Goal: Task Accomplishment & Management: Complete application form

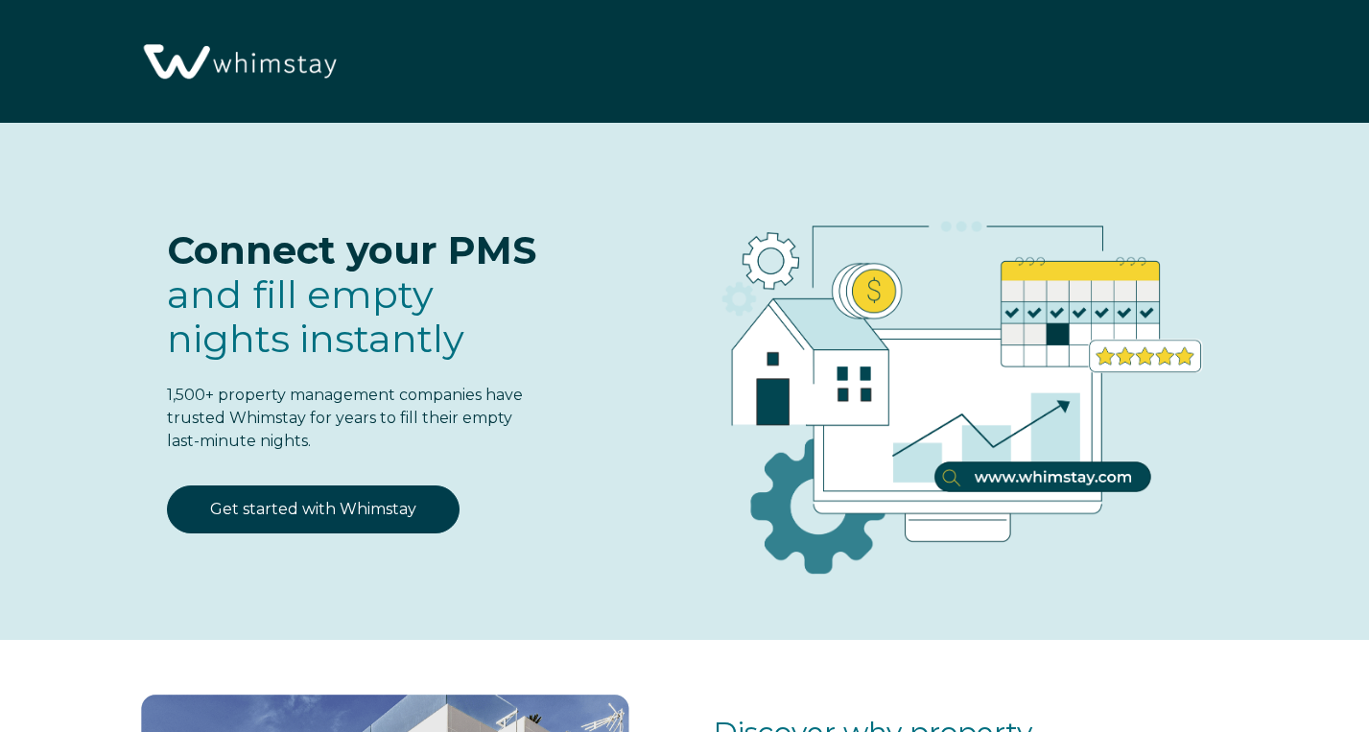
select select "US"
select select "Standard"
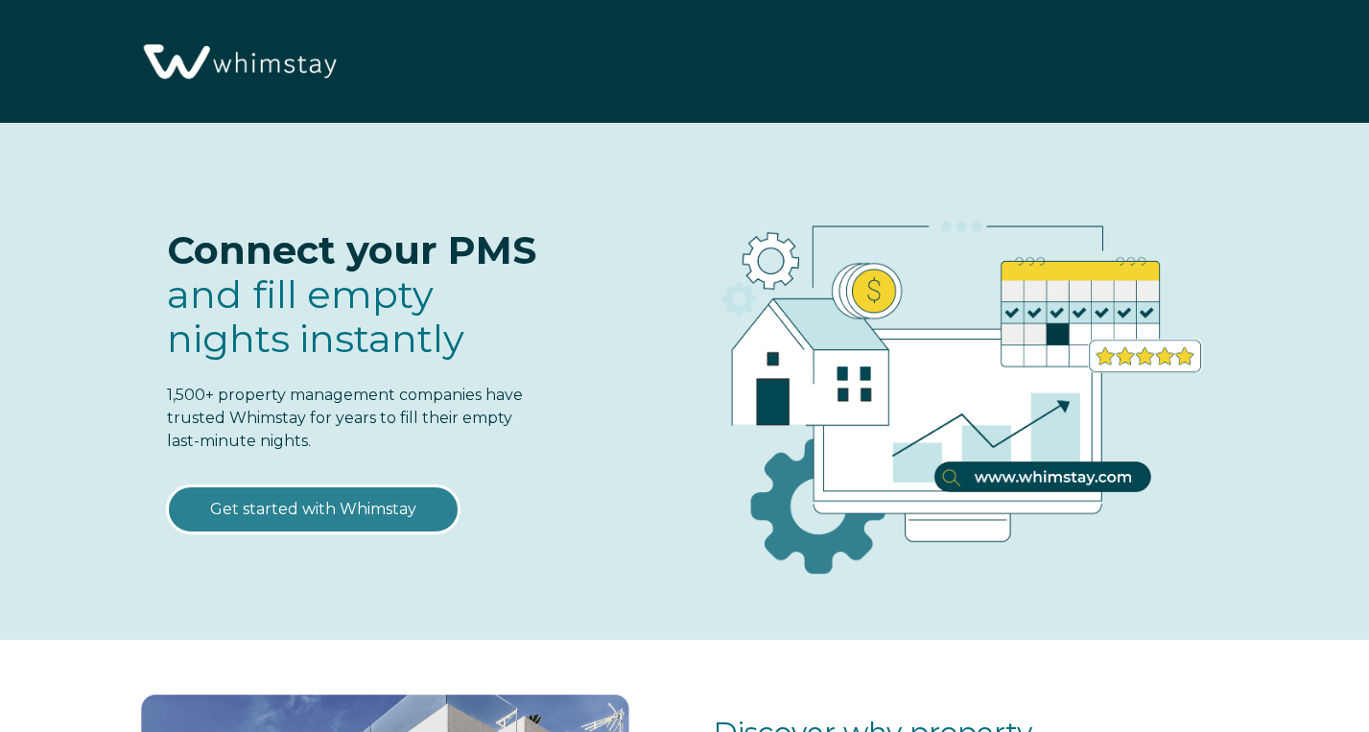
click at [363, 513] on link "Get started with Whimstay" at bounding box center [313, 509] width 293 height 48
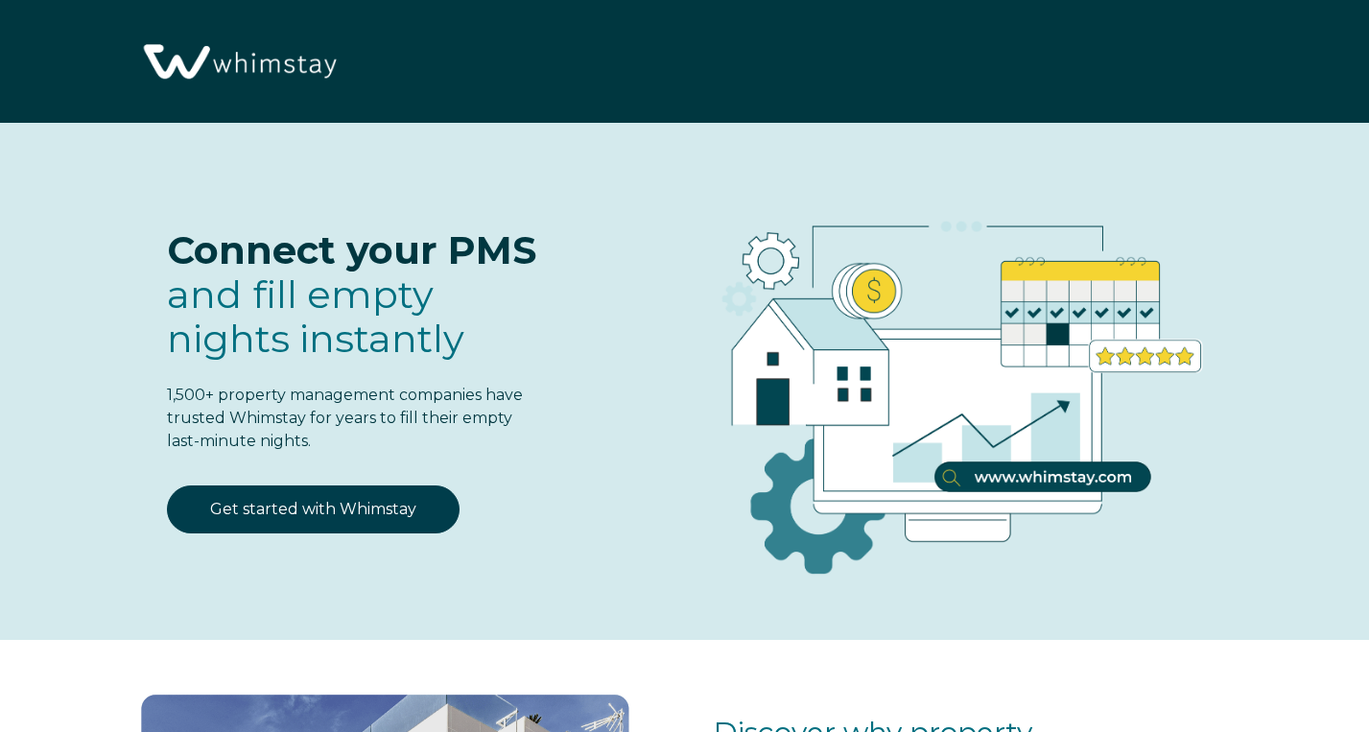
scroll to position [2318, 0]
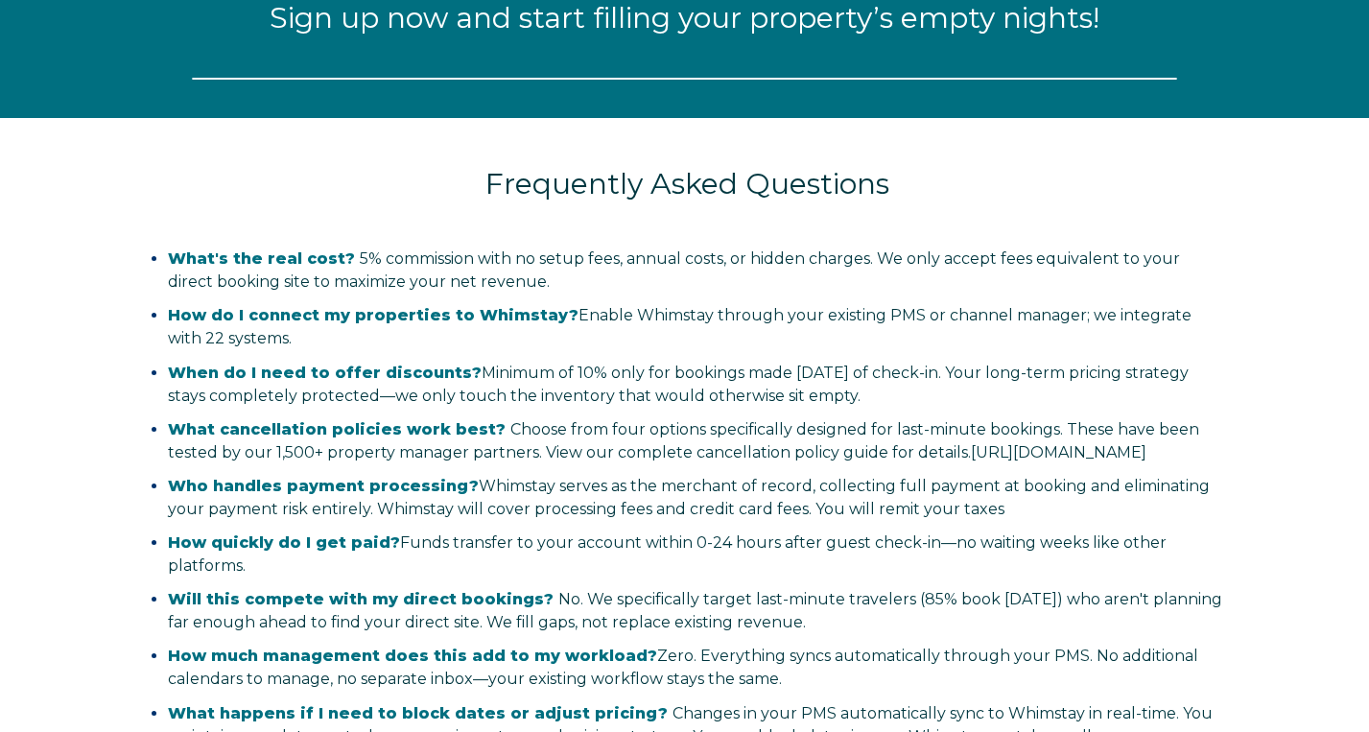
select select "US"
select select "Standard"
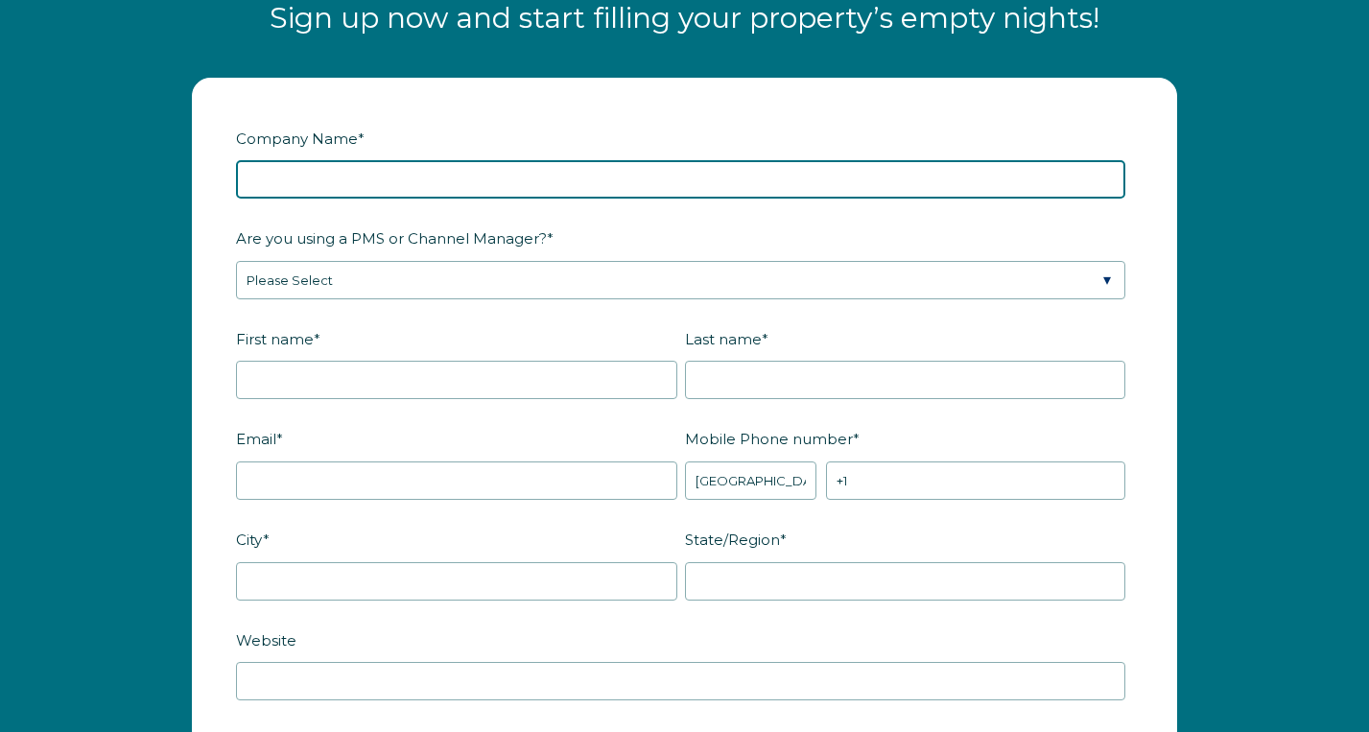
click at [385, 177] on input "Company Name *" at bounding box center [680, 179] width 889 height 38
type input "TR Travels LLC"
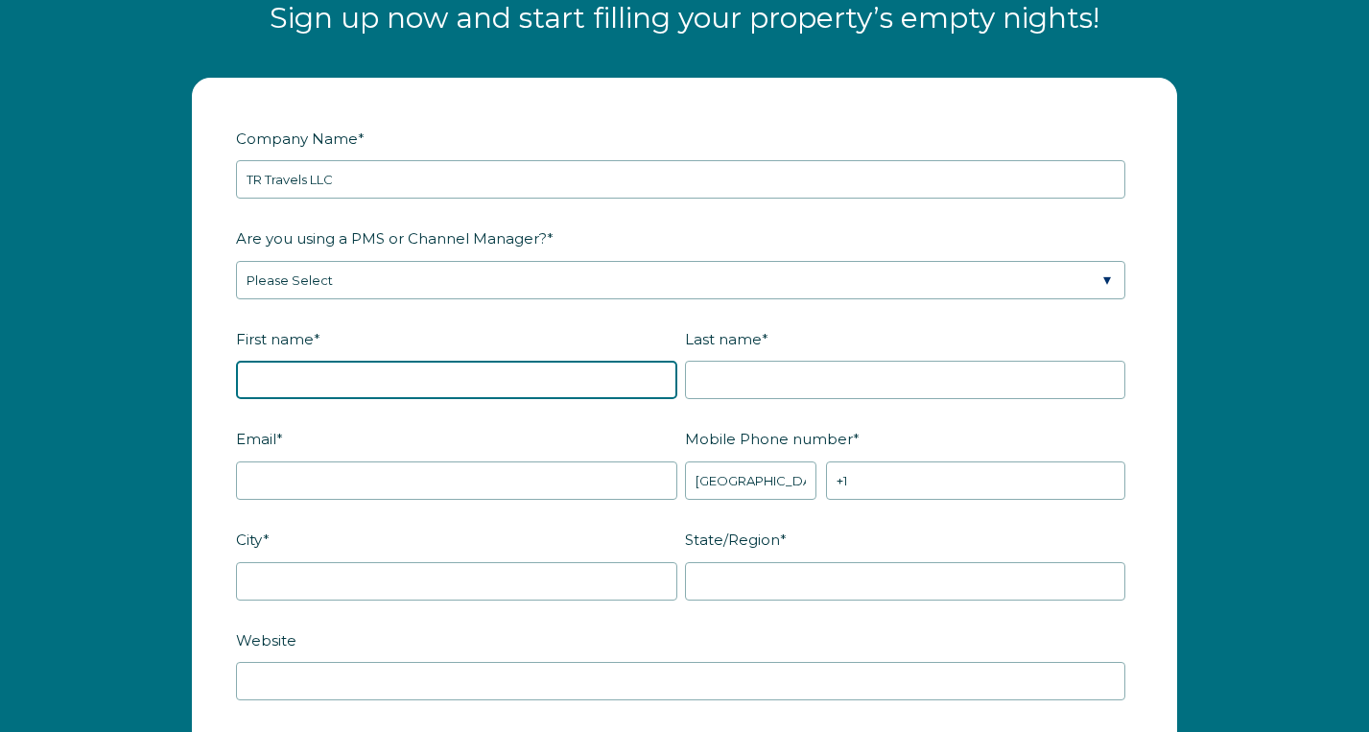
type input "Todd"
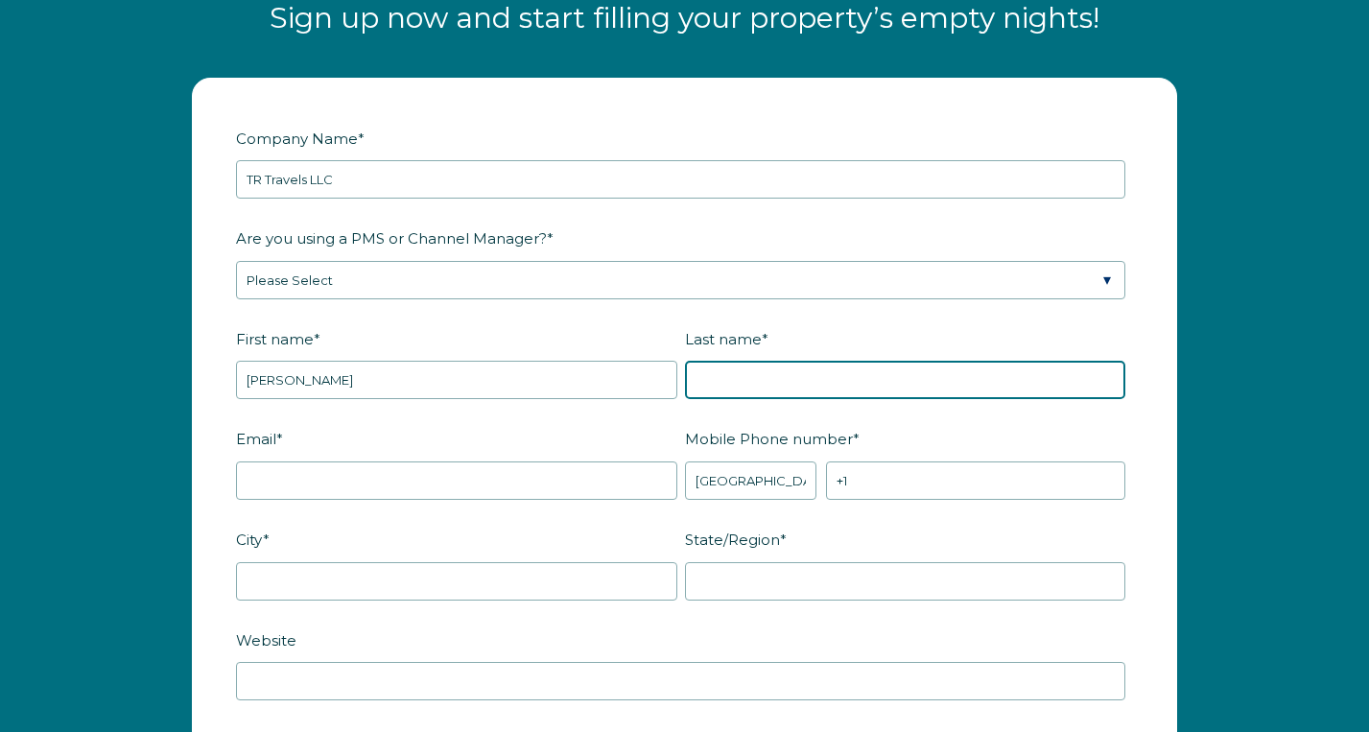
type input "Riffel"
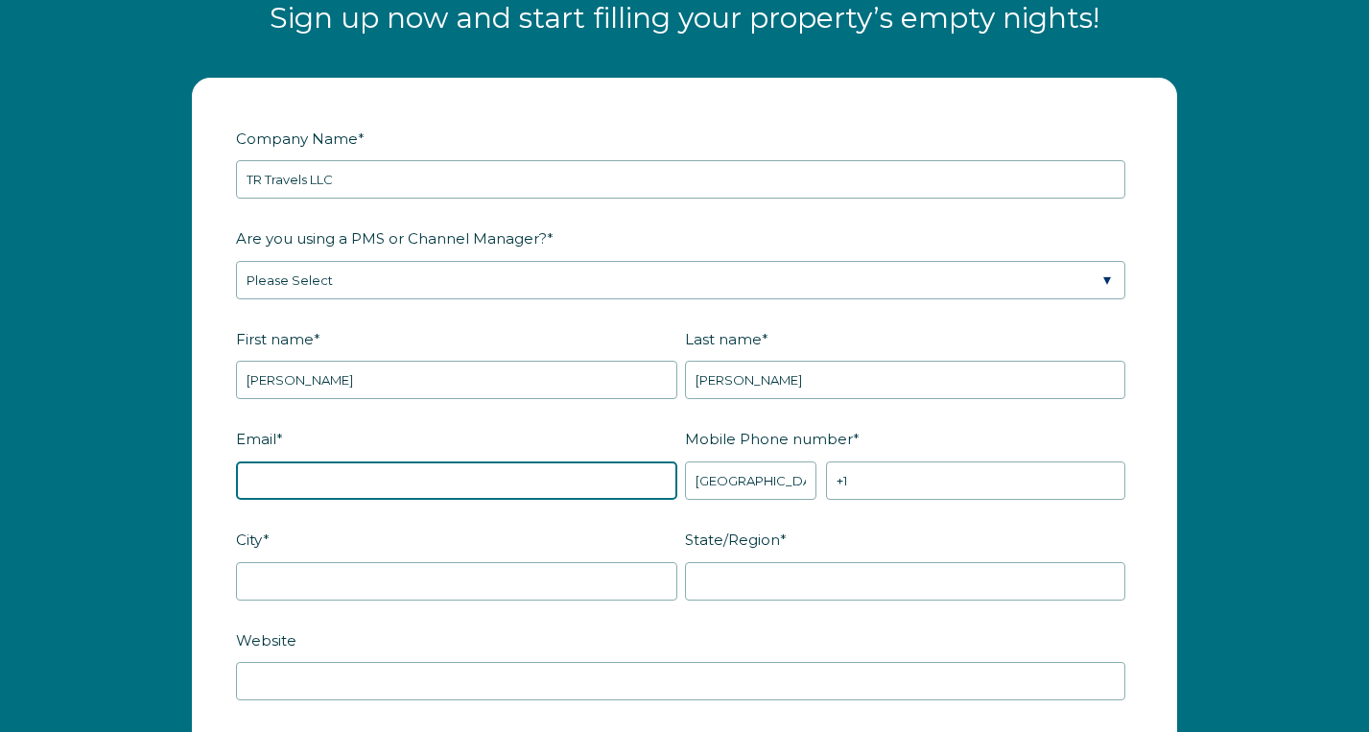
type input "toddriffel@me.com"
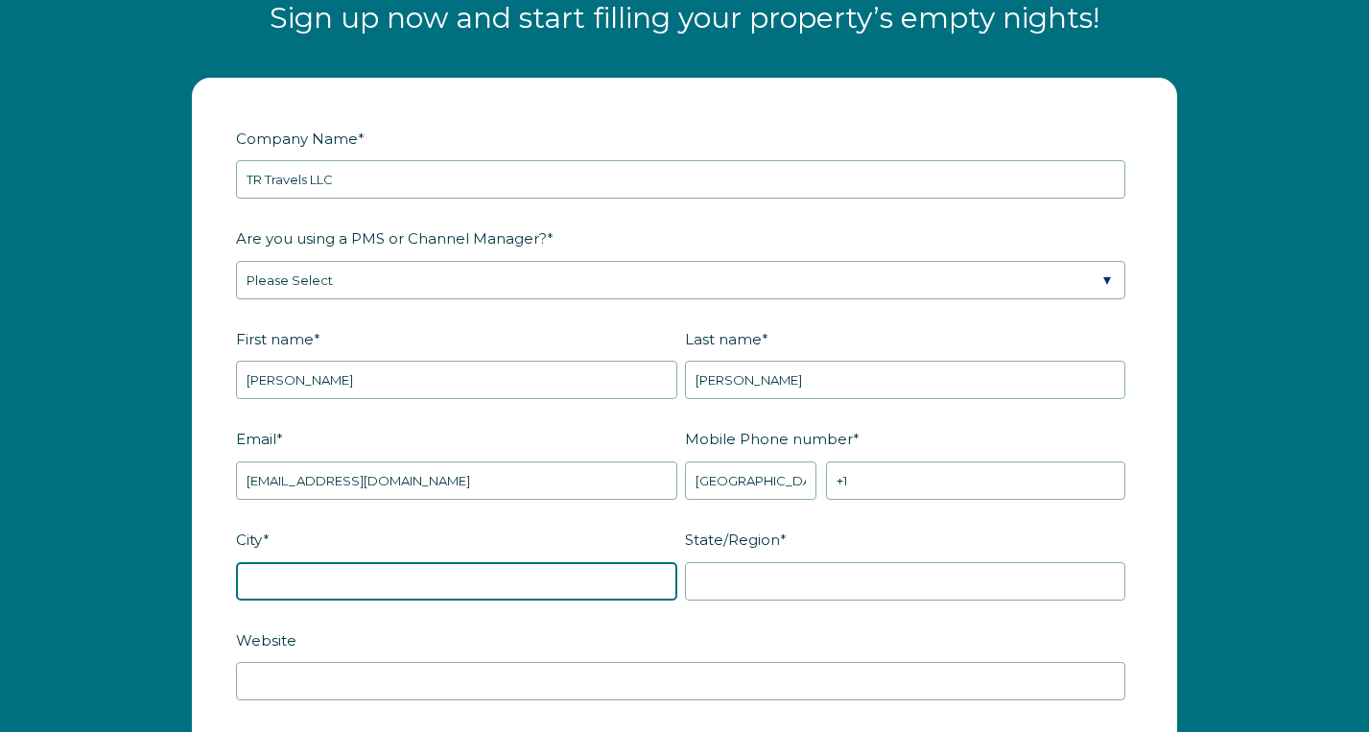
type input "ventura"
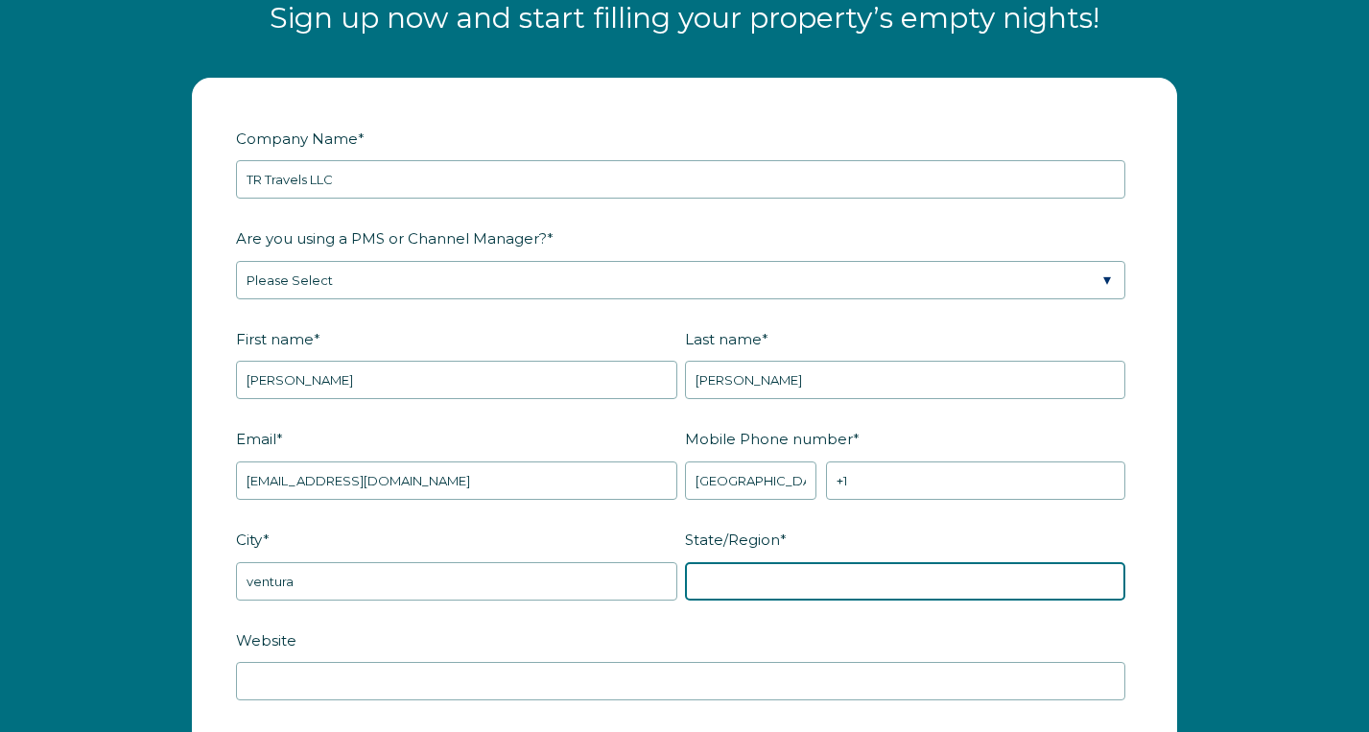
type input "CA"
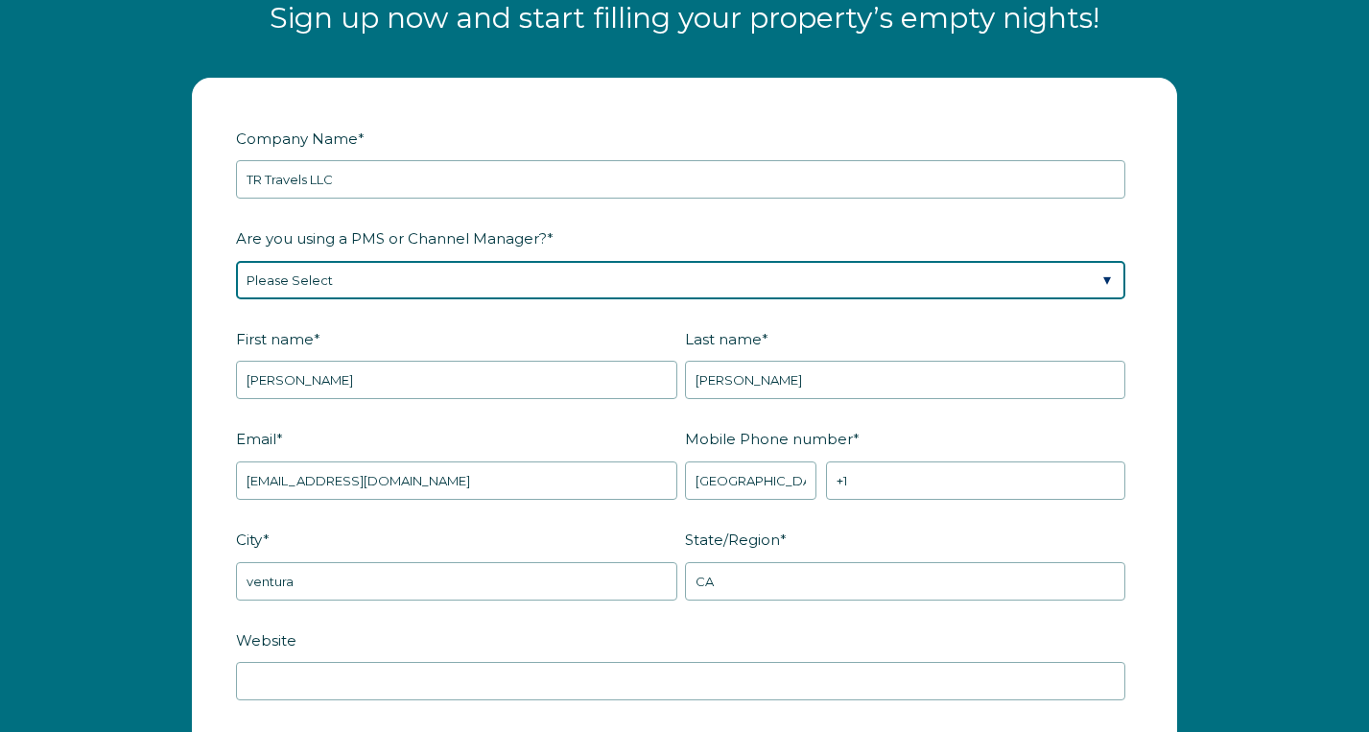
click at [368, 284] on select "Please Select Barefoot BookingPal Boost Brightside CiiRUS Escapia Guesty Hostaw…" at bounding box center [680, 280] width 889 height 38
select select "Not Listed"
click at [332, 284] on select "Please Select Barefoot BookingPal Boost Brightside CiiRUS Escapia Guesty Hostaw…" at bounding box center [680, 280] width 889 height 38
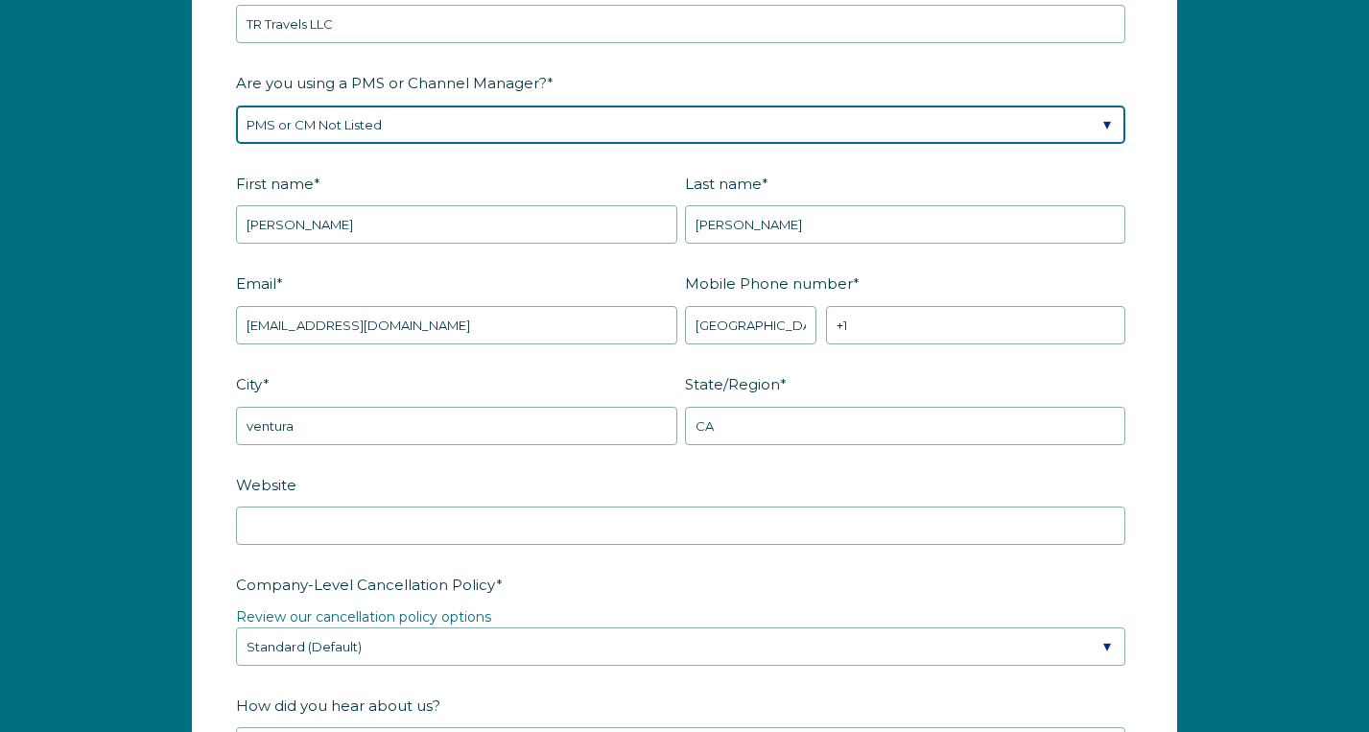
scroll to position [2486, 0]
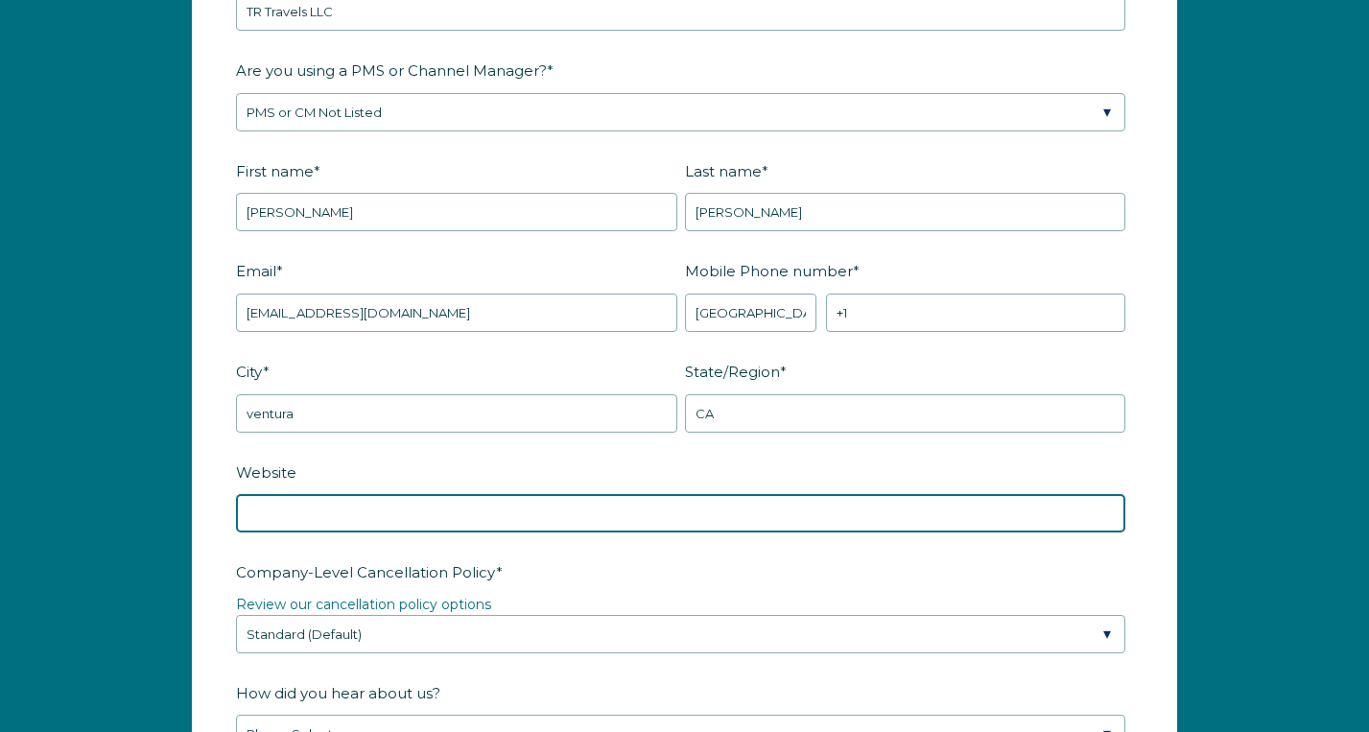
click at [354, 515] on input "Website" at bounding box center [680, 513] width 889 height 38
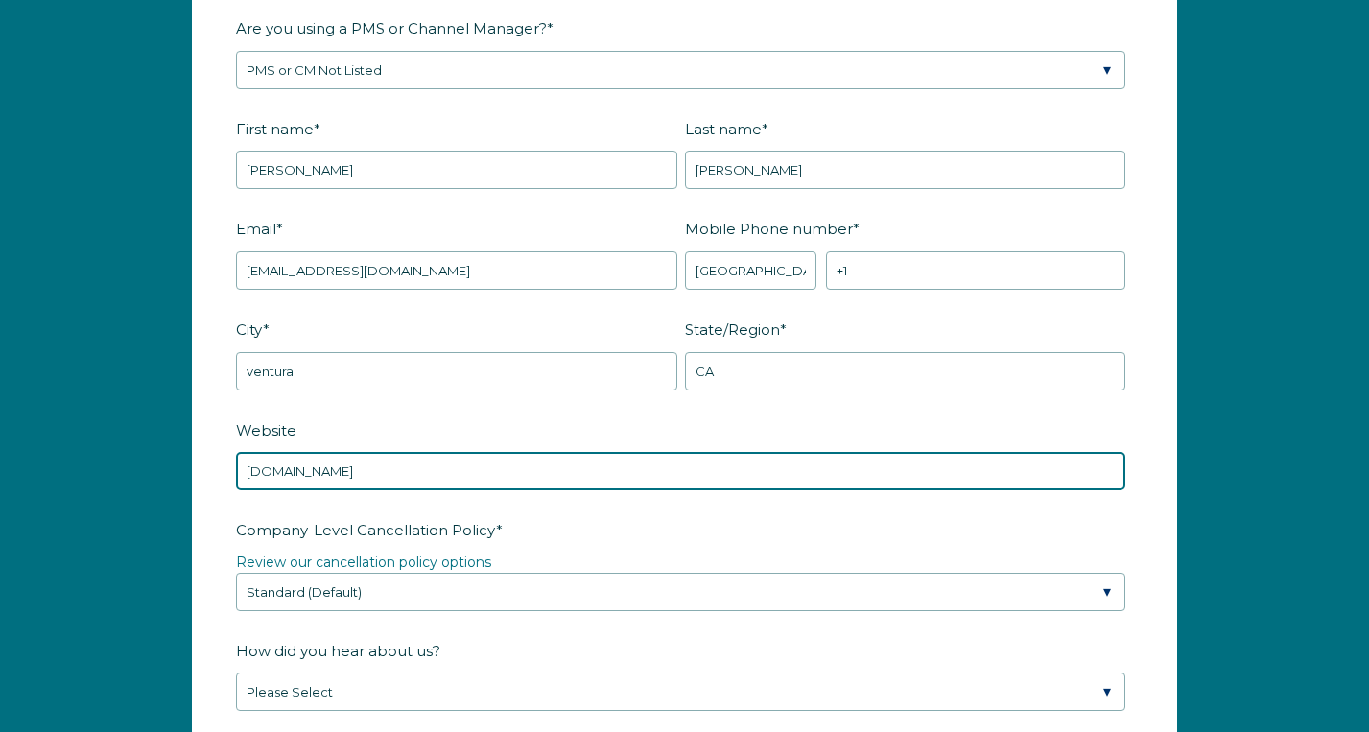
scroll to position [2532, 0]
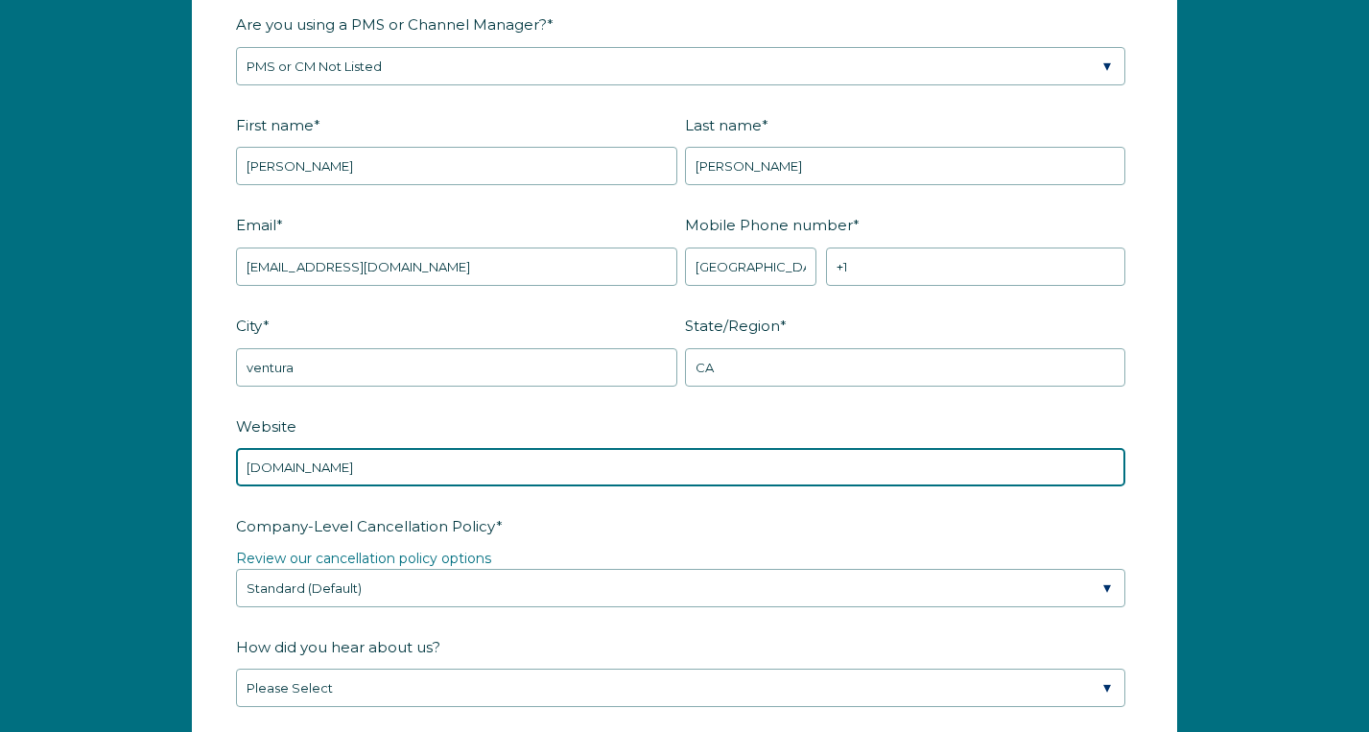
type input "trtravels.co"
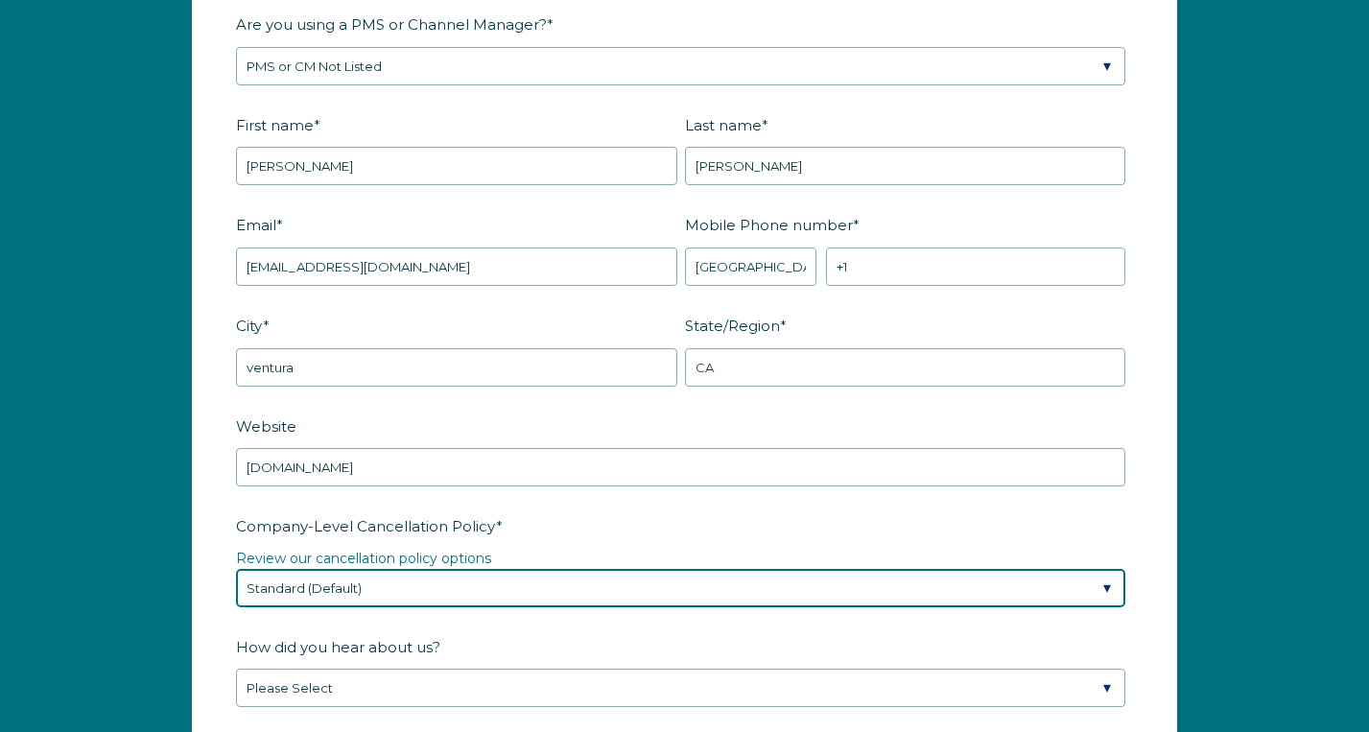
click at [415, 584] on select "Please Select Partial Standard (Default) Moderate Strict" at bounding box center [680, 588] width 889 height 38
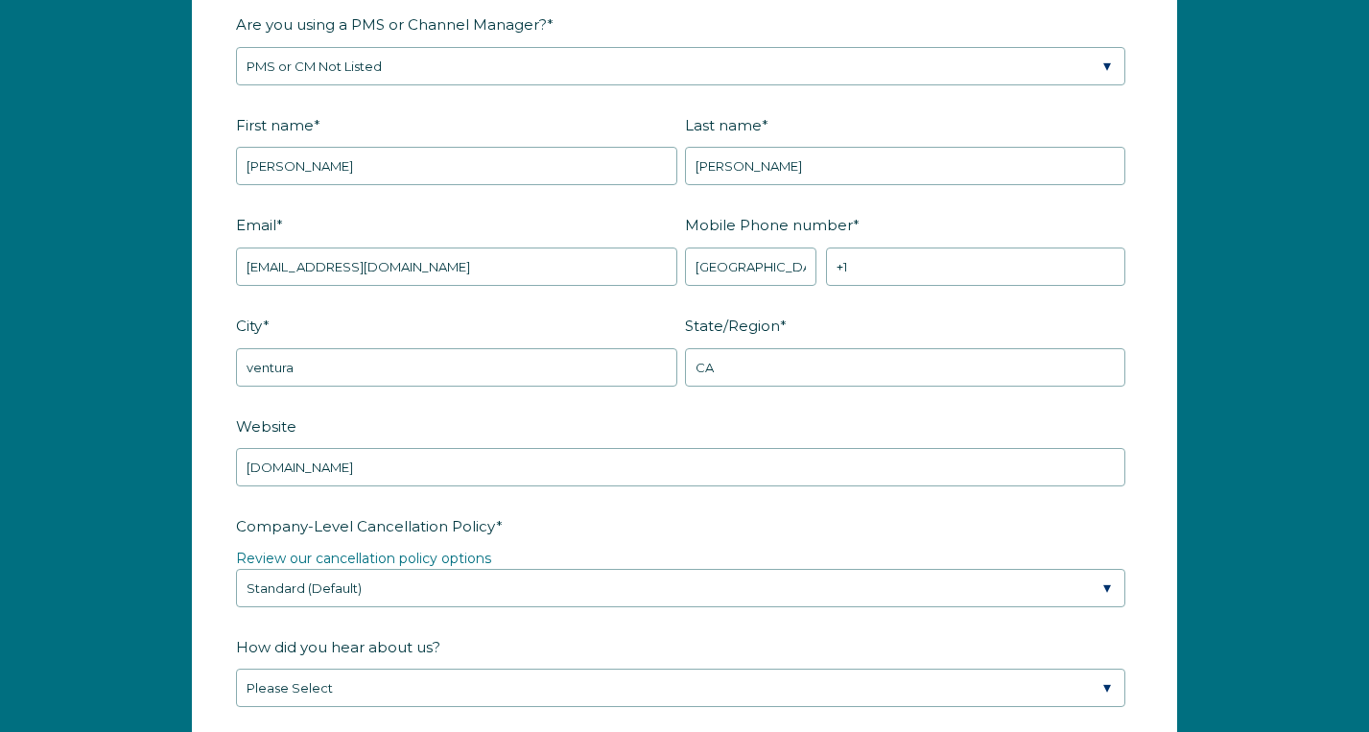
click at [207, 453] on form "Company Name * TR Travels LLC Are you using a PMS or Channel Manager? * Please …" at bounding box center [684, 575] width 983 height 1420
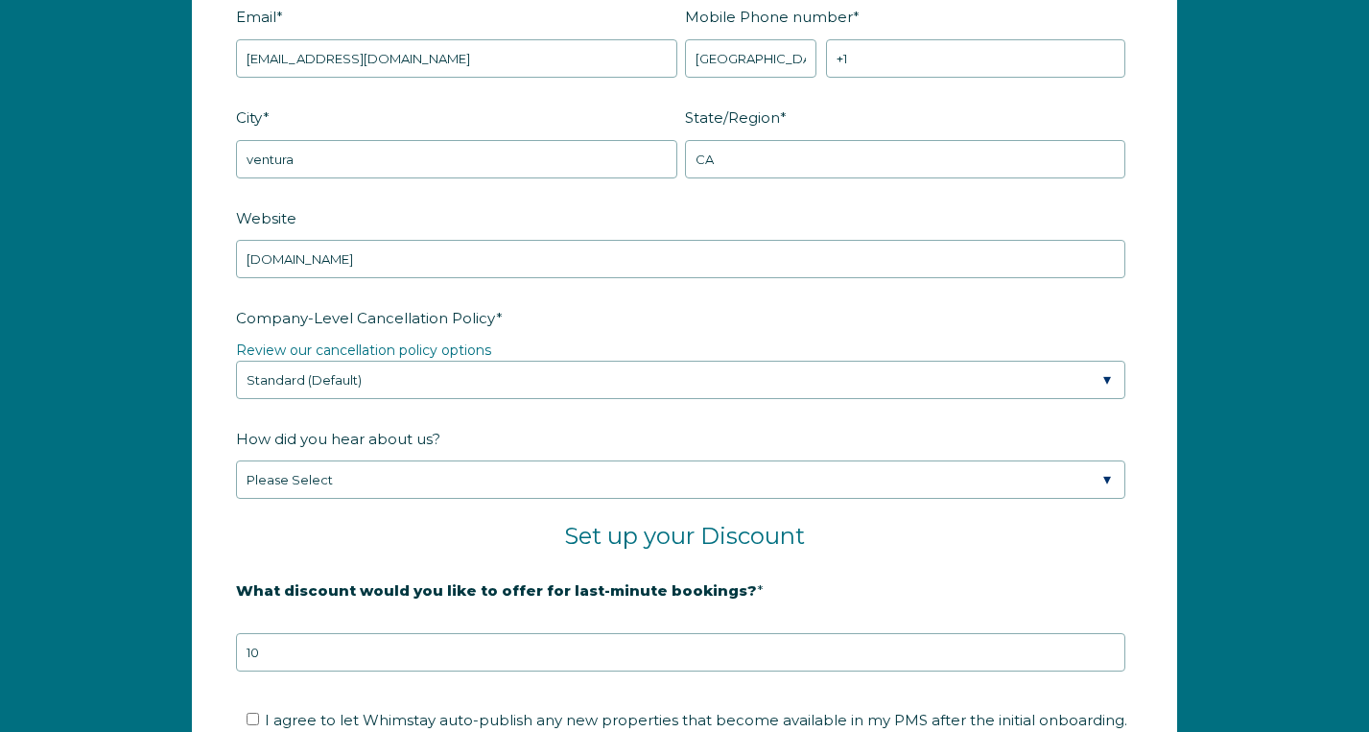
scroll to position [2778, 0]
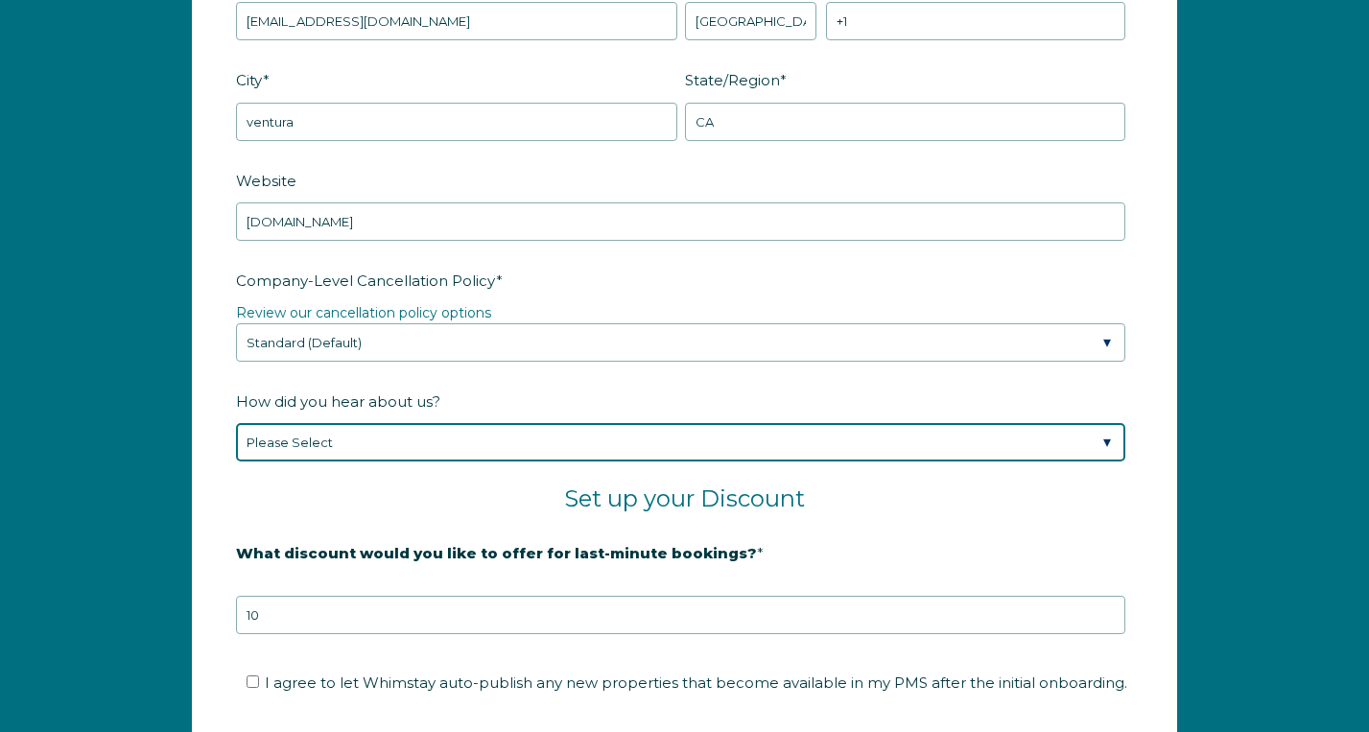
click at [304, 438] on select "Please Select Found Whimstay through a Google search Spoke to a Whimstay salesp…" at bounding box center [680, 442] width 889 height 38
select select "Other"
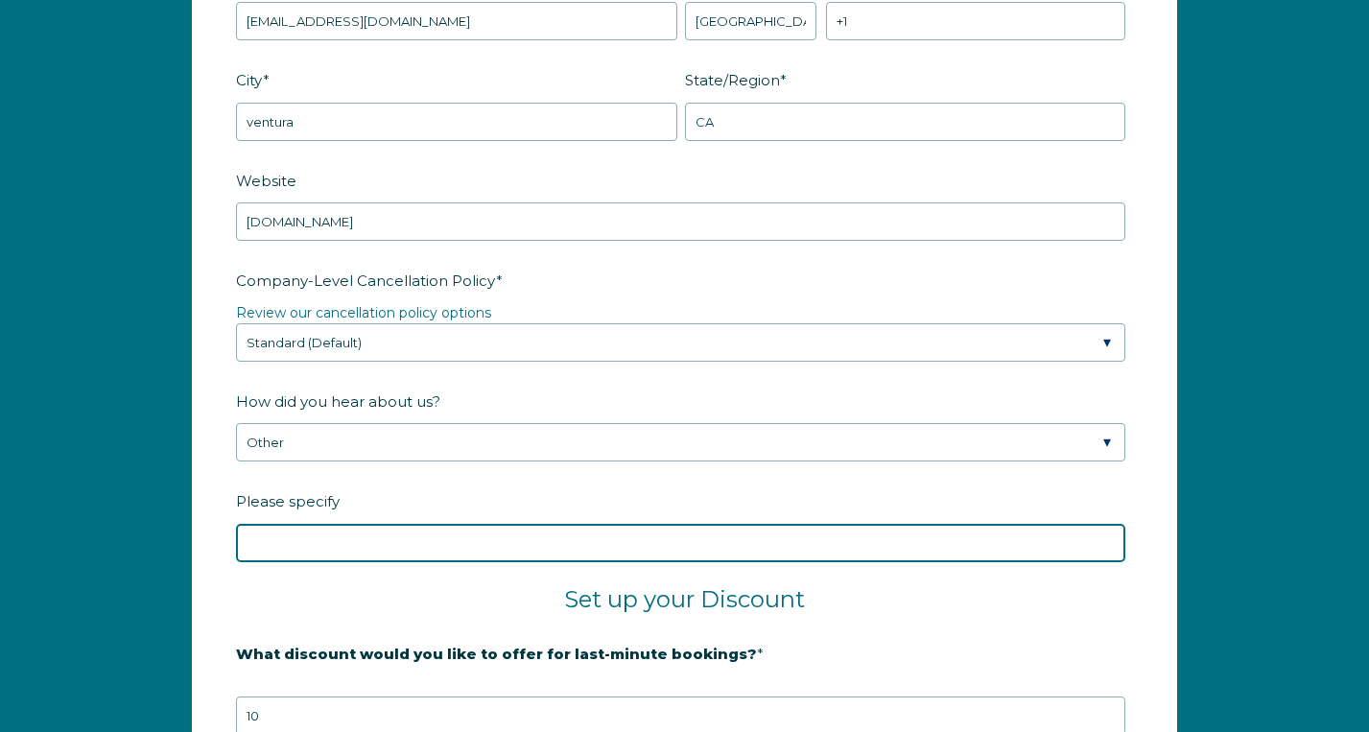
click at [347, 538] on input "Please specify" at bounding box center [680, 543] width 889 height 38
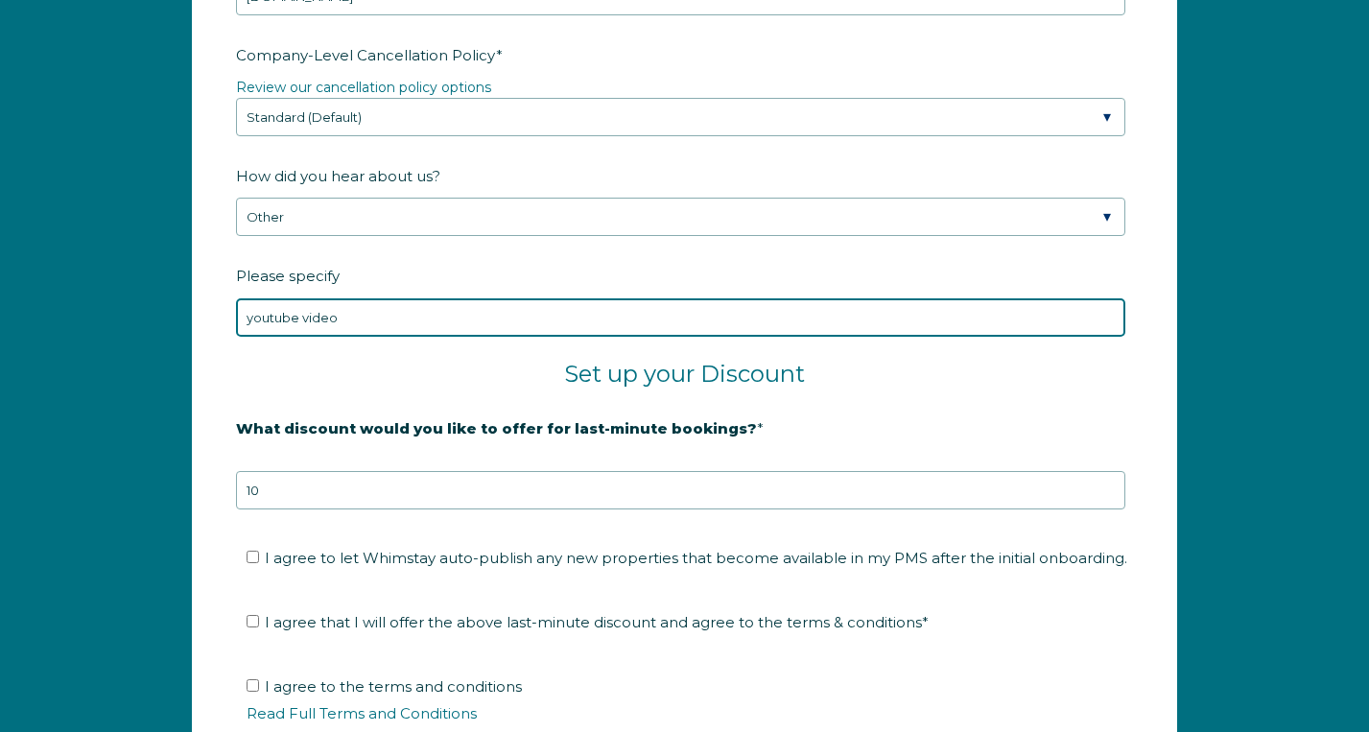
scroll to position [3066, 0]
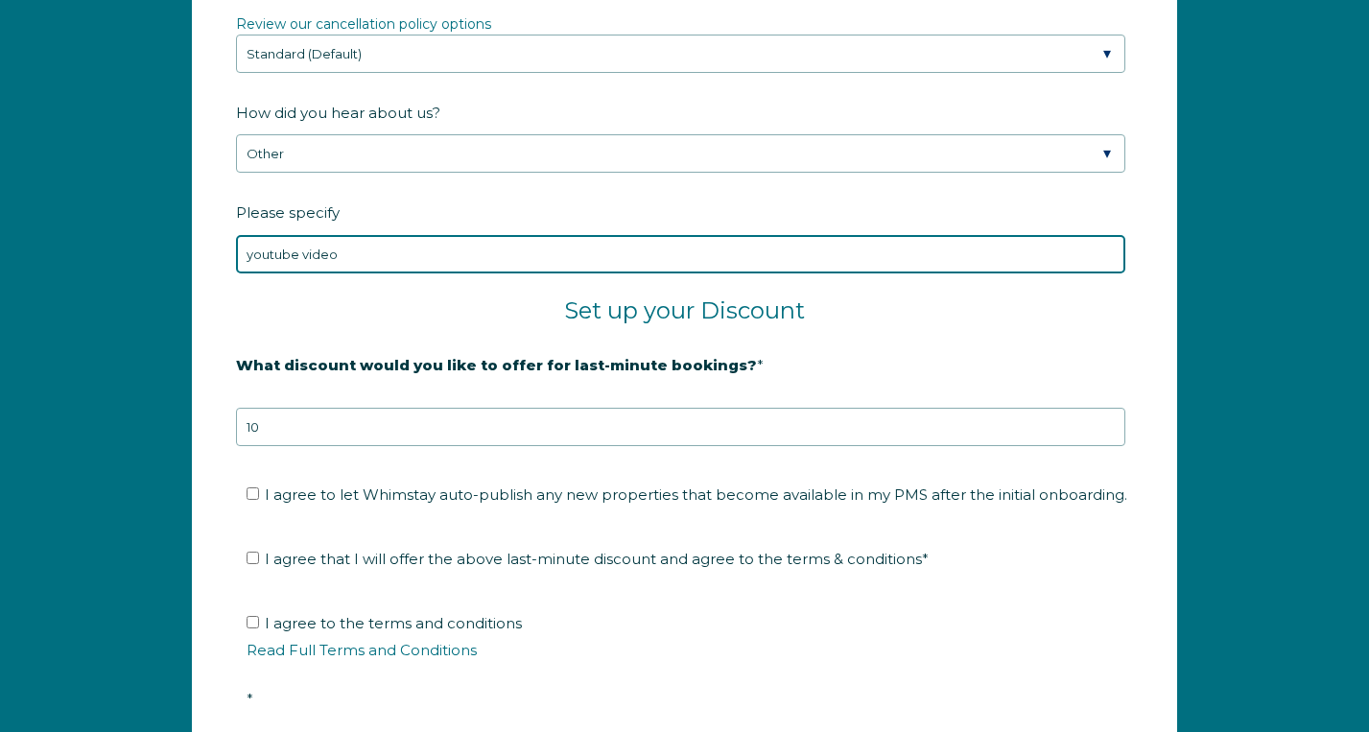
type input "youtube video"
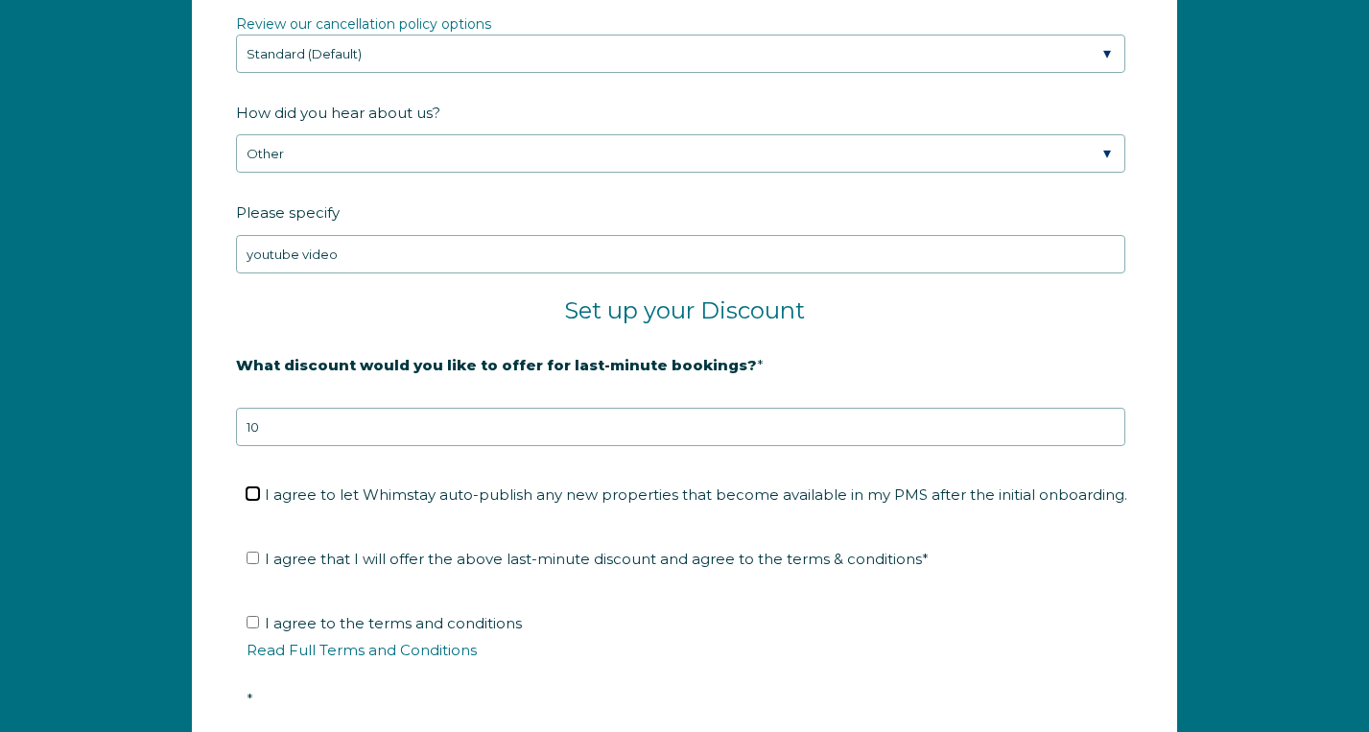
click at [252, 490] on input "I agree to let Whimstay auto-publish any new properties that become available i…" at bounding box center [253, 493] width 12 height 12
checkbox input "true"
click at [262, 555] on label "I agree that I will offer the above last-minute discount and agree to the terms…" at bounding box center [588, 559] width 682 height 18
click at [259, 555] on input "I agree that I will offer the above last-minute discount and agree to the terms…" at bounding box center [253, 558] width 12 height 12
checkbox input "true"
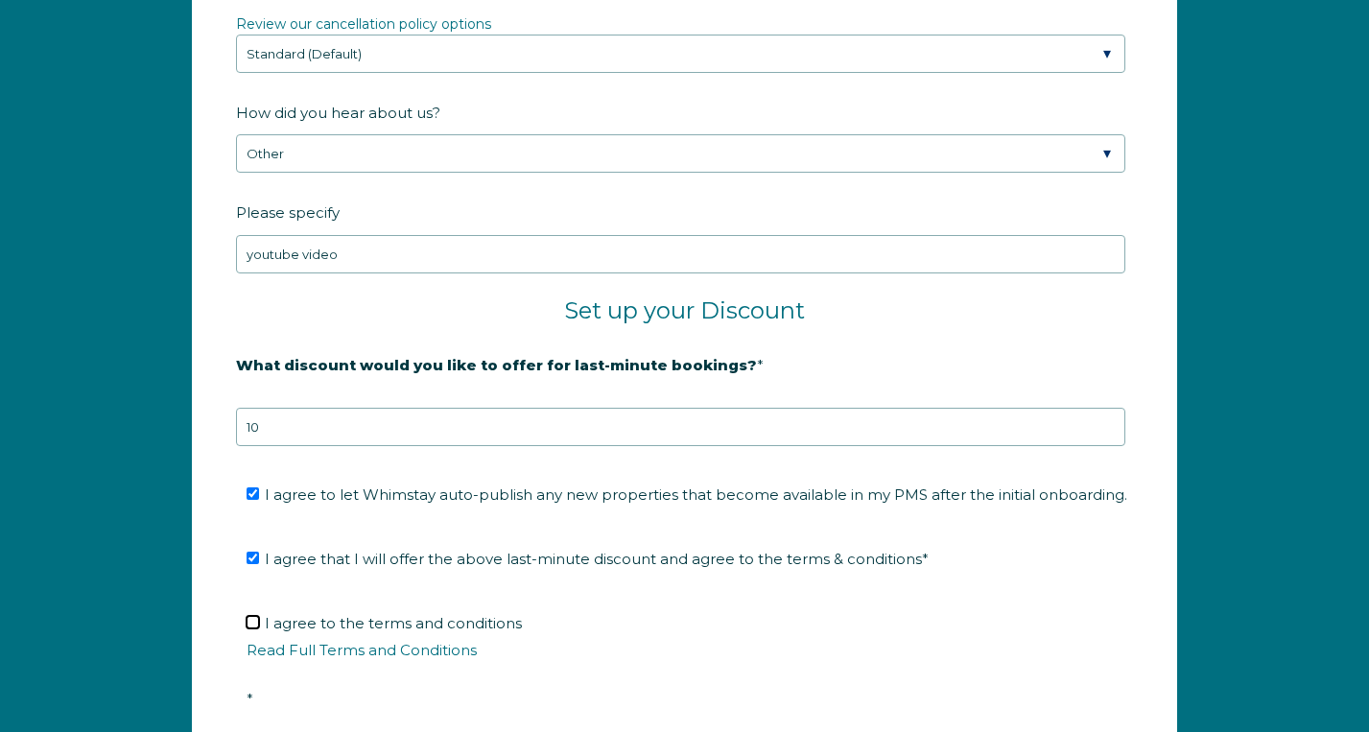
click at [252, 619] on input "I agree to the terms and conditions Read Full Terms and Conditions *" at bounding box center [253, 622] width 12 height 12
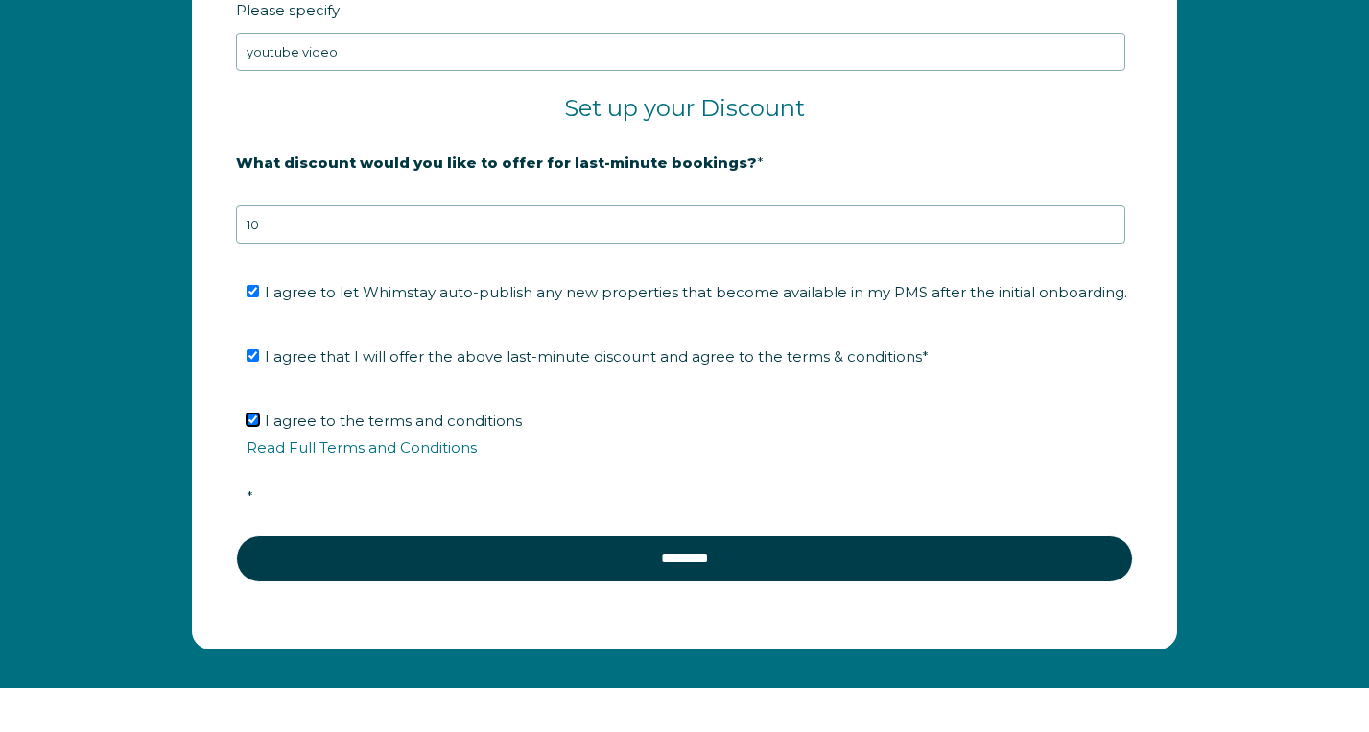
scroll to position [3272, 0]
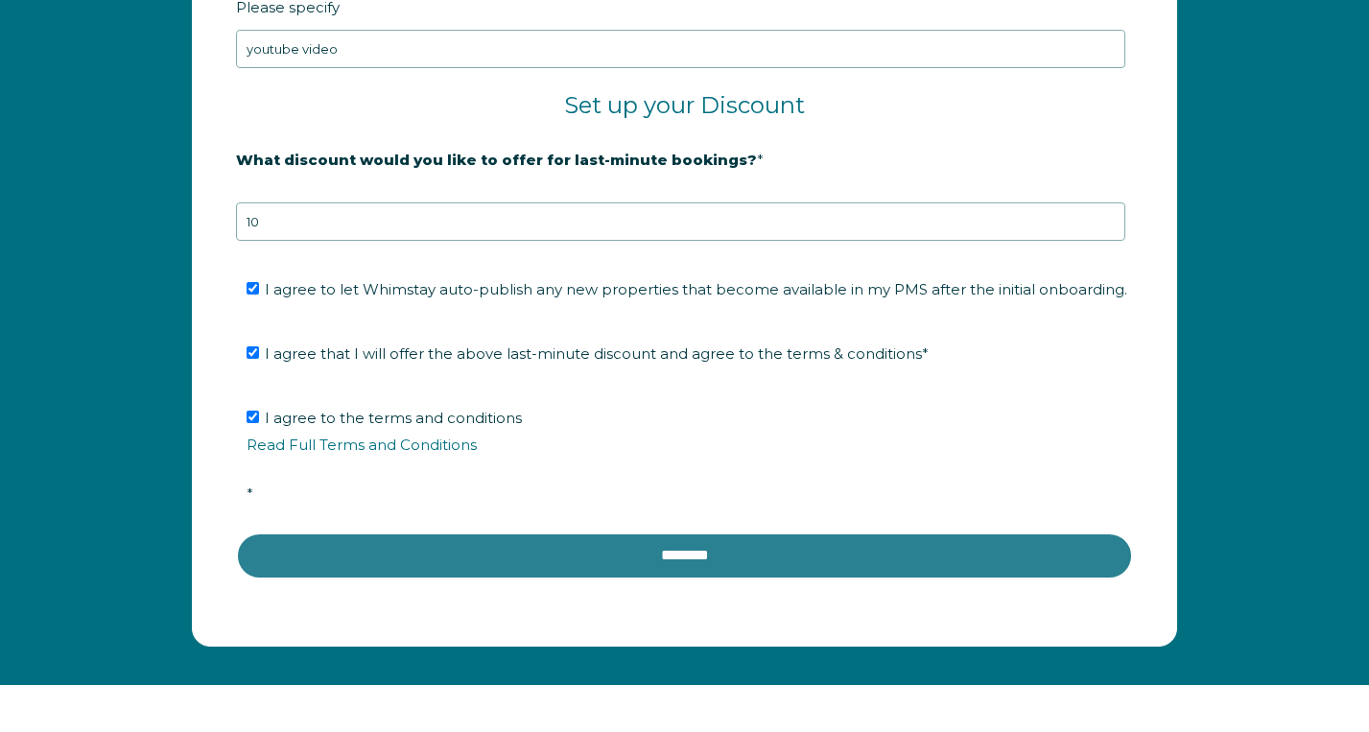
click at [647, 544] on input "********" at bounding box center [684, 555] width 897 height 46
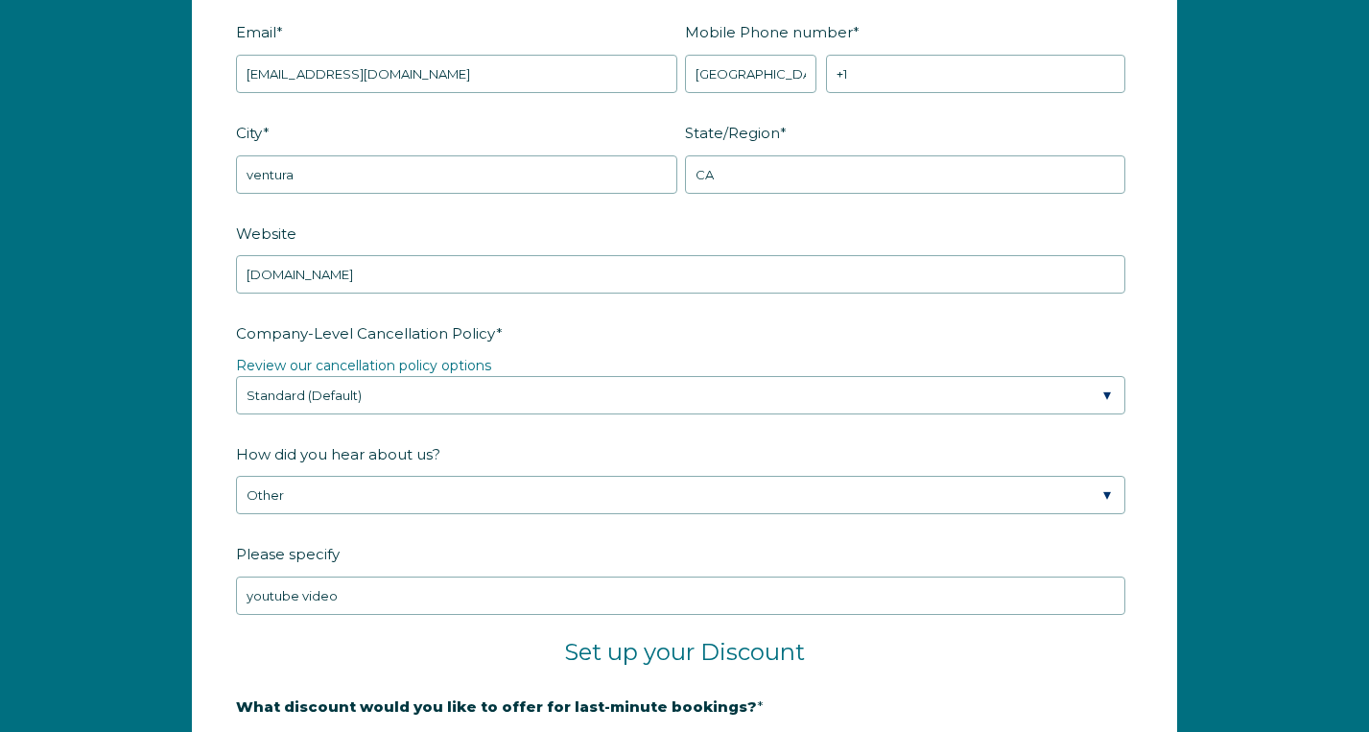
scroll to position [2727, 0]
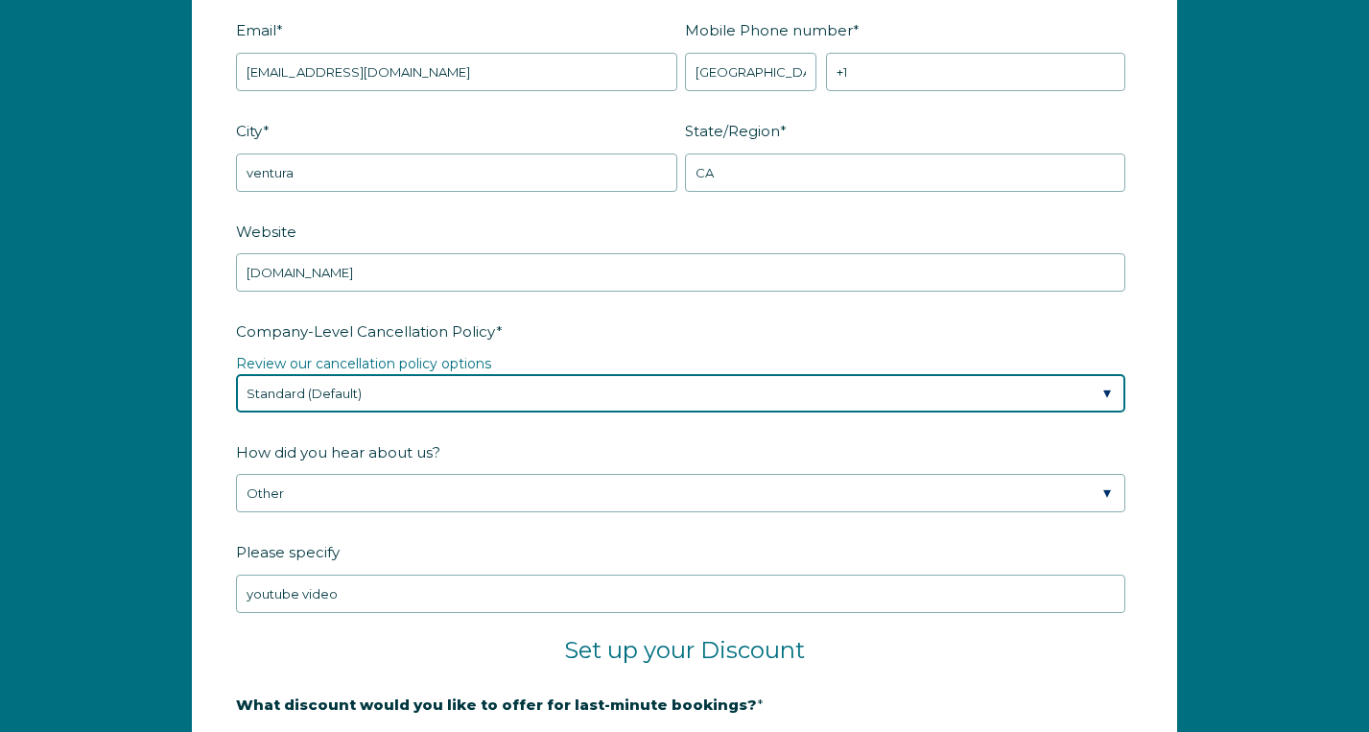
click at [595, 402] on select "Please Select Partial Standard (Default) Moderate Strict" at bounding box center [680, 393] width 889 height 38
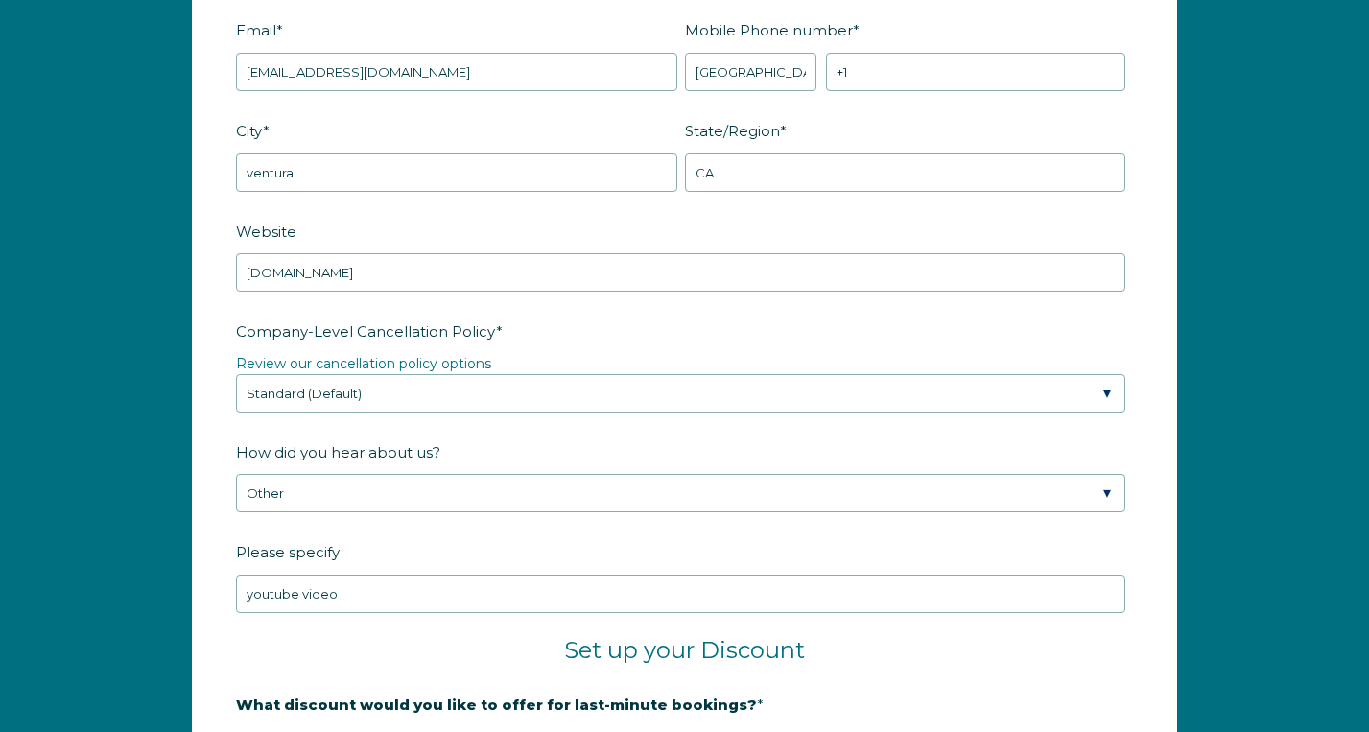
click at [675, 442] on label "How did you hear about us?" at bounding box center [684, 453] width 897 height 34
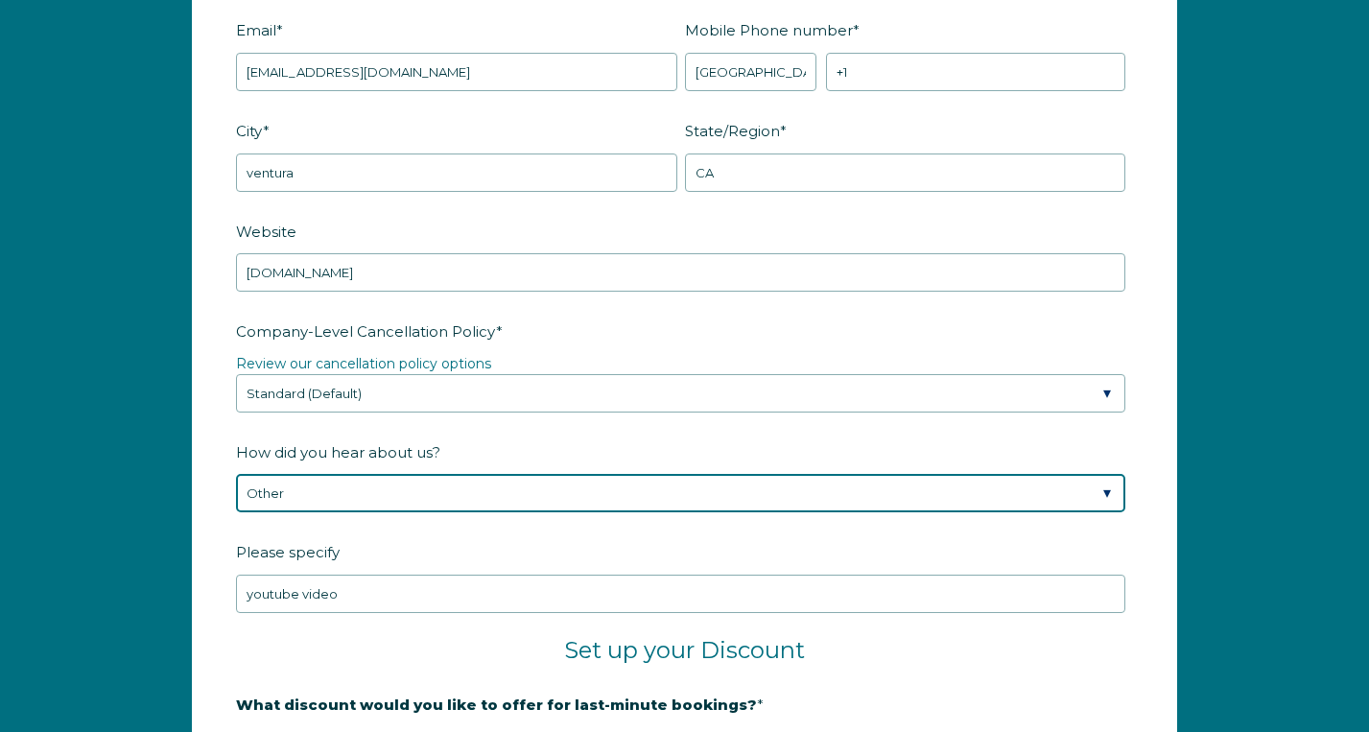
click at [675, 474] on select "Please Select Found Whimstay through a Google search Spoke to a Whimstay salesp…" at bounding box center [680, 493] width 889 height 38
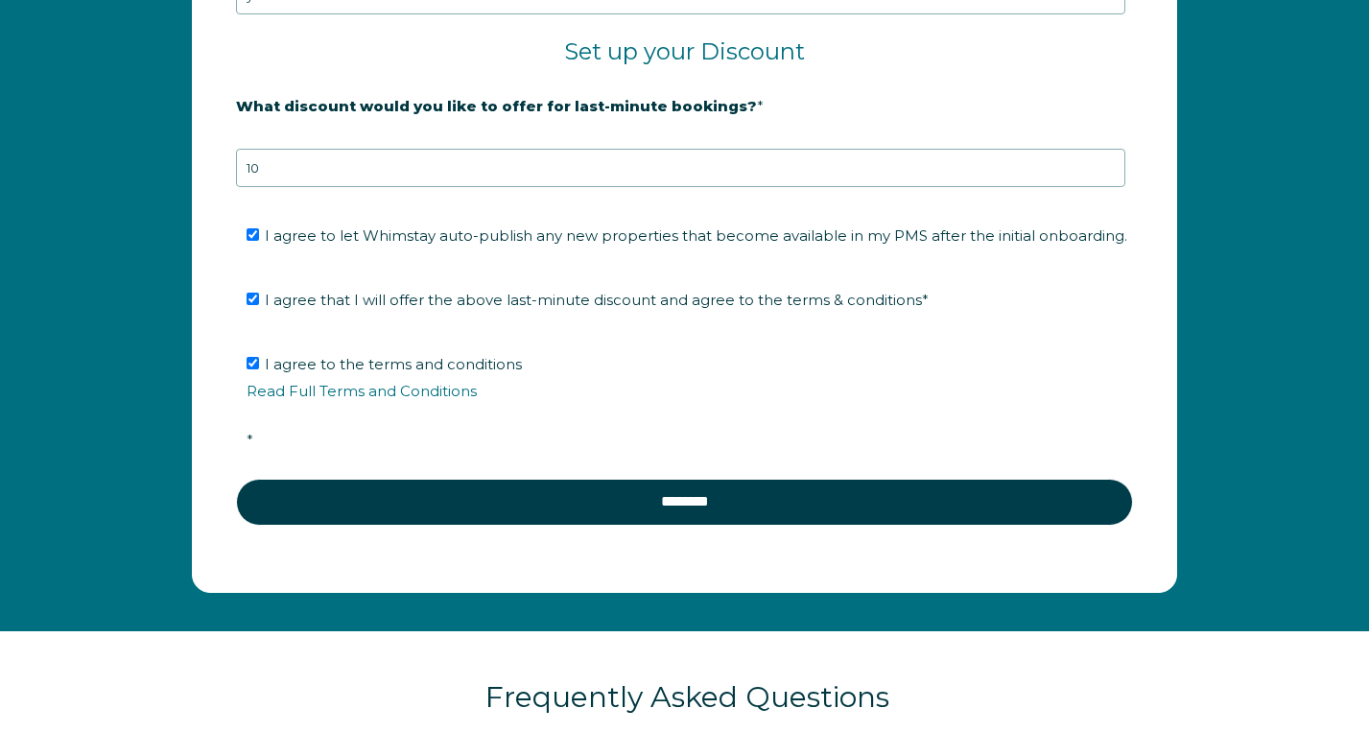
scroll to position [3439, 0]
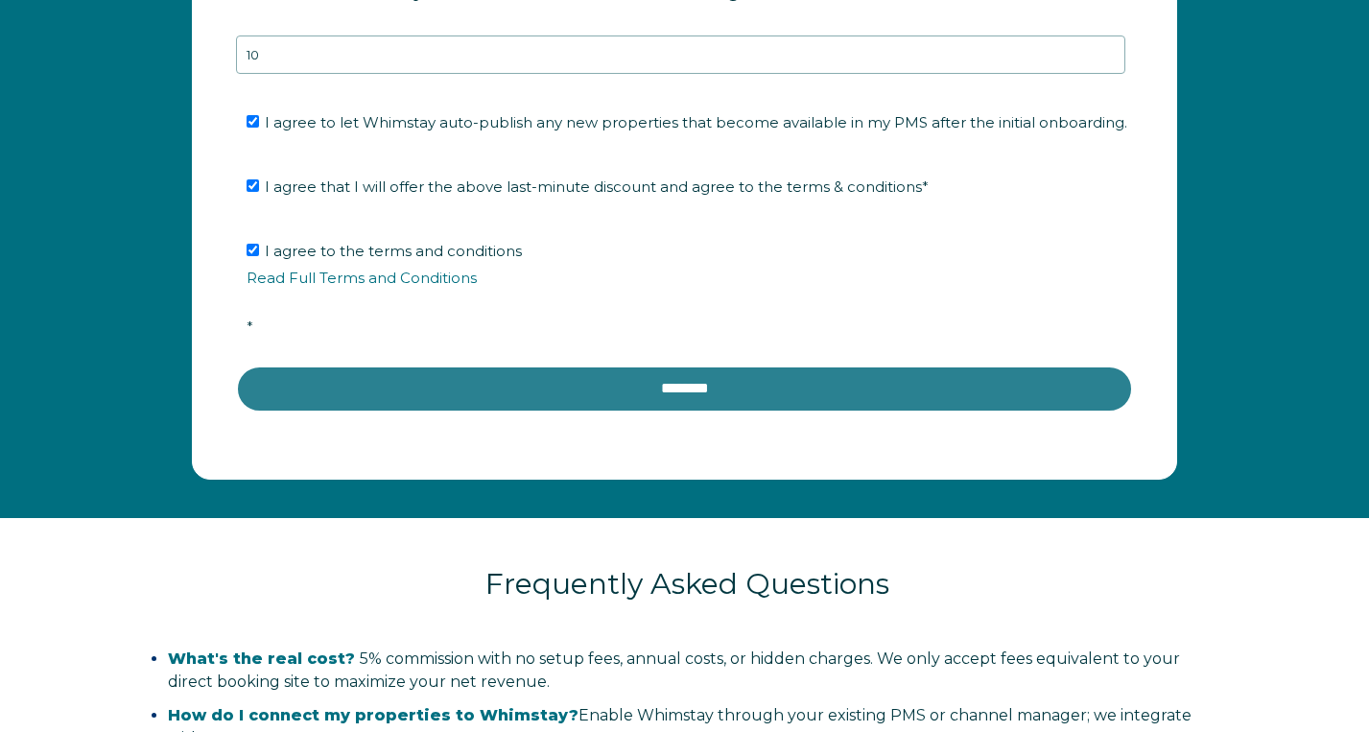
click at [664, 389] on input "********" at bounding box center [684, 389] width 897 height 46
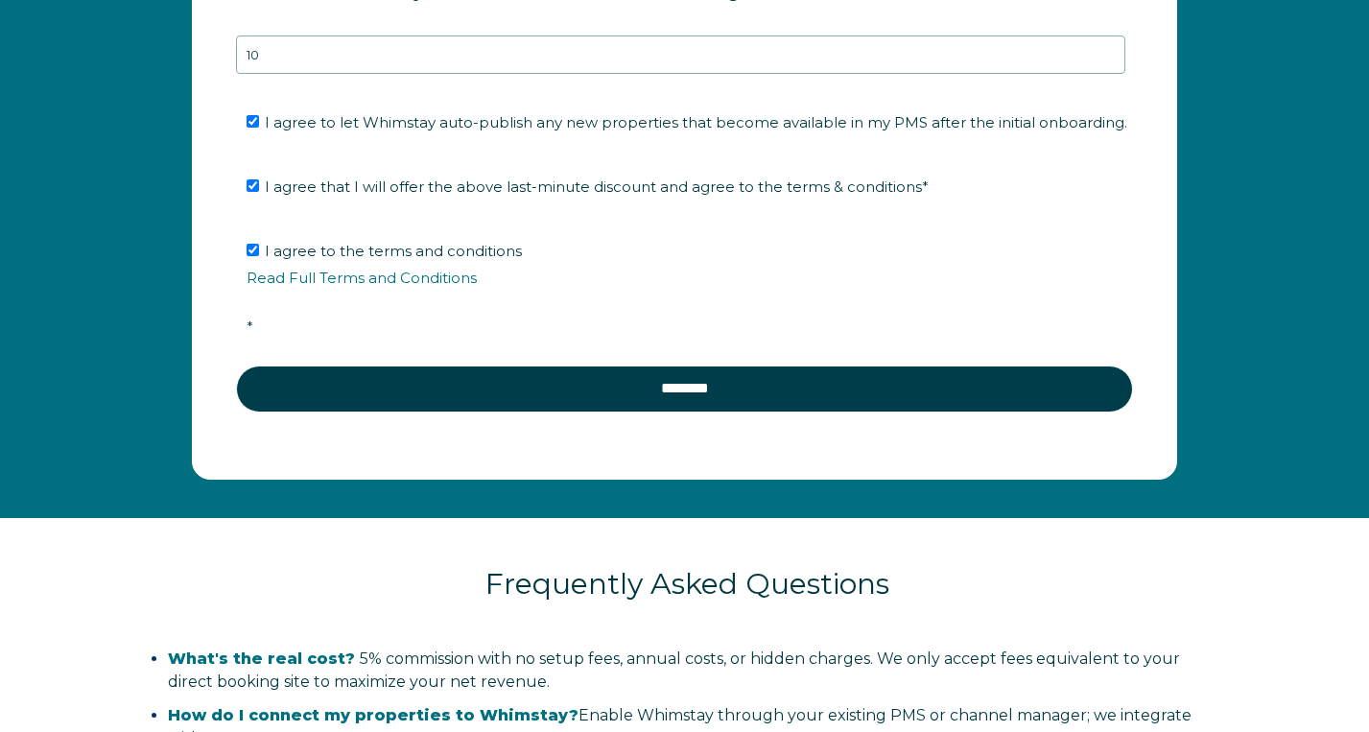
click at [248, 325] on span "*" at bounding box center [250, 327] width 7 height 18
click at [248, 256] on input "I agree to the terms and conditions Read Full Terms and Conditions *" at bounding box center [253, 250] width 12 height 12
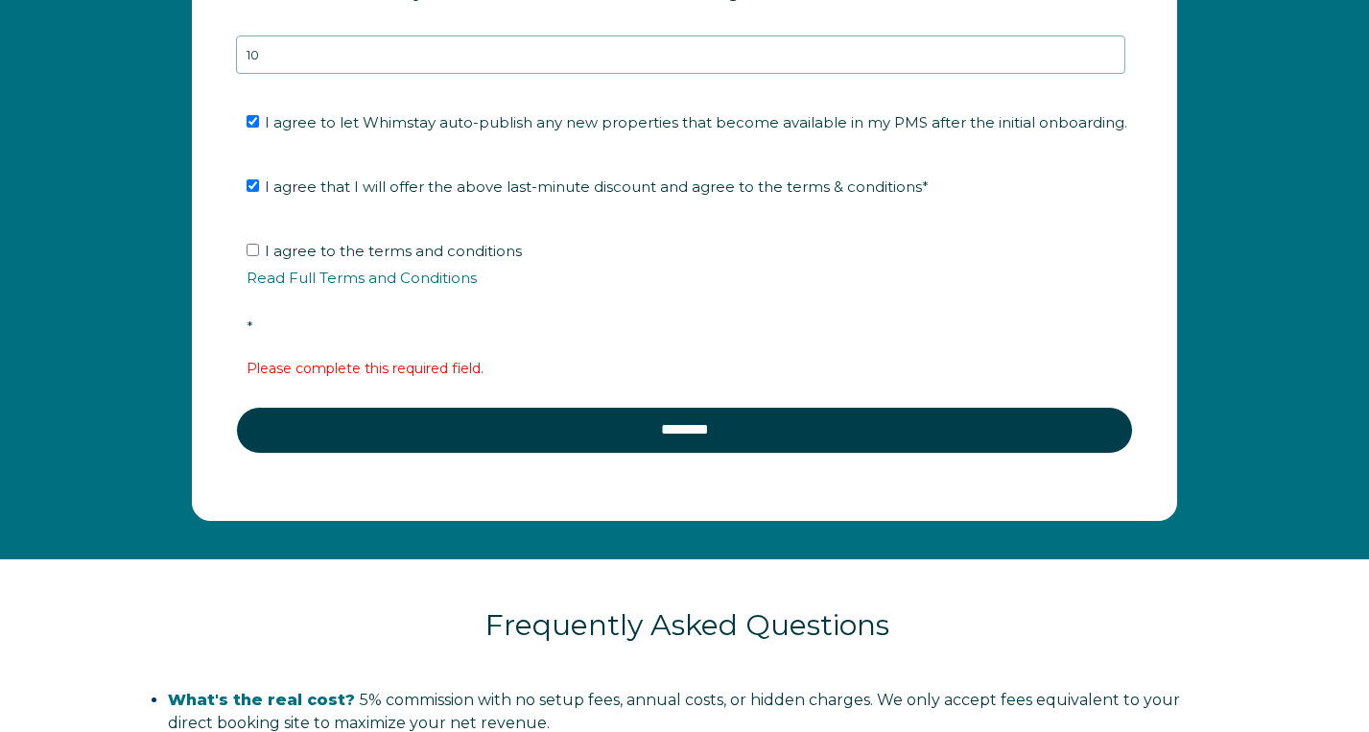
click at [275, 319] on li "I agree to the terms and conditions Read Full Terms and Conditions *" at bounding box center [691, 289] width 889 height 106
click at [248, 248] on input "I agree to the terms and conditions Read Full Terms and Conditions *" at bounding box center [253, 250] width 12 height 12
checkbox input "true"
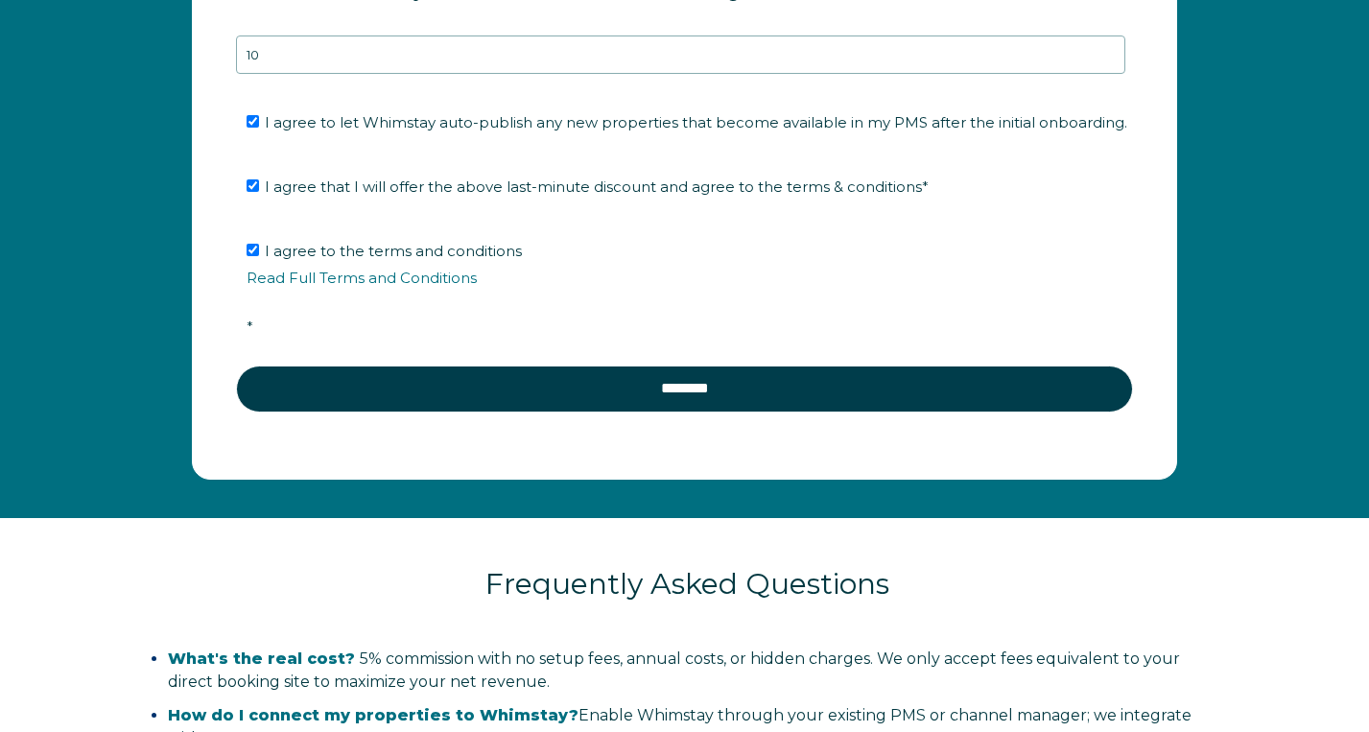
click at [258, 321] on li "I agree to the terms and conditions Read Full Terms and Conditions *" at bounding box center [691, 289] width 889 height 106
click at [243, 321] on ul "I agree to the terms and conditions Read Full Terms and Conditions *" at bounding box center [680, 289] width 889 height 106
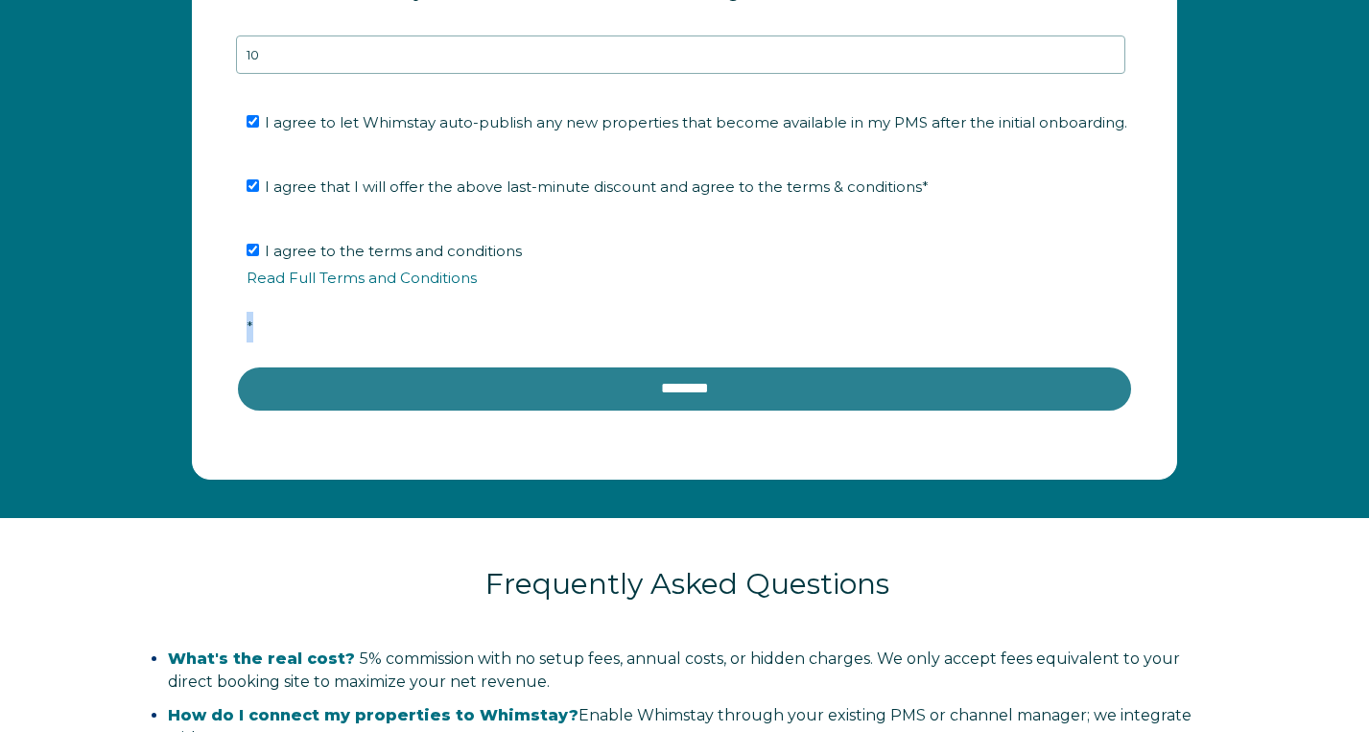
click at [617, 398] on input "********" at bounding box center [684, 389] width 897 height 46
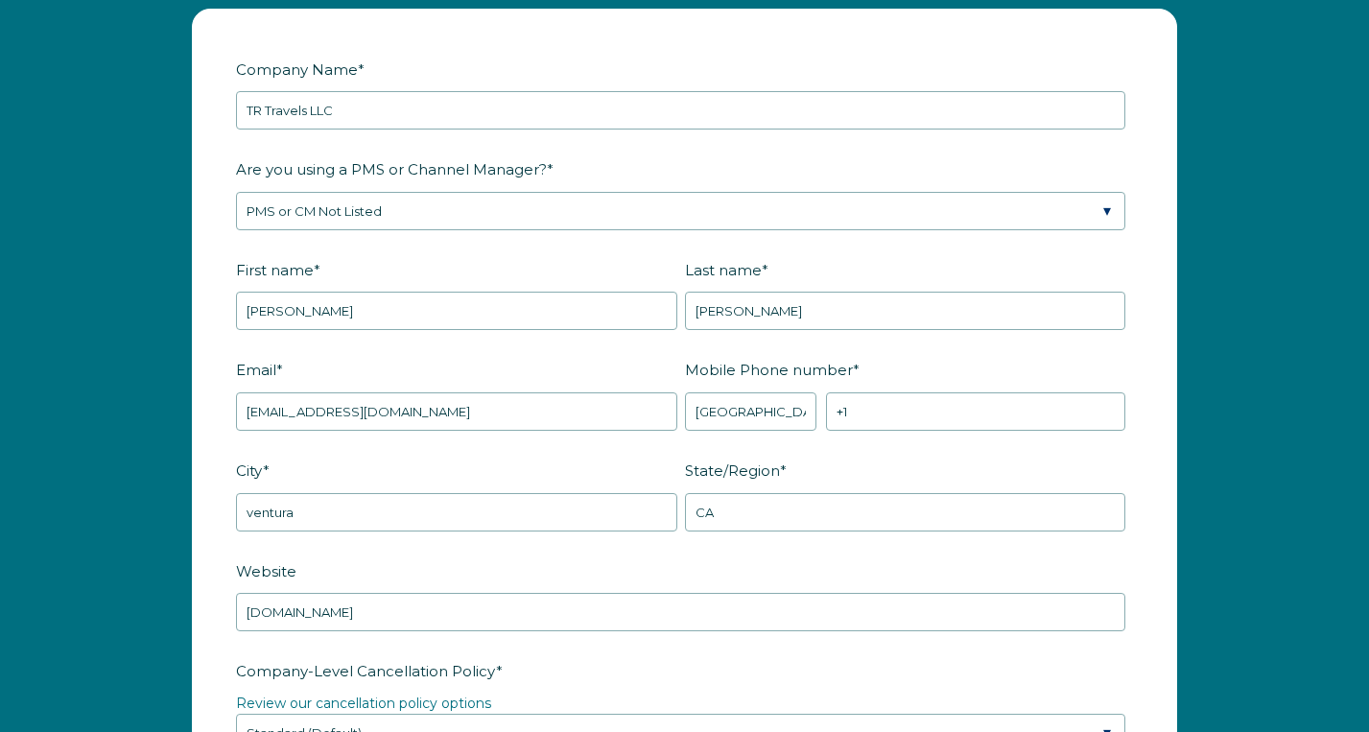
scroll to position [2396, 0]
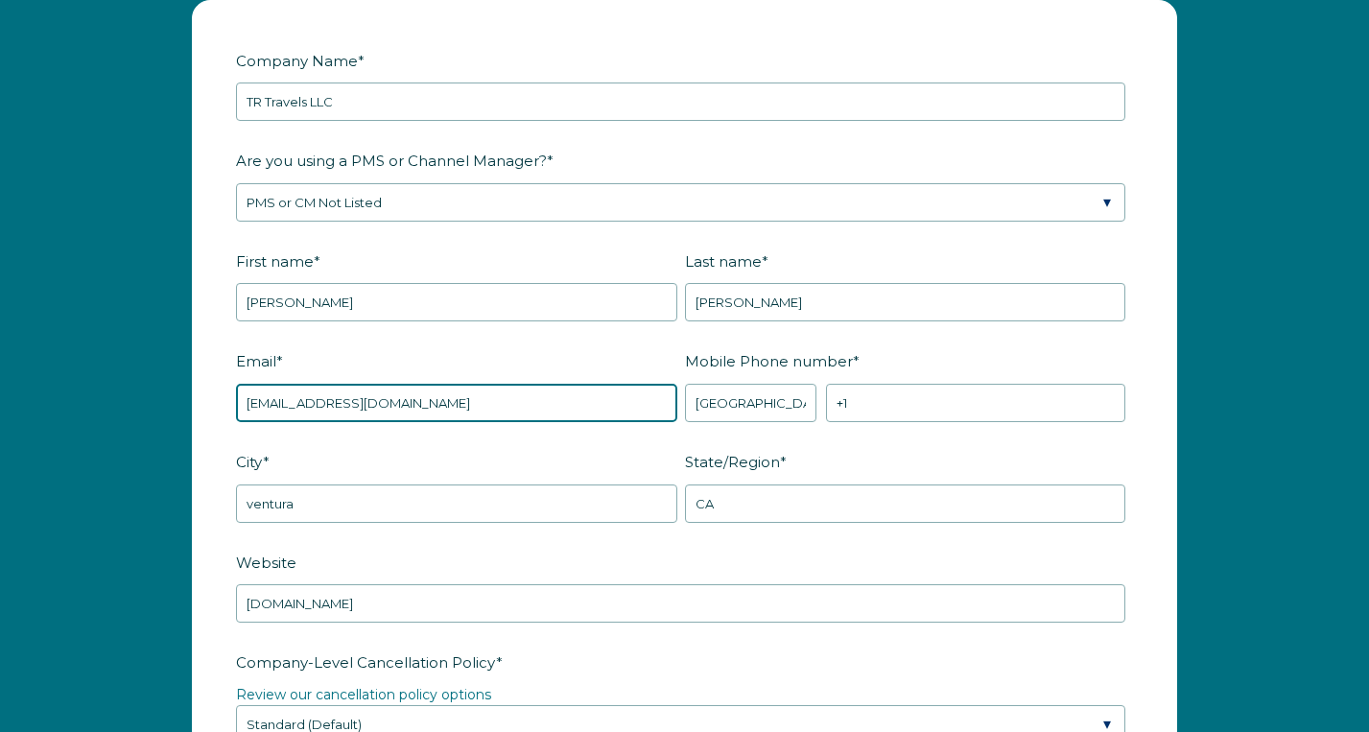
click at [435, 405] on input "toddriffel@me.com" at bounding box center [456, 403] width 441 height 38
type input "todd@tr-travels.com"
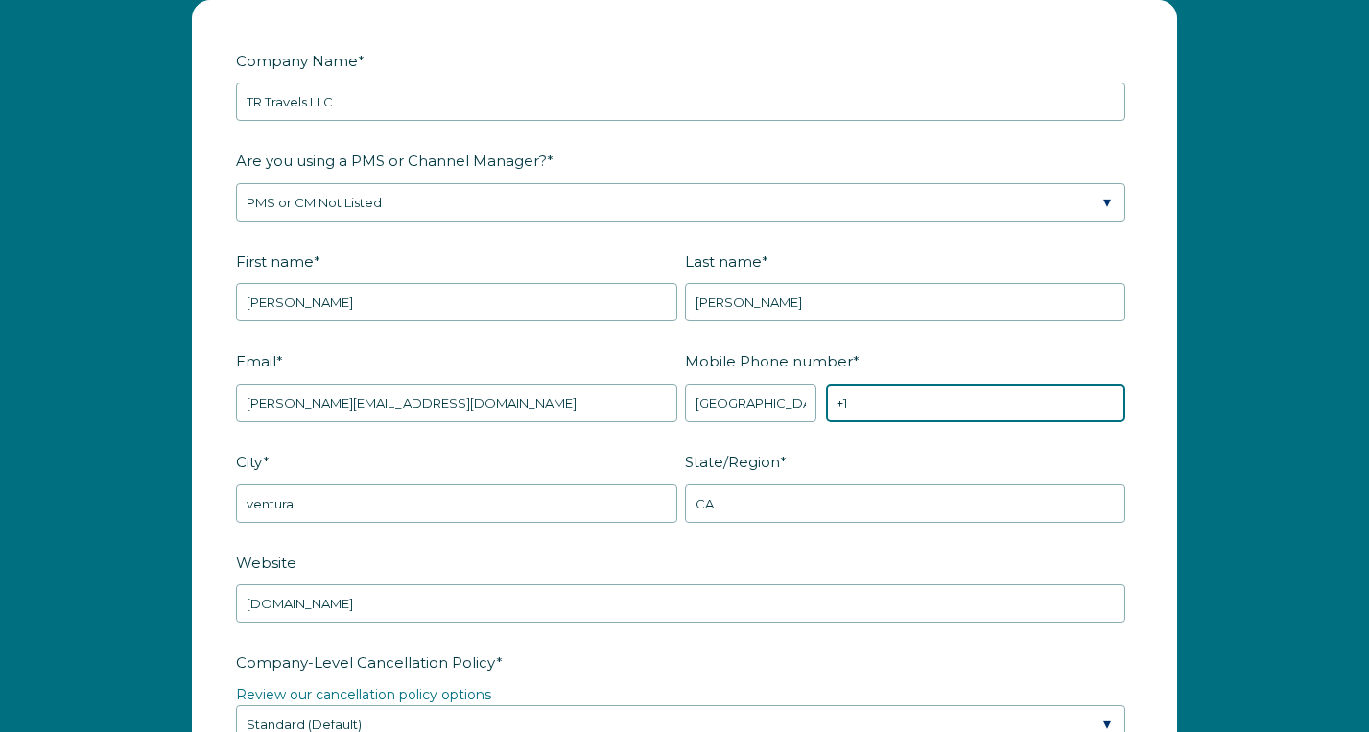
click at [869, 397] on input "+1" at bounding box center [975, 403] width 299 height 38
click at [996, 346] on label "Mobile Phone number *" at bounding box center [909, 361] width 449 height 34
click at [996, 384] on input "+1 18058759202" at bounding box center [975, 403] width 299 height 38
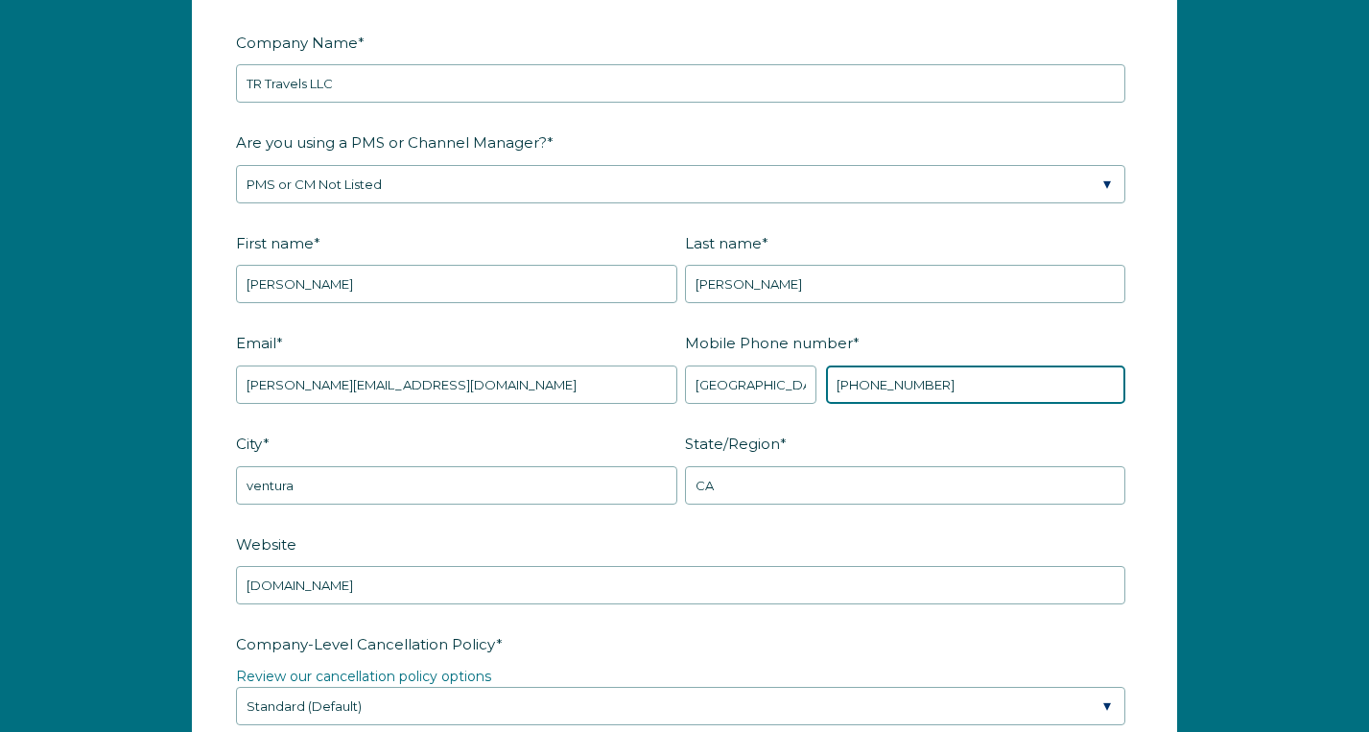
scroll to position [2418, 0]
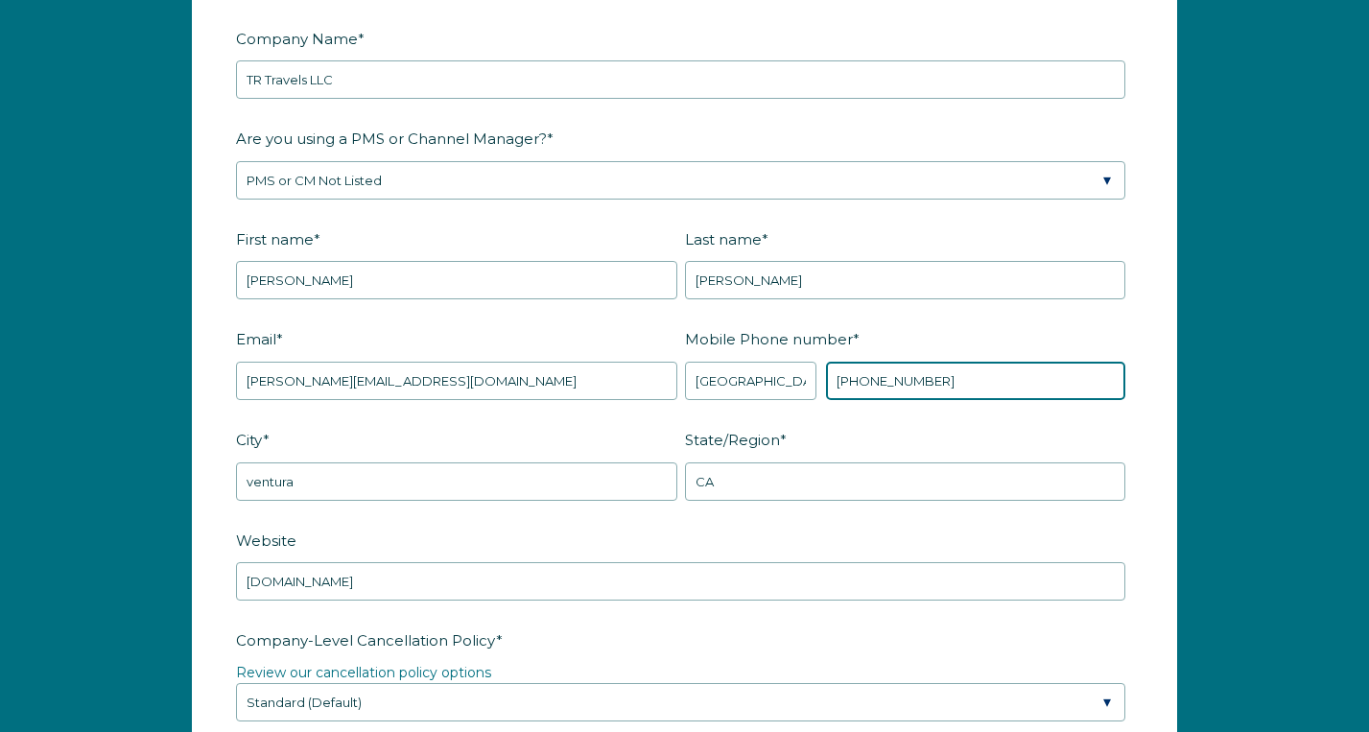
click at [860, 374] on input "+1 18058759202" at bounding box center [975, 381] width 299 height 38
type input "+1 8058759202"
click at [938, 426] on label "State/Region *" at bounding box center [909, 440] width 449 height 34
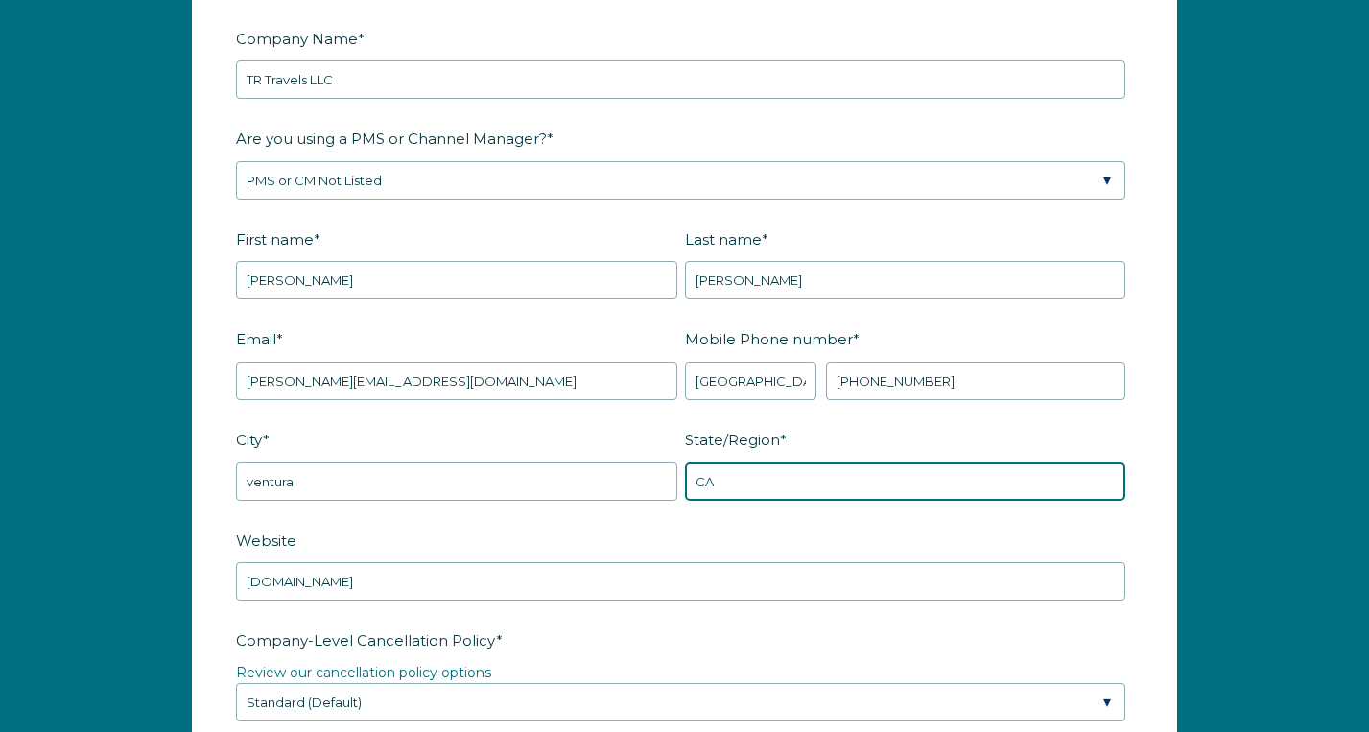
click at [938, 462] on input "CA" at bounding box center [905, 481] width 441 height 38
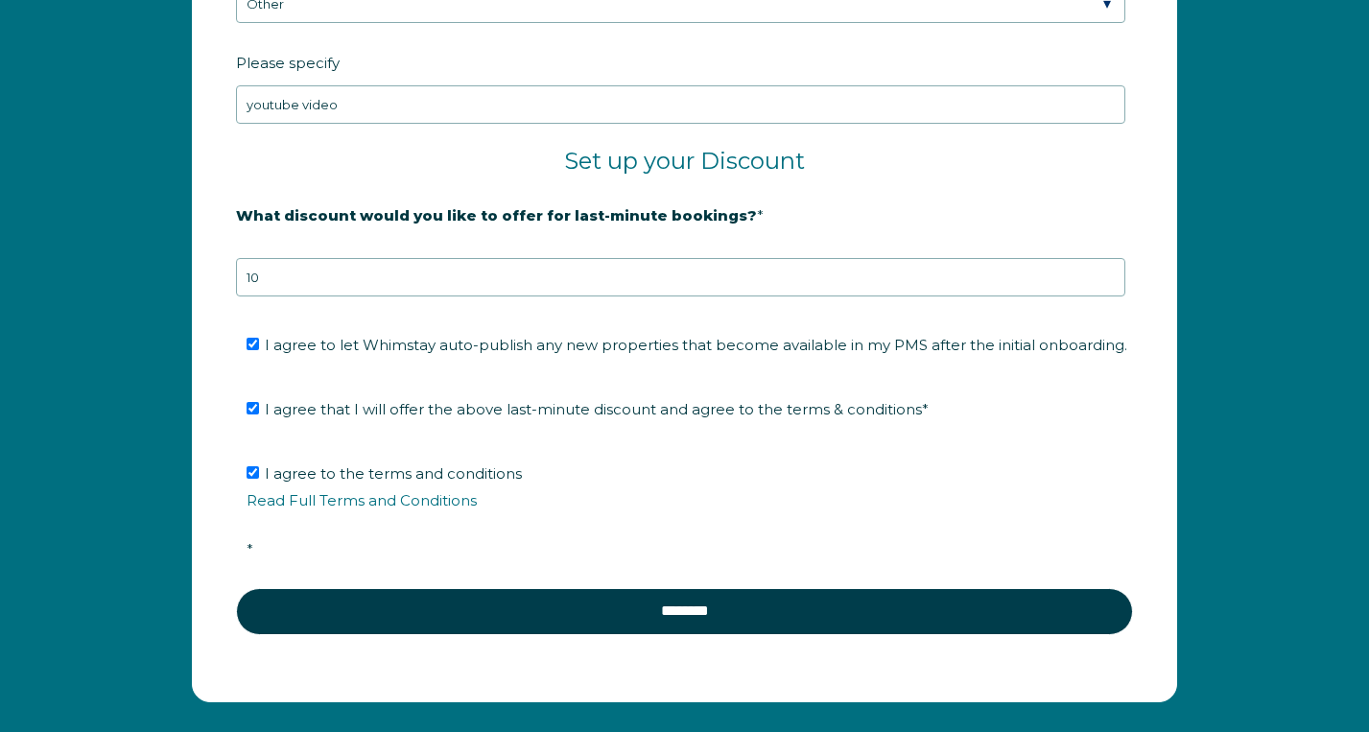
scroll to position [3230, 0]
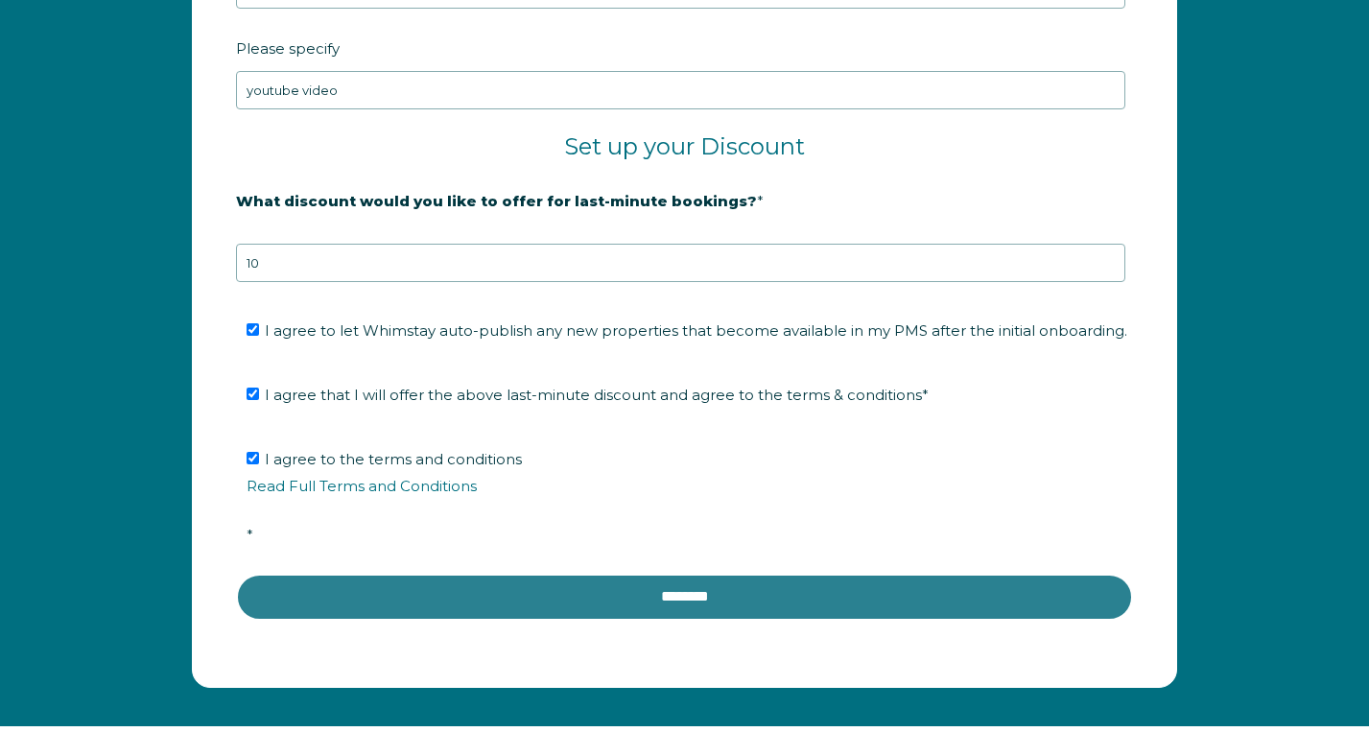
click at [672, 593] on input "********" at bounding box center [684, 597] width 897 height 46
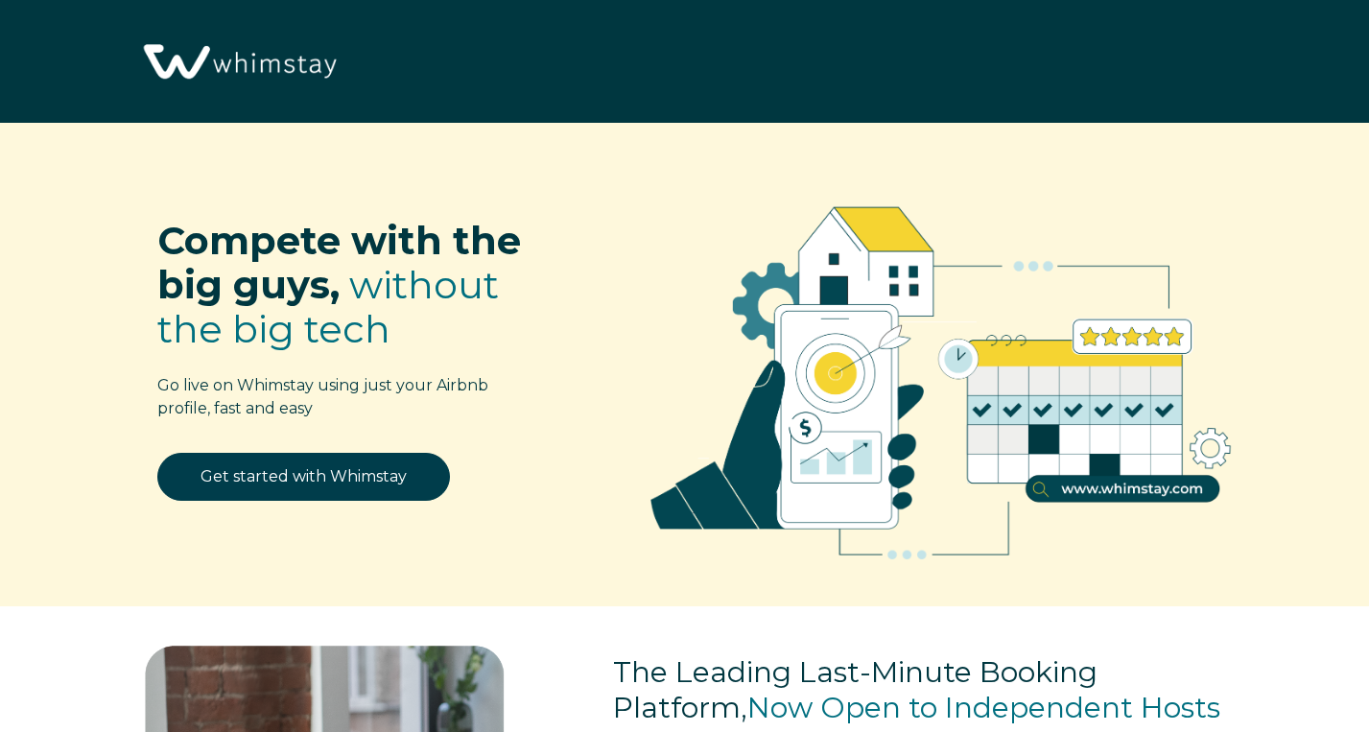
scroll to position [2280, 0]
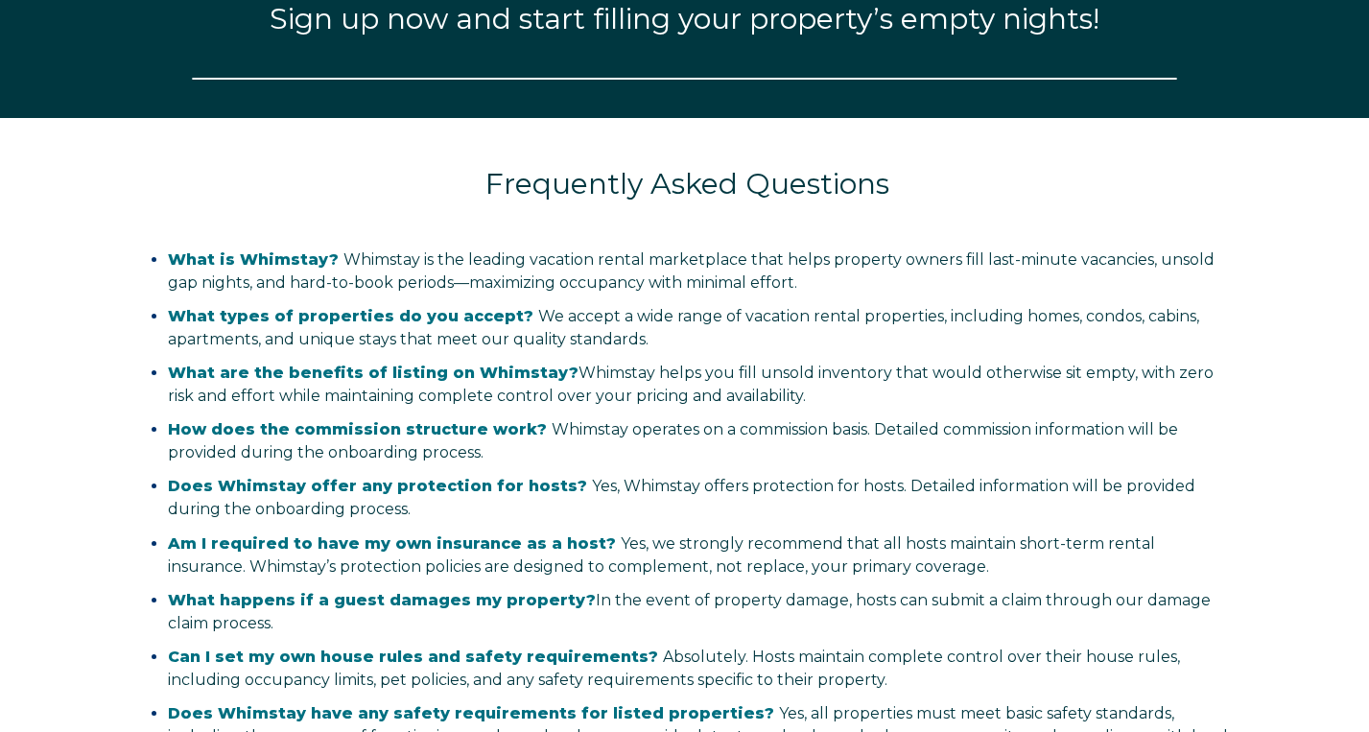
select select "US"
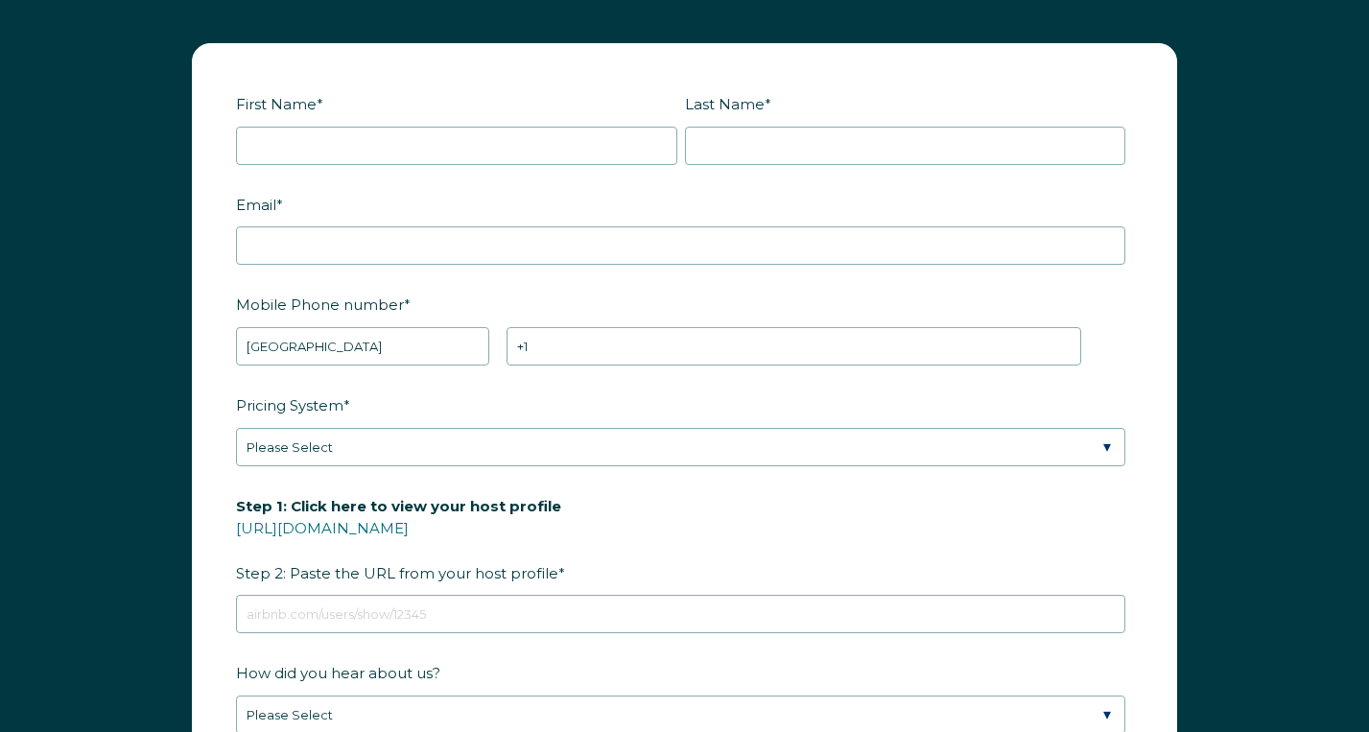
scroll to position [2196, 0]
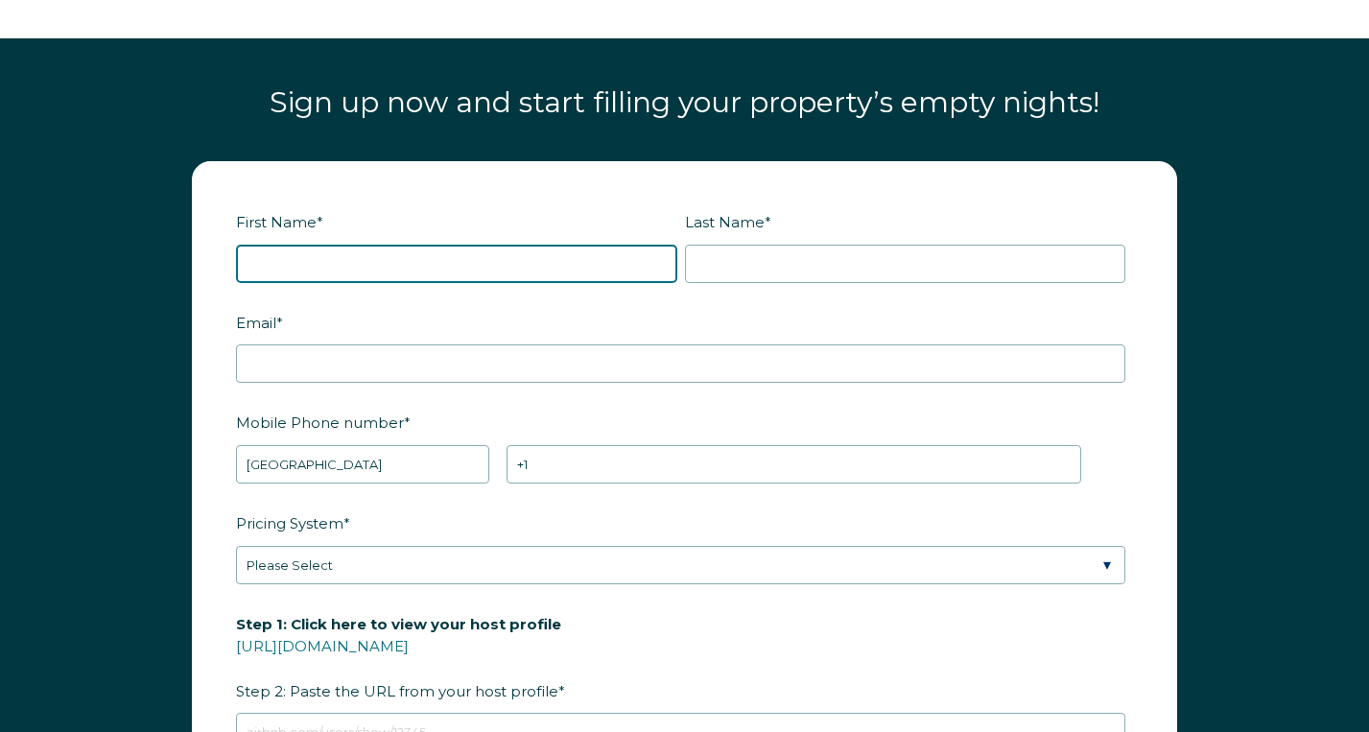
click at [382, 271] on input "First Name *" at bounding box center [456, 264] width 441 height 38
type input "Todd"
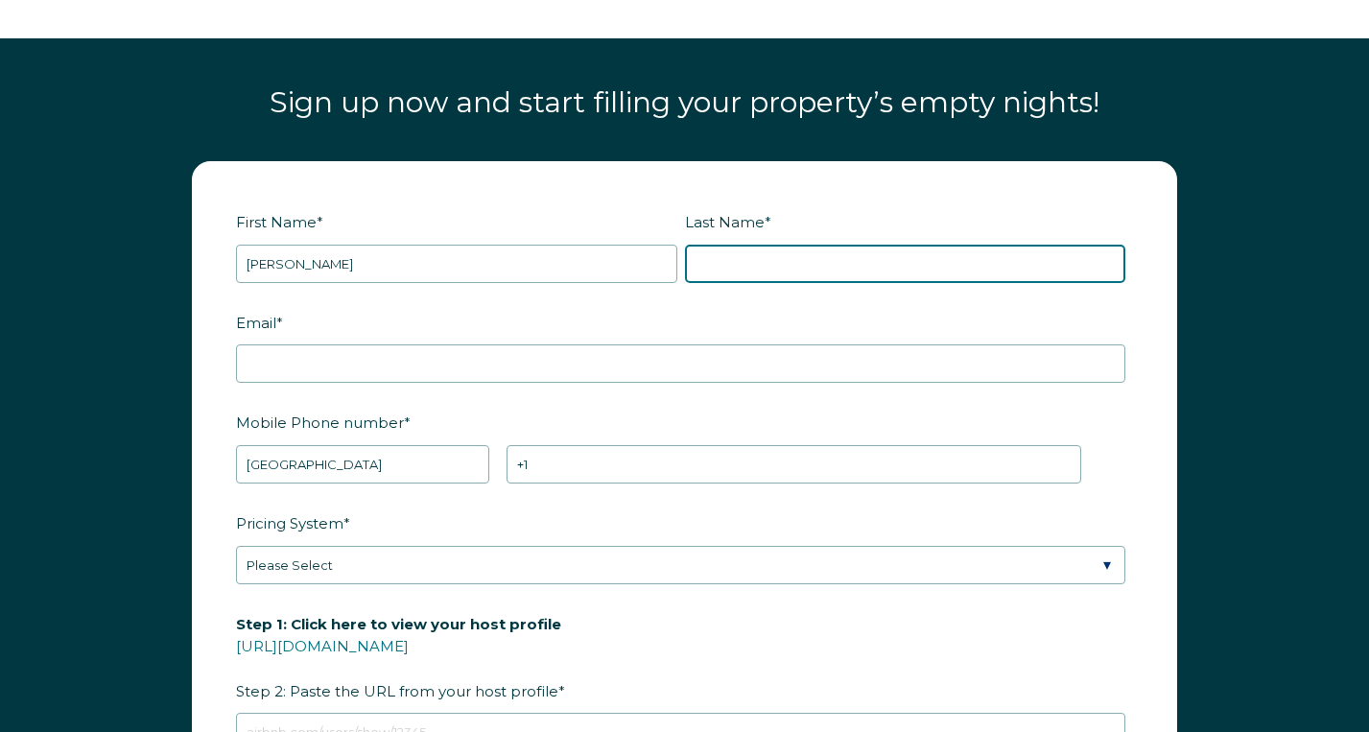
type input "Riffel"
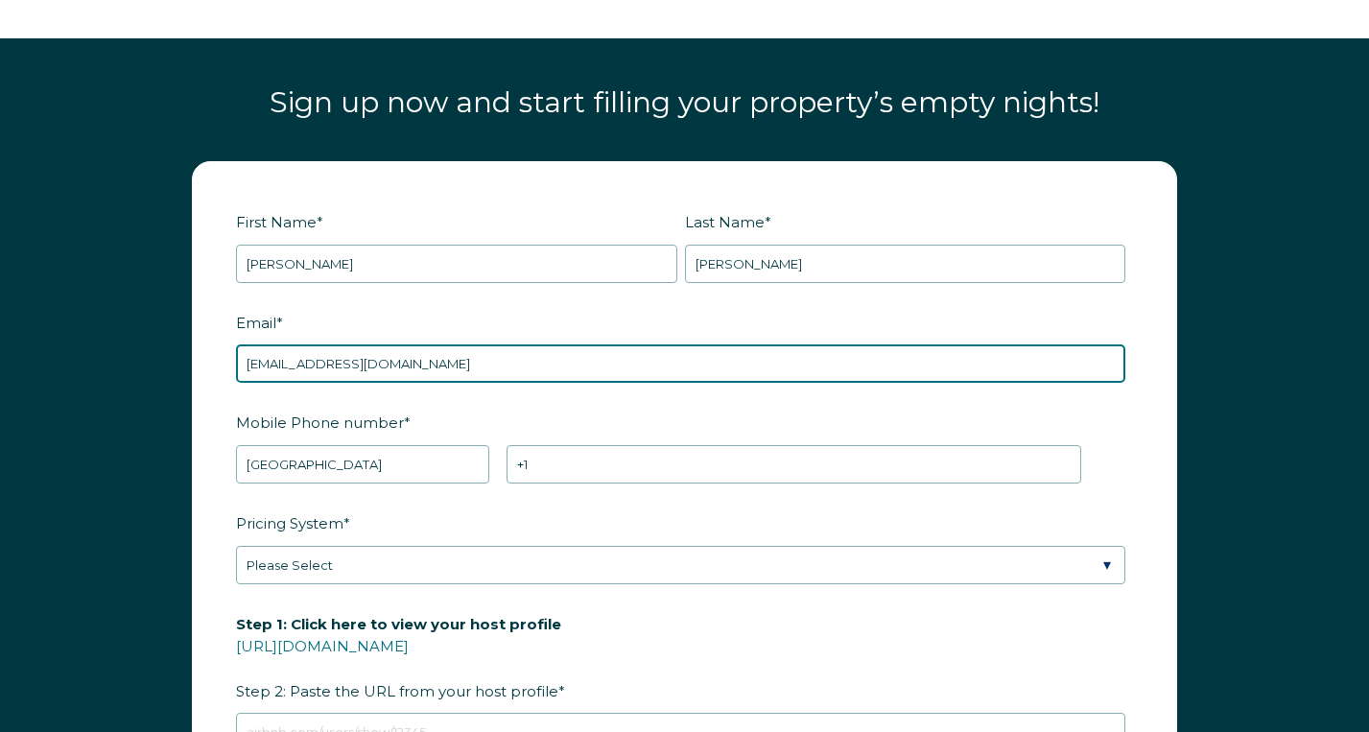
click at [390, 362] on input "toddriffel@me.com" at bounding box center [680, 363] width 889 height 38
type input "todd@tr-travels.com"
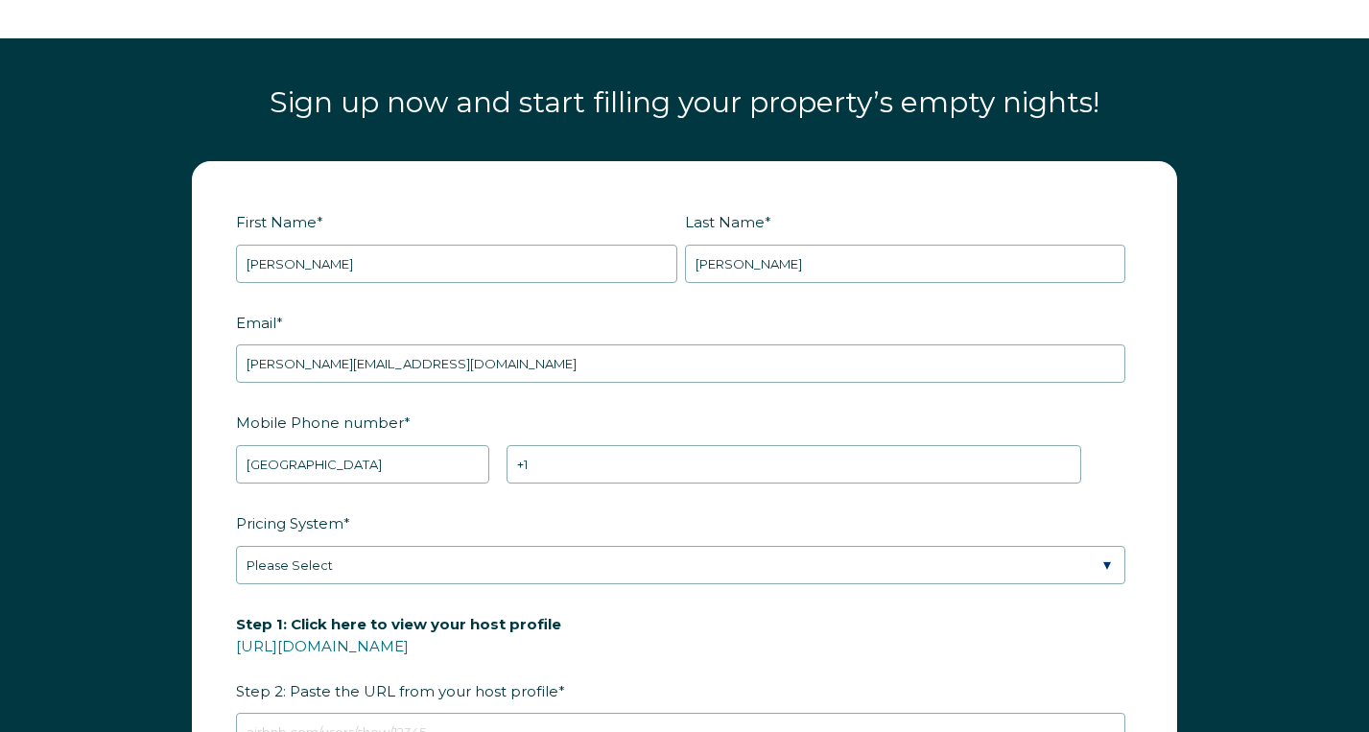
click at [183, 368] on div "First Name * Todd Last Name * Riffel RBO Token Company ID Referrer Code Dialer …" at bounding box center [685, 606] width 1024 height 891
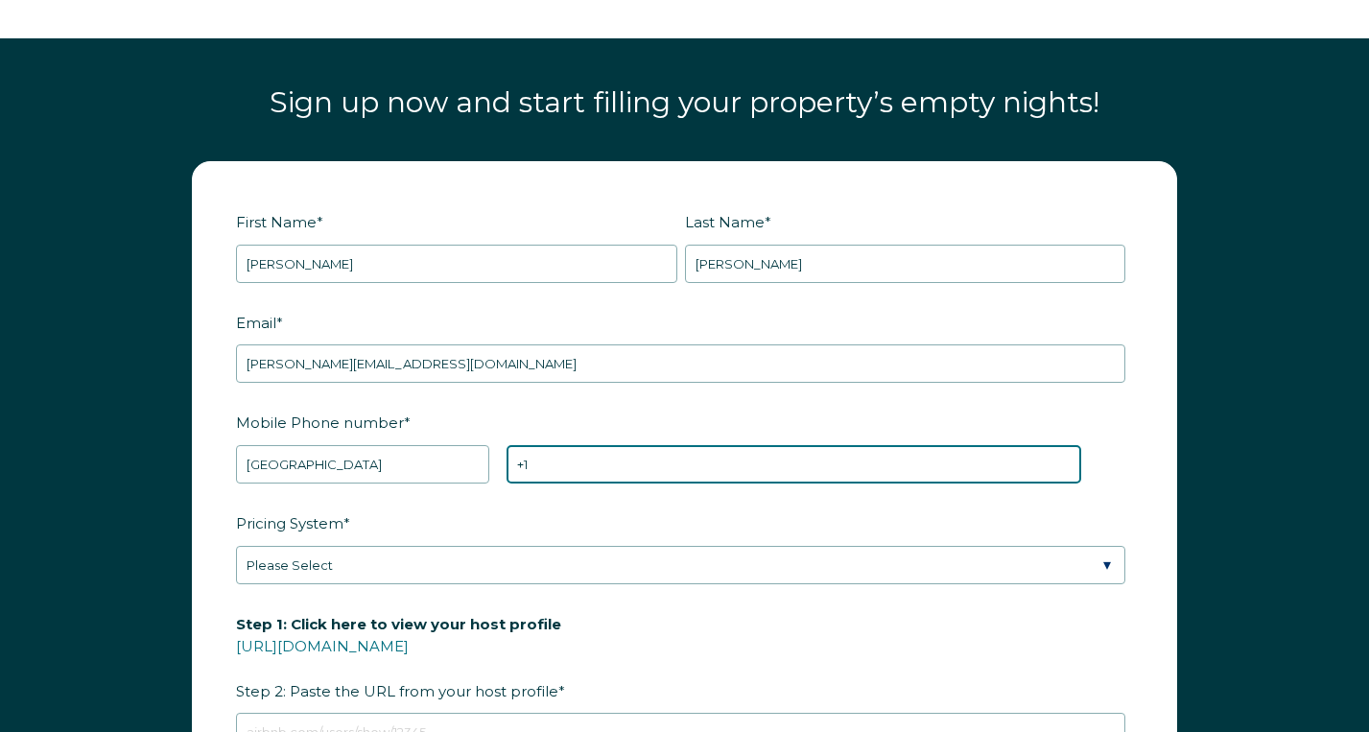
click at [622, 466] on input "+1" at bounding box center [794, 464] width 575 height 38
type input "+1 18058759202"
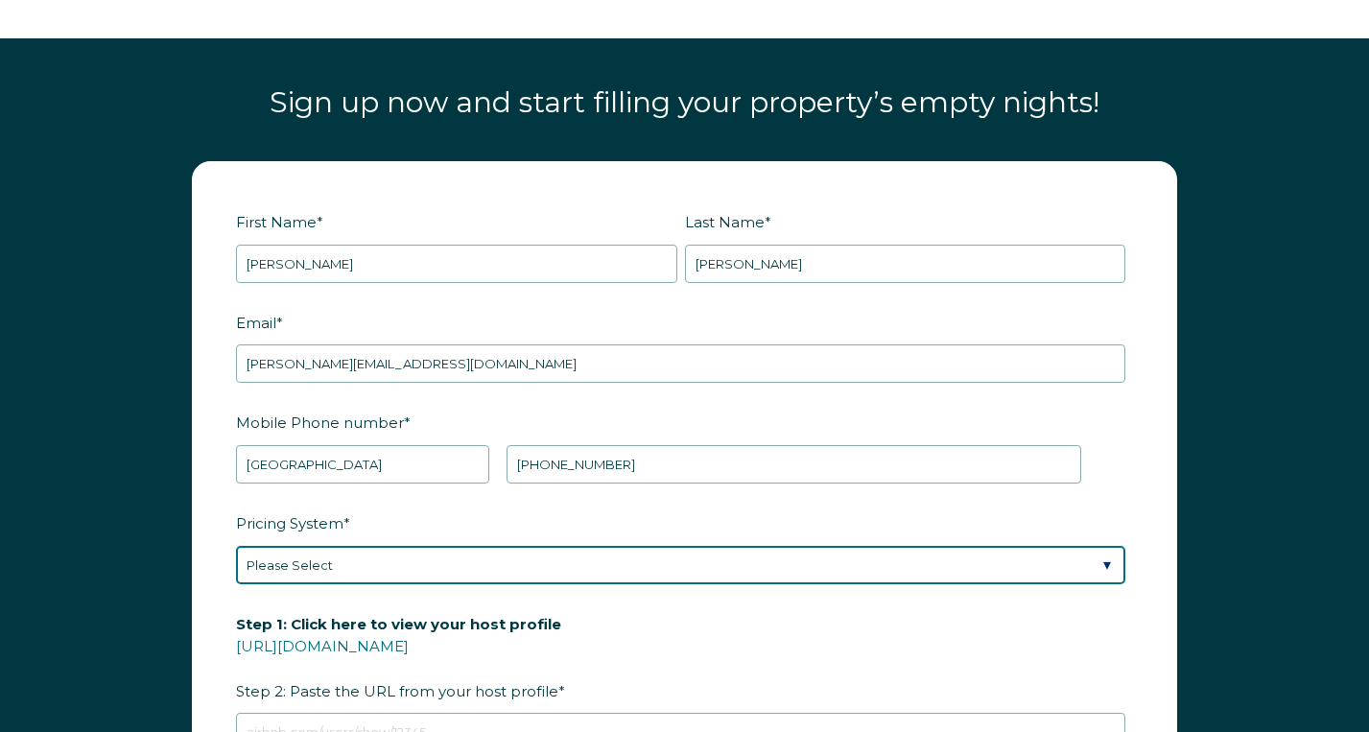
click at [566, 565] on select "Please Select Manual Airbnb Smart Pricing PriceLabs Wheelhouse Beyond Pricing 3…" at bounding box center [680, 565] width 889 height 38
select select "PriceLabs"
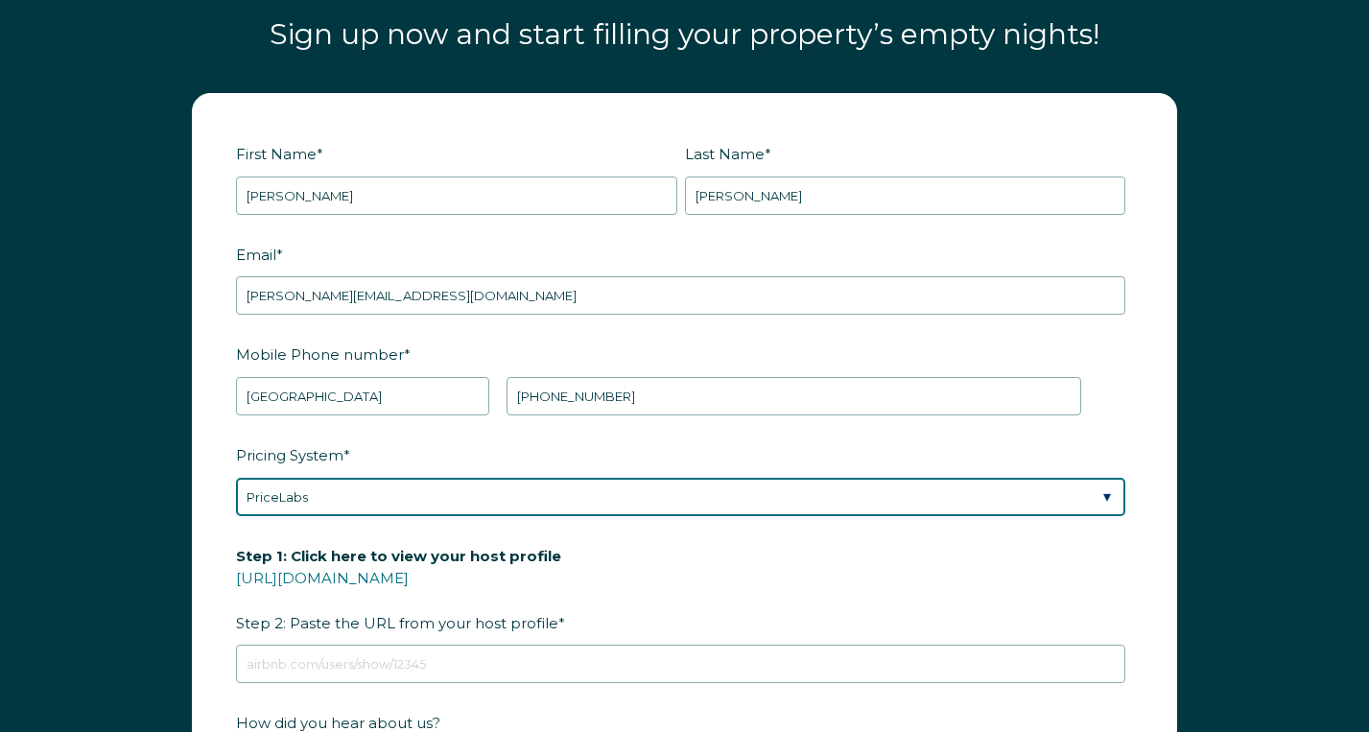
scroll to position [2267, 0]
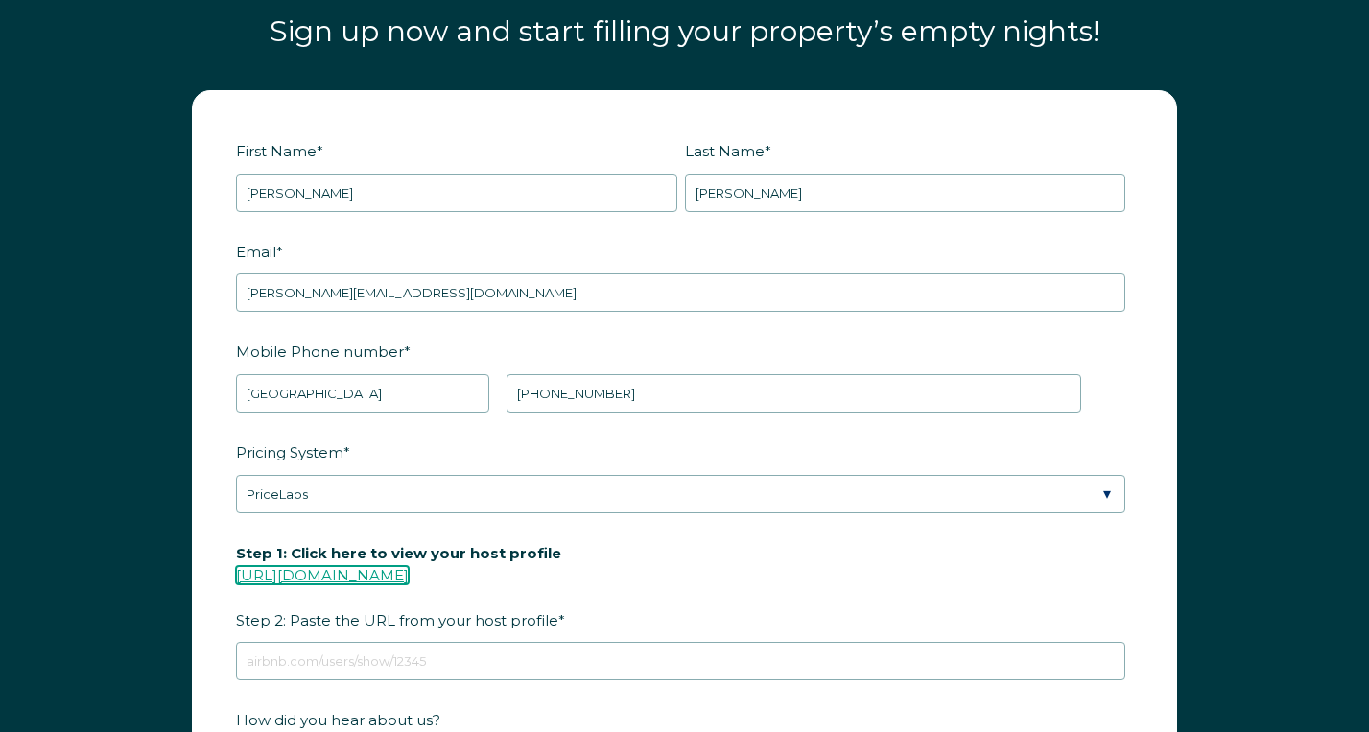
click at [409, 575] on link "https://www.airbnb.com/users/show/" at bounding box center [322, 575] width 173 height 18
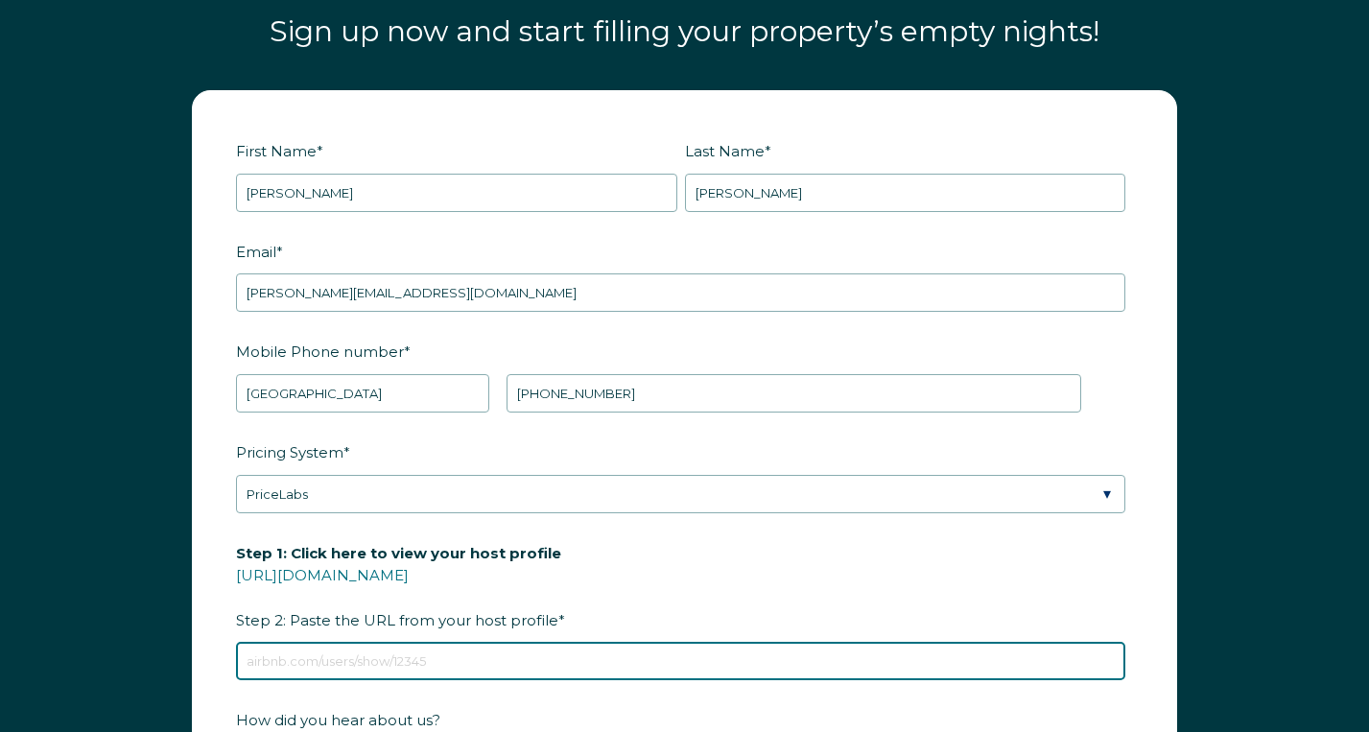
click at [436, 653] on input "Step 1: Click here to view your host profile https://www.airbnb.com/users/show/…" at bounding box center [680, 661] width 889 height 38
paste input "https://www.airbnb.com/users/show/668631591"
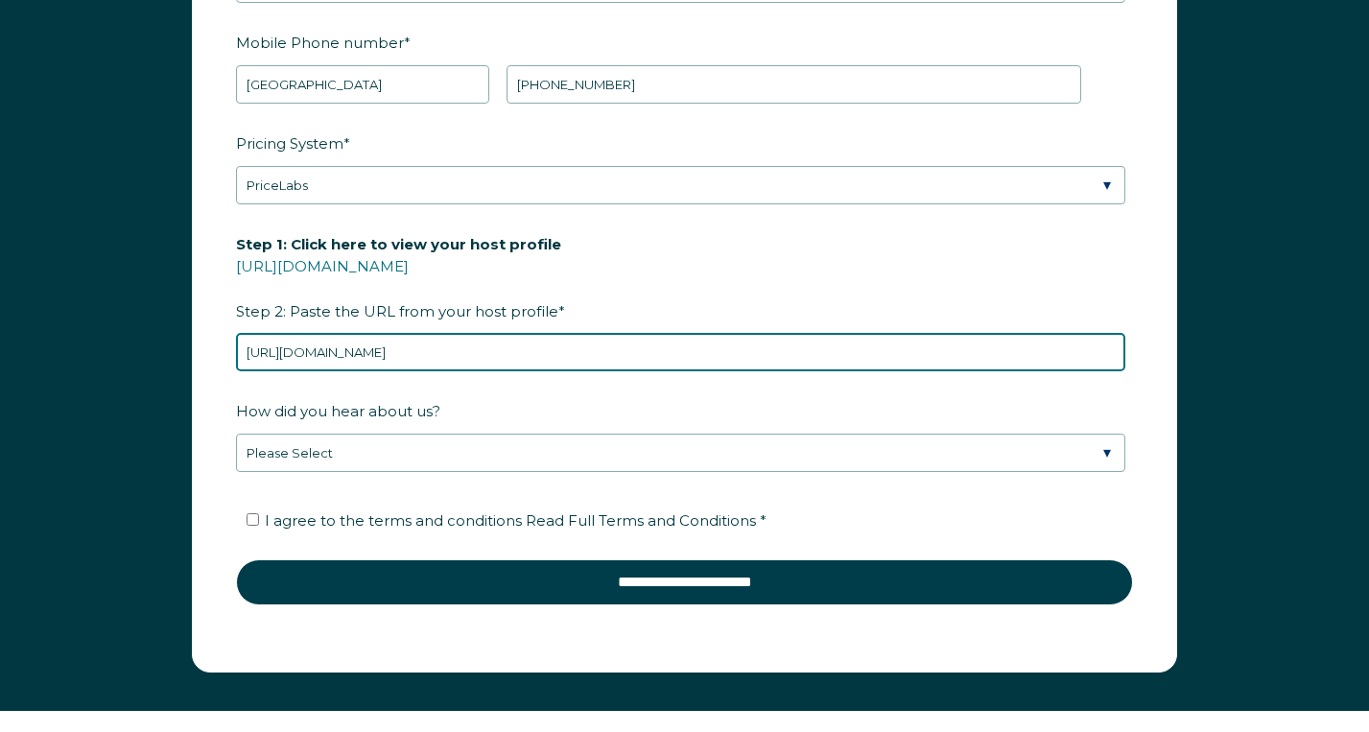
scroll to position [2597, 0]
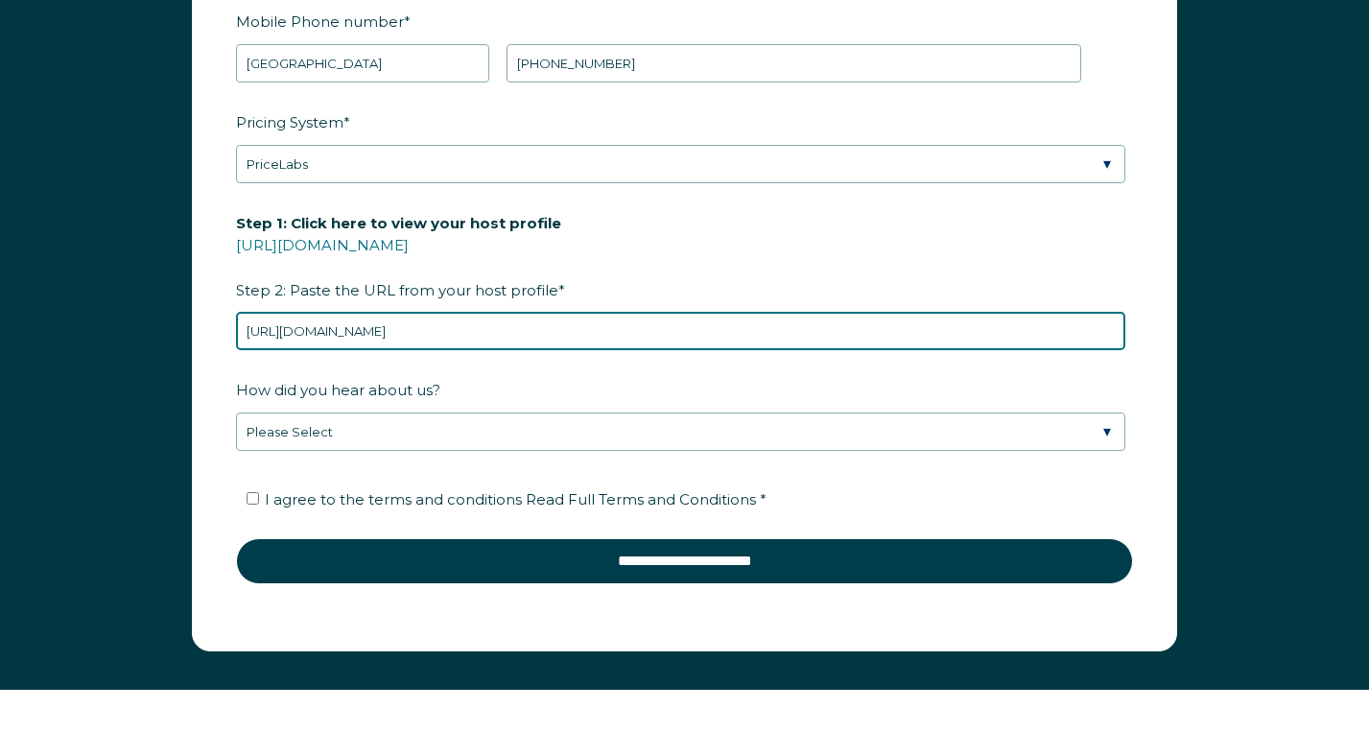
type input "https://www.airbnb.com/users/show/668631591"
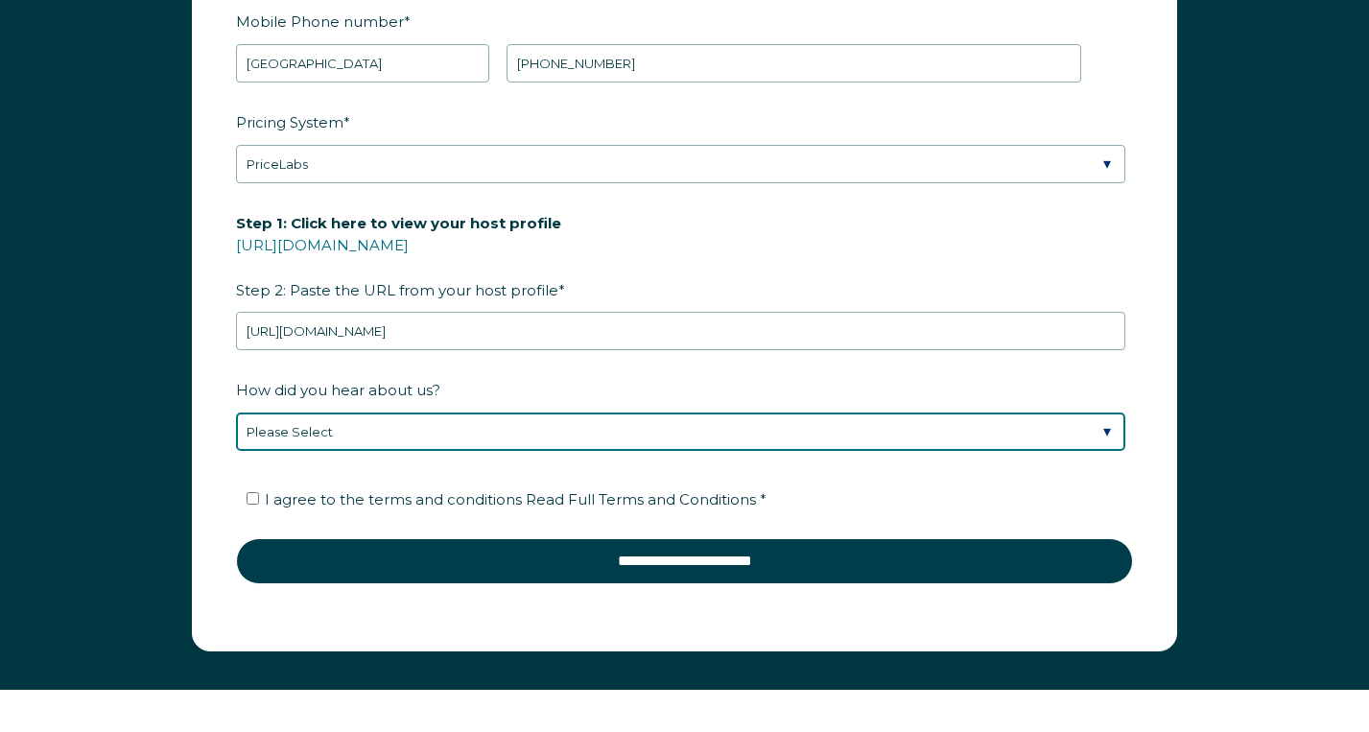
click at [483, 428] on select "Please Select Discovered Whimstay at an event or conference Found Whimstay thro…" at bounding box center [680, 432] width 889 height 38
select select "Google Search"
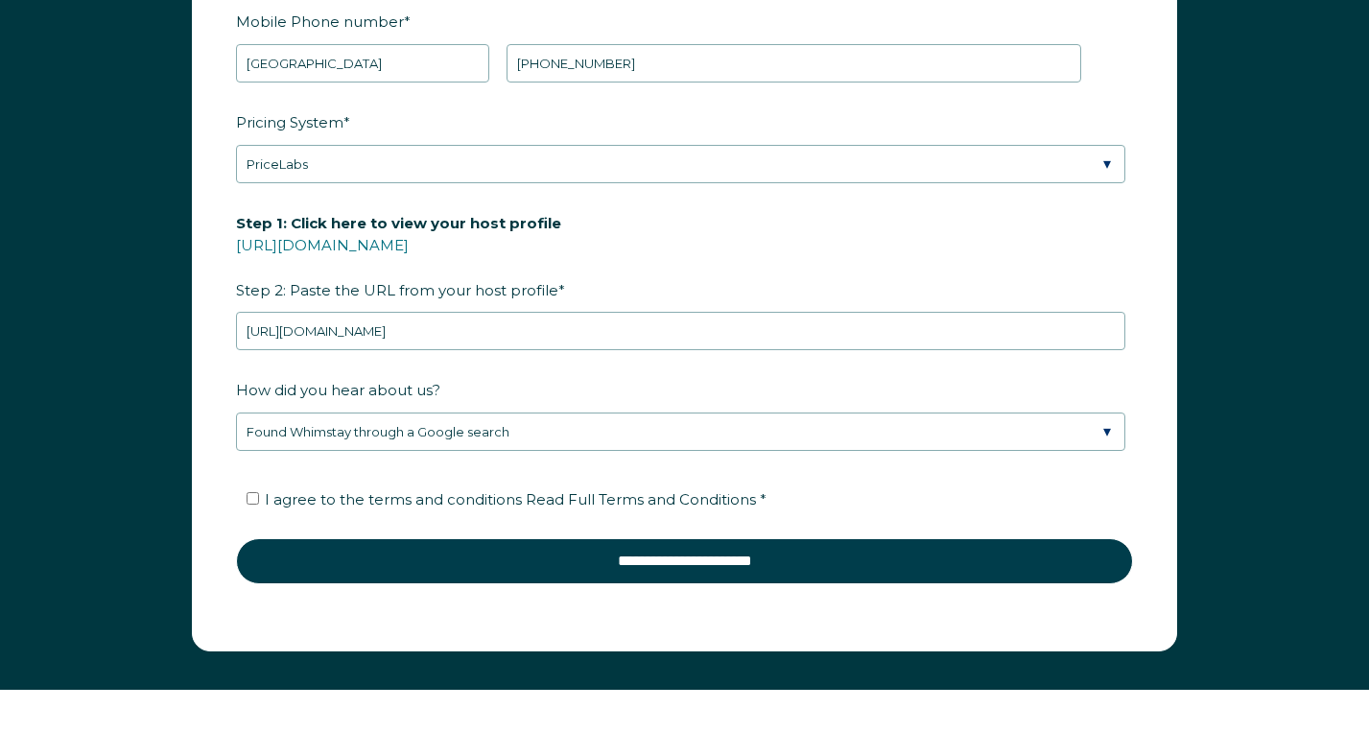
click at [339, 485] on li "I agree to the terms and conditions Read Full Terms and Conditions *" at bounding box center [691, 500] width 889 height 31
click at [327, 493] on span "I agree to the terms and conditions Read Full Terms and Conditions *" at bounding box center [516, 499] width 502 height 18
click at [259, 493] on input "I agree to the terms and conditions Read Full Terms and Conditions *" at bounding box center [253, 498] width 12 height 12
checkbox input "true"
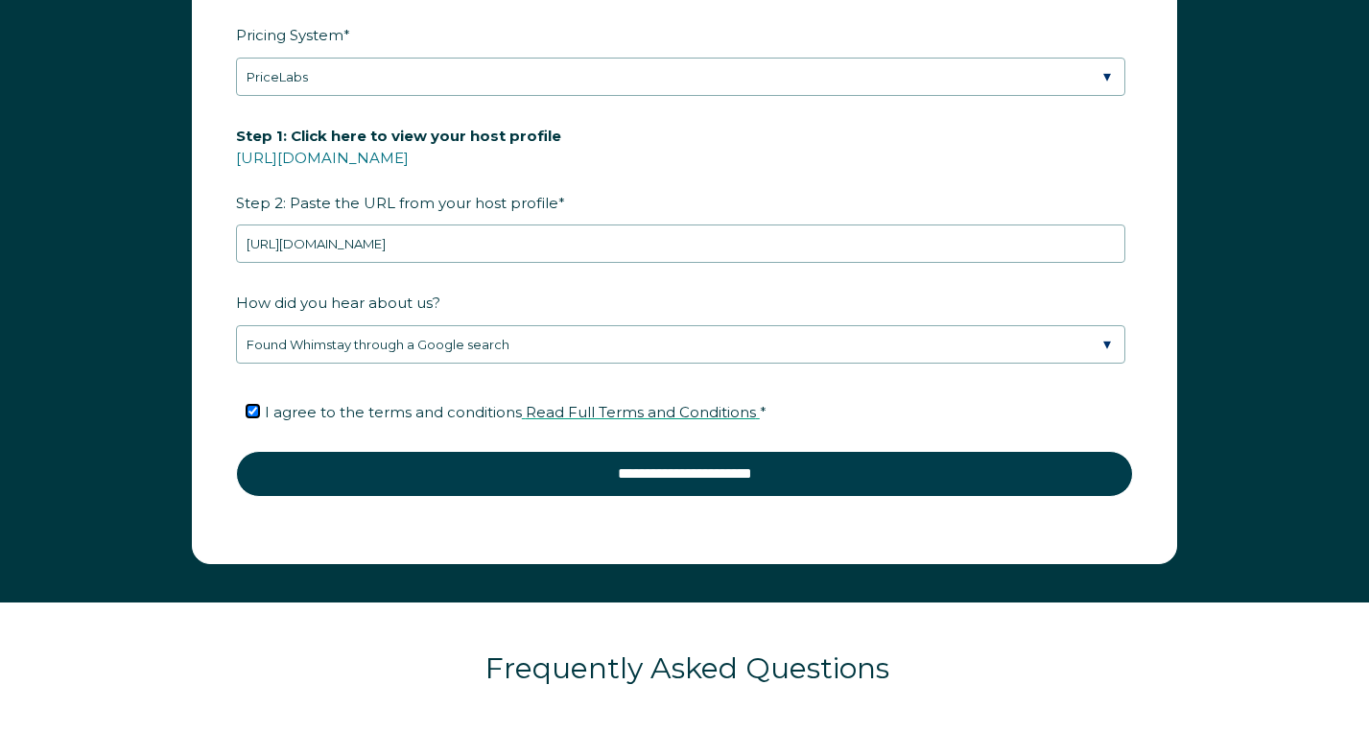
scroll to position [2689, 0]
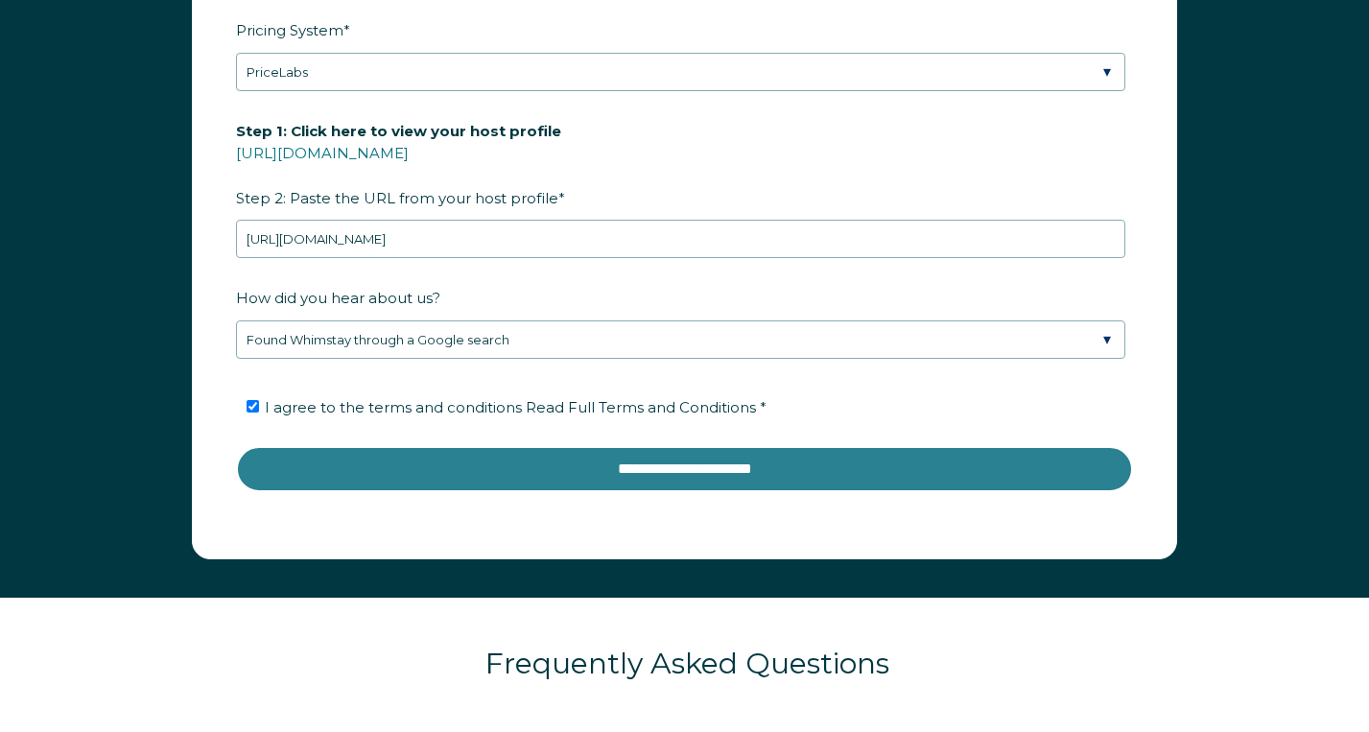
click at [690, 454] on input "**********" at bounding box center [684, 469] width 897 height 46
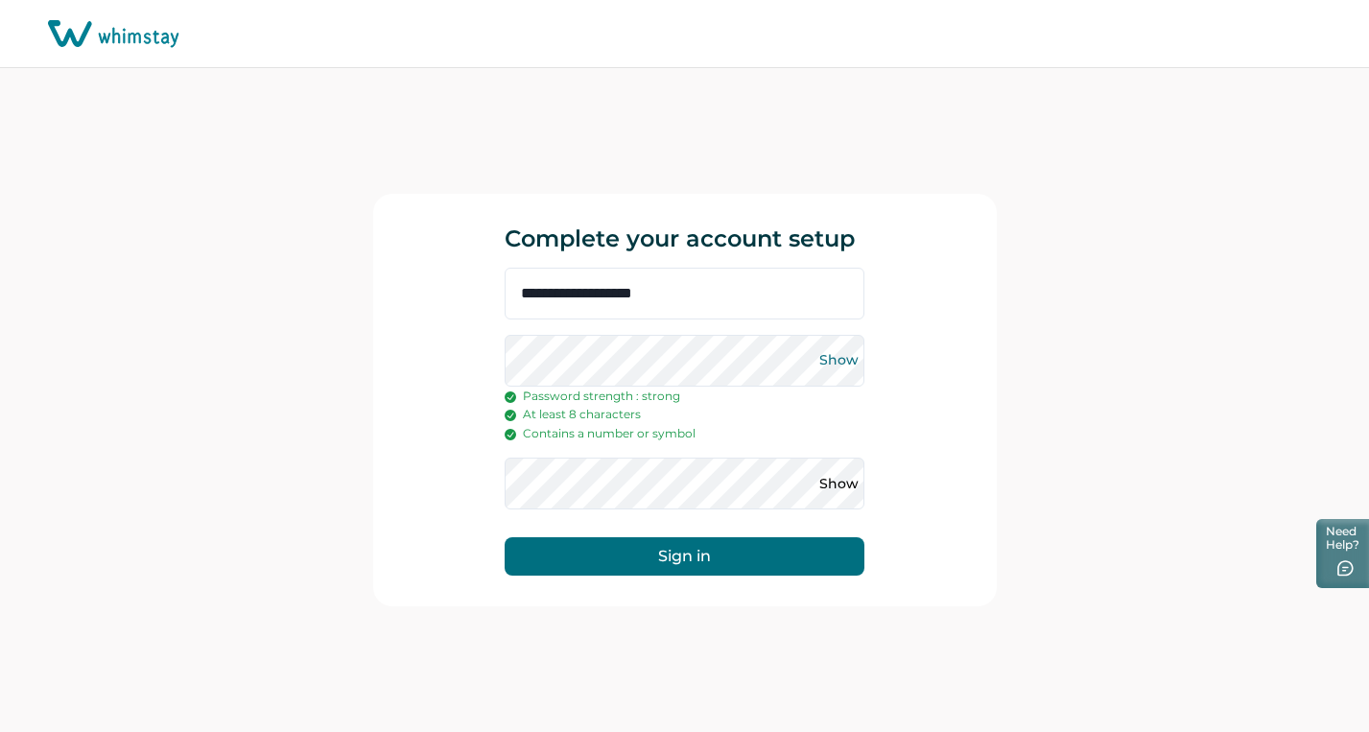
click at [830, 362] on button "Show" at bounding box center [838, 360] width 31 height 31
click at [830, 483] on button "Show" at bounding box center [838, 483] width 31 height 31
click at [713, 554] on button "Sign in" at bounding box center [685, 556] width 360 height 38
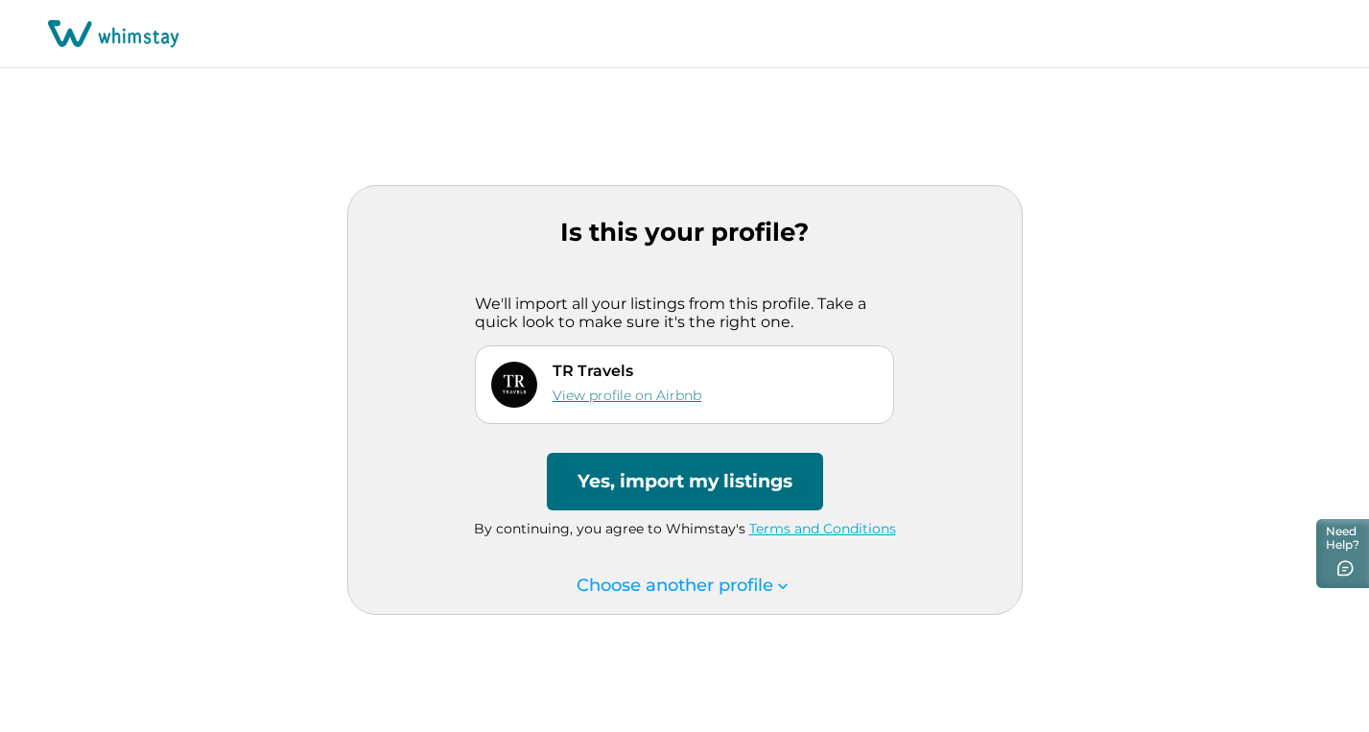
click at [656, 398] on link "View profile on Airbnb" at bounding box center [627, 395] width 149 height 17
click at [732, 480] on button "Yes, import my listings" at bounding box center [685, 482] width 276 height 58
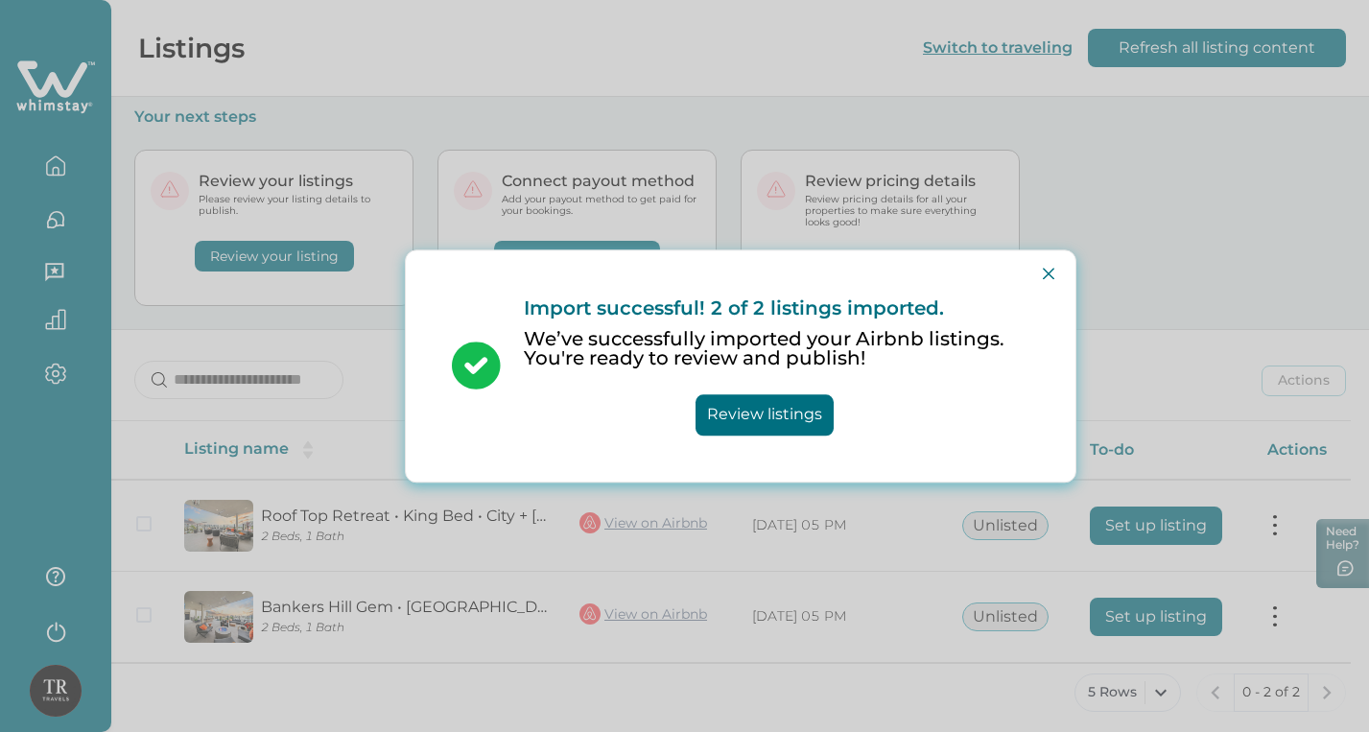
click at [785, 410] on button "Review listings" at bounding box center [765, 414] width 138 height 41
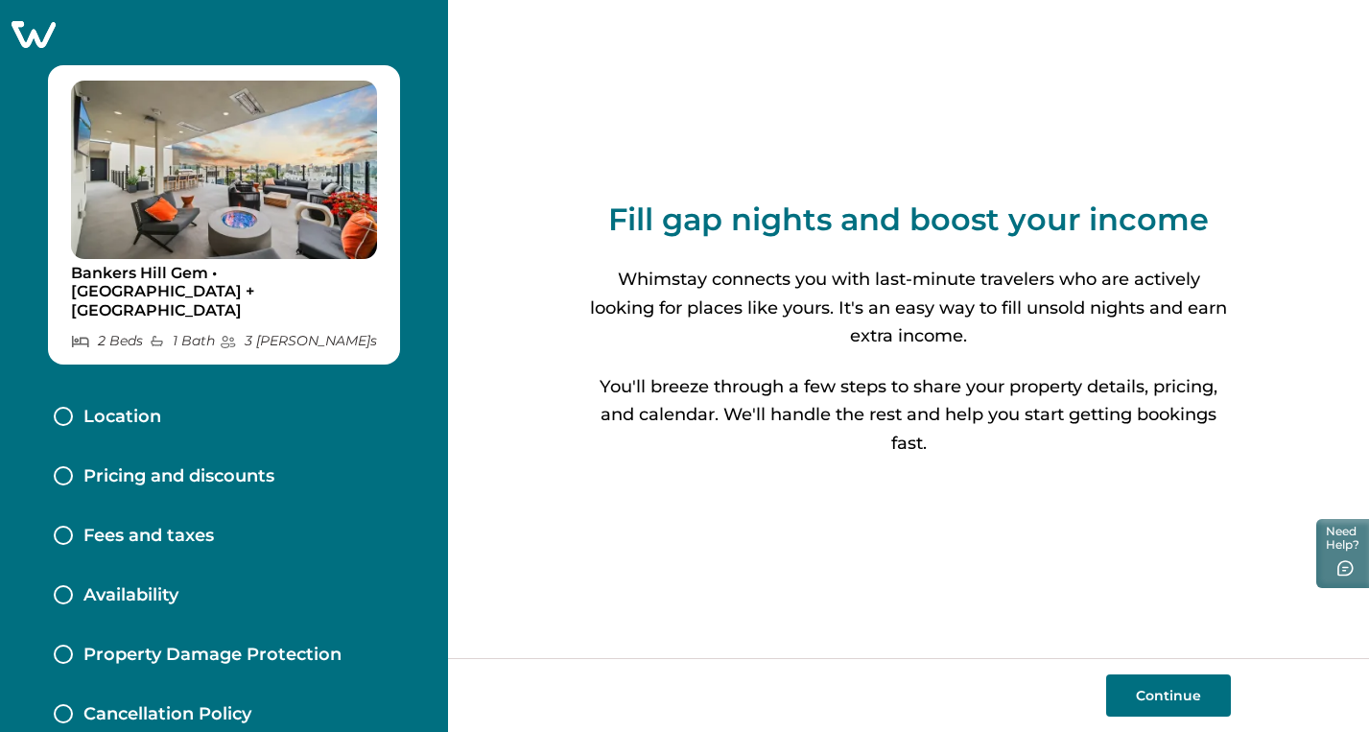
click at [1155, 696] on button "Continue" at bounding box center [1168, 695] width 125 height 42
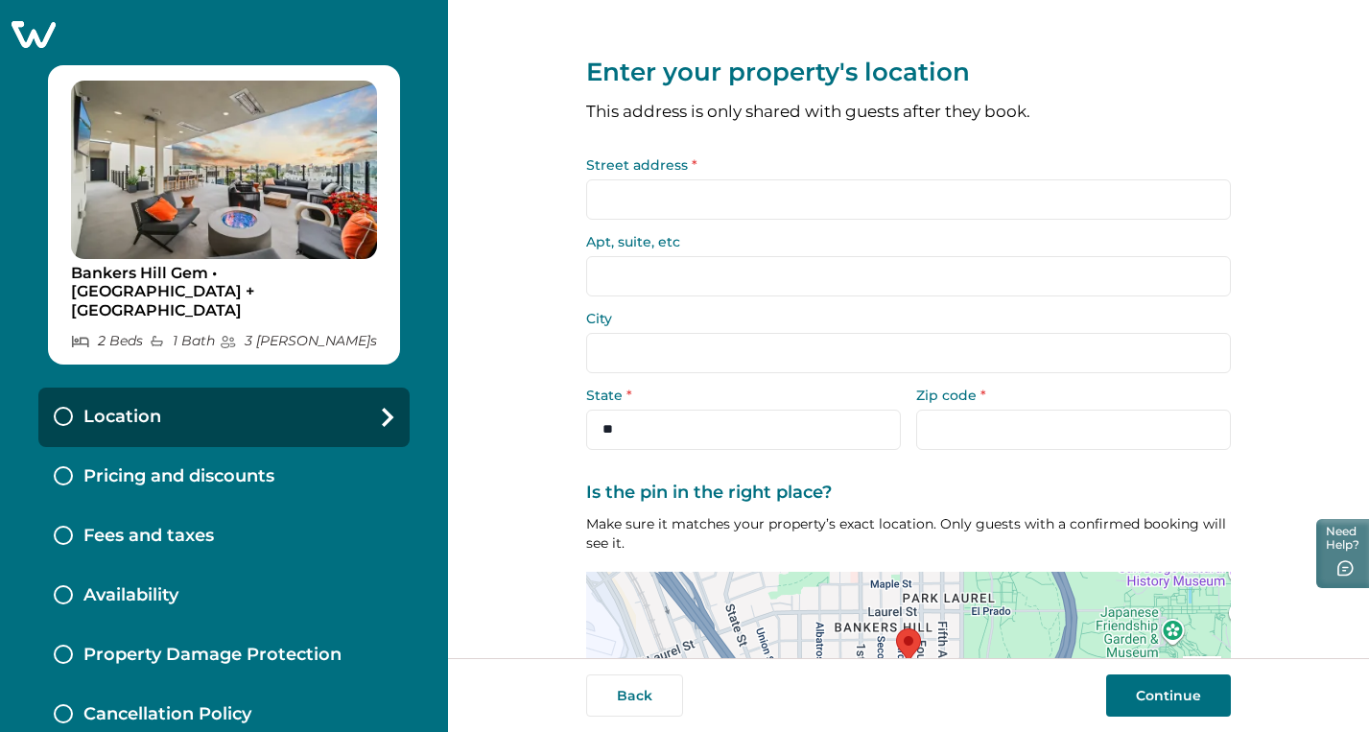
click at [749, 201] on input "Street address *" at bounding box center [908, 199] width 645 height 40
click at [610, 206] on input "Street address *" at bounding box center [908, 199] width 645 height 40
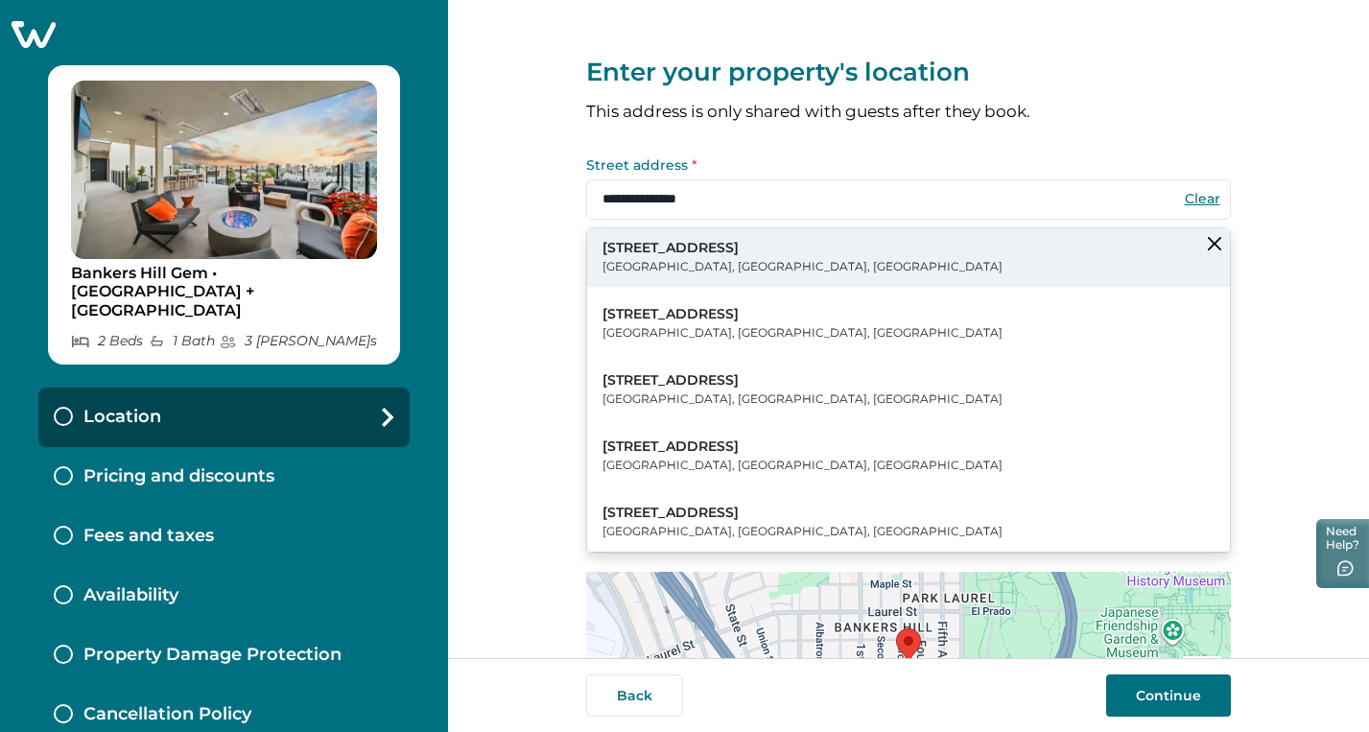
type input "**********"
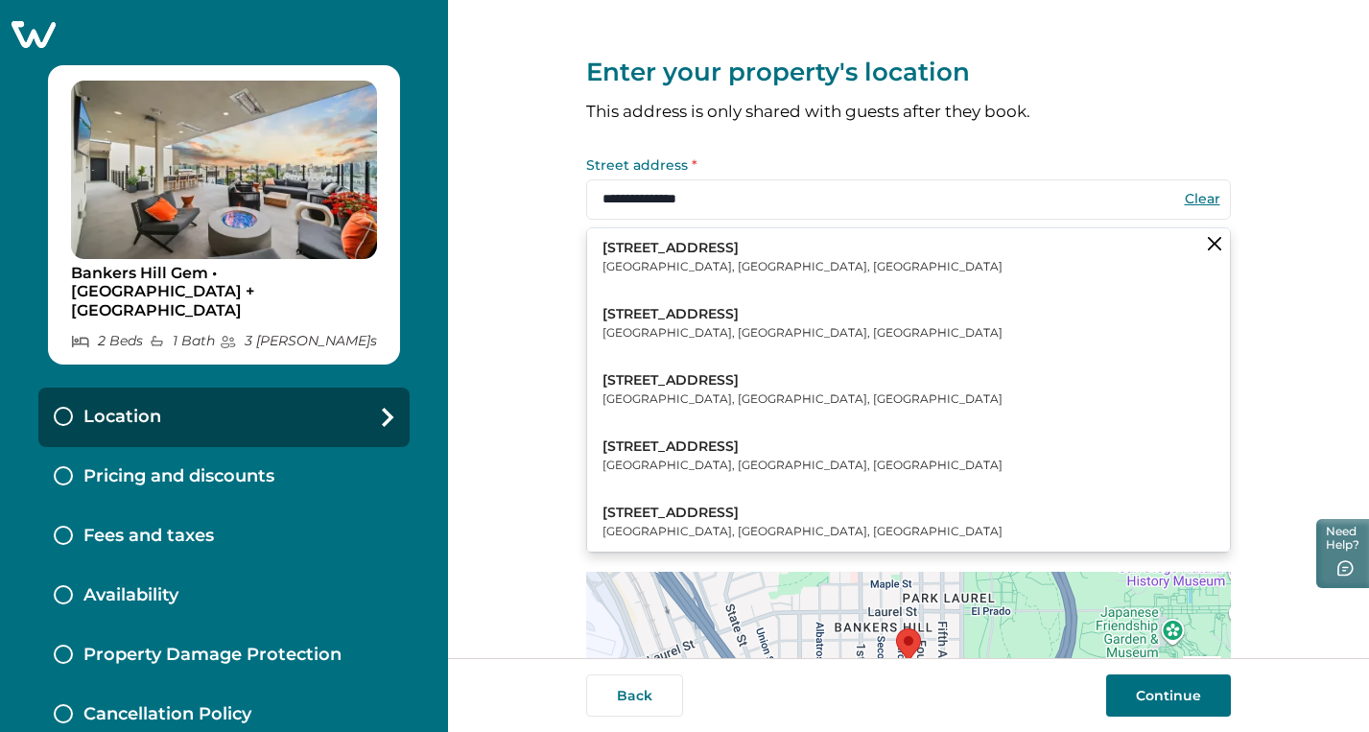
click at [653, 262] on p "San Diego, CA, USA" at bounding box center [803, 266] width 400 height 19
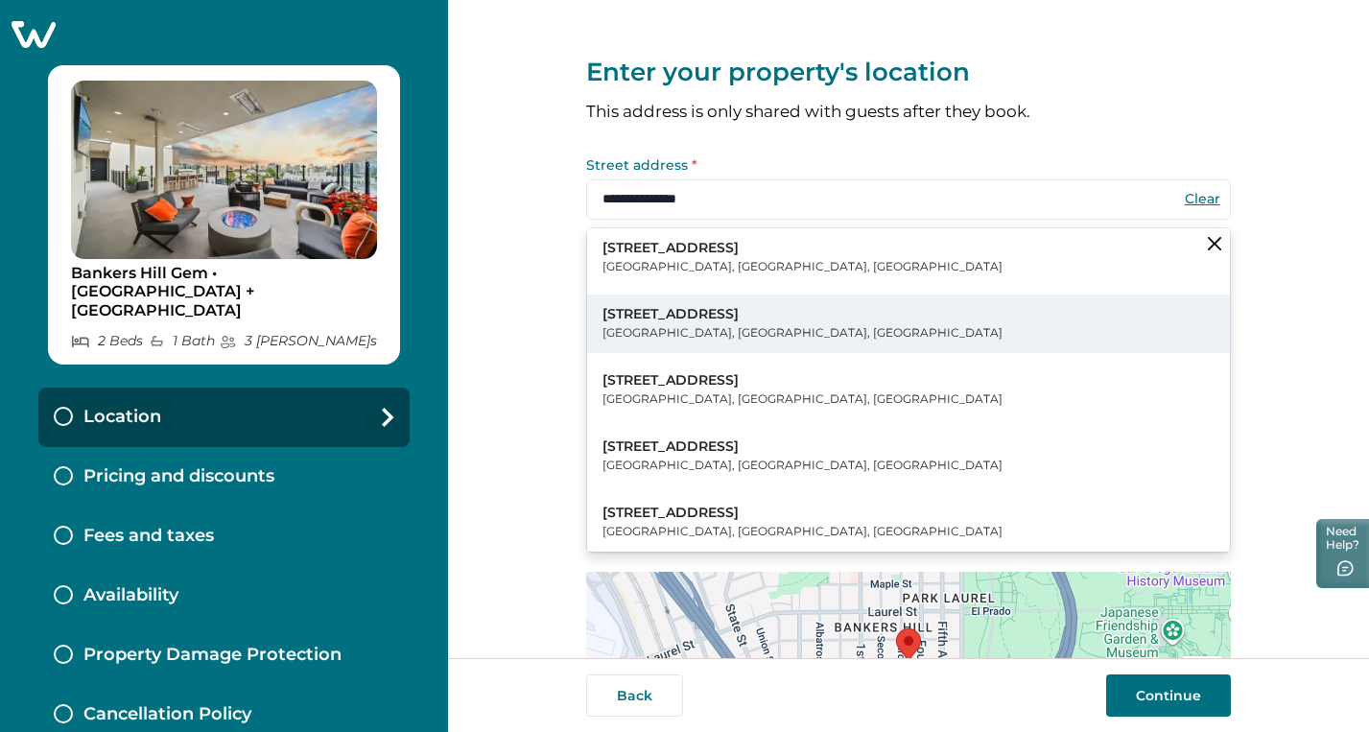
type input "*********"
select select "**"
type input "*****"
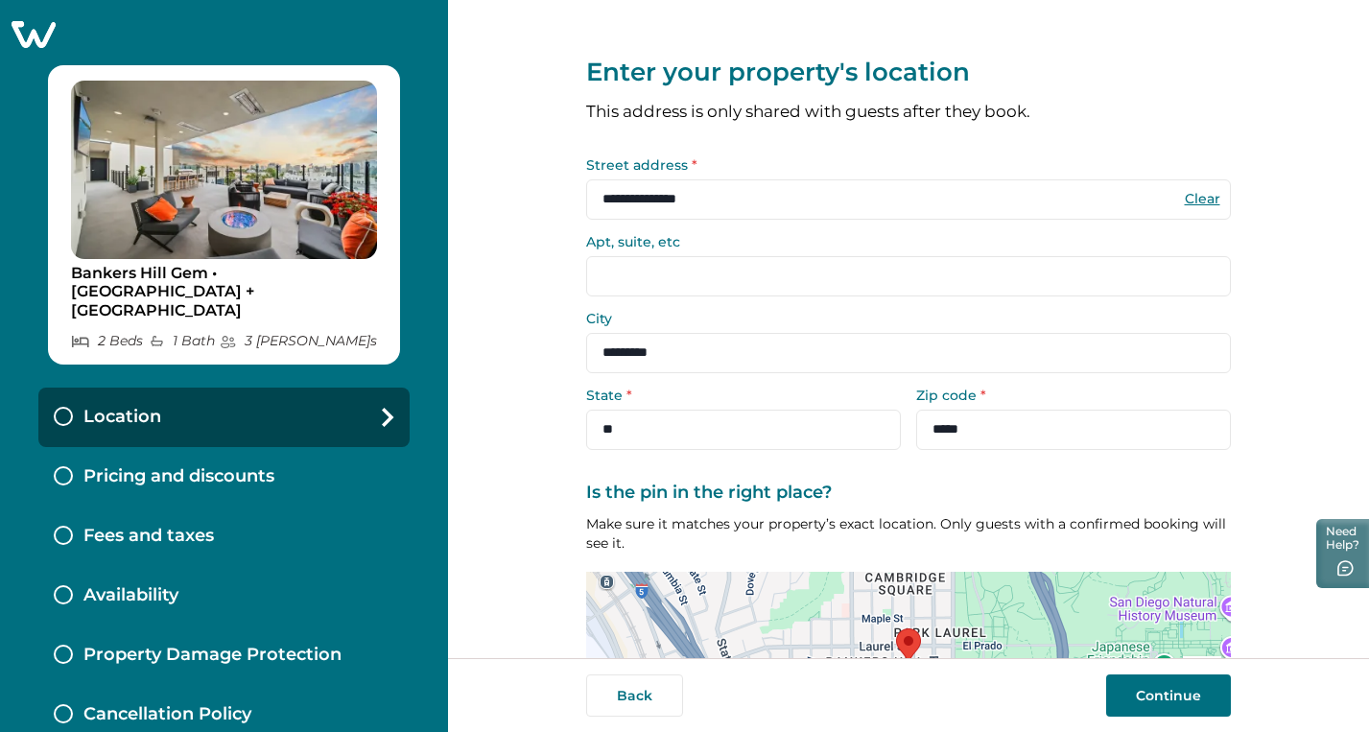
click at [686, 279] on input "Apt, suite, etc" at bounding box center [908, 276] width 645 height 40
type input "***"
click at [546, 270] on div "**********" at bounding box center [908, 329] width 921 height 658
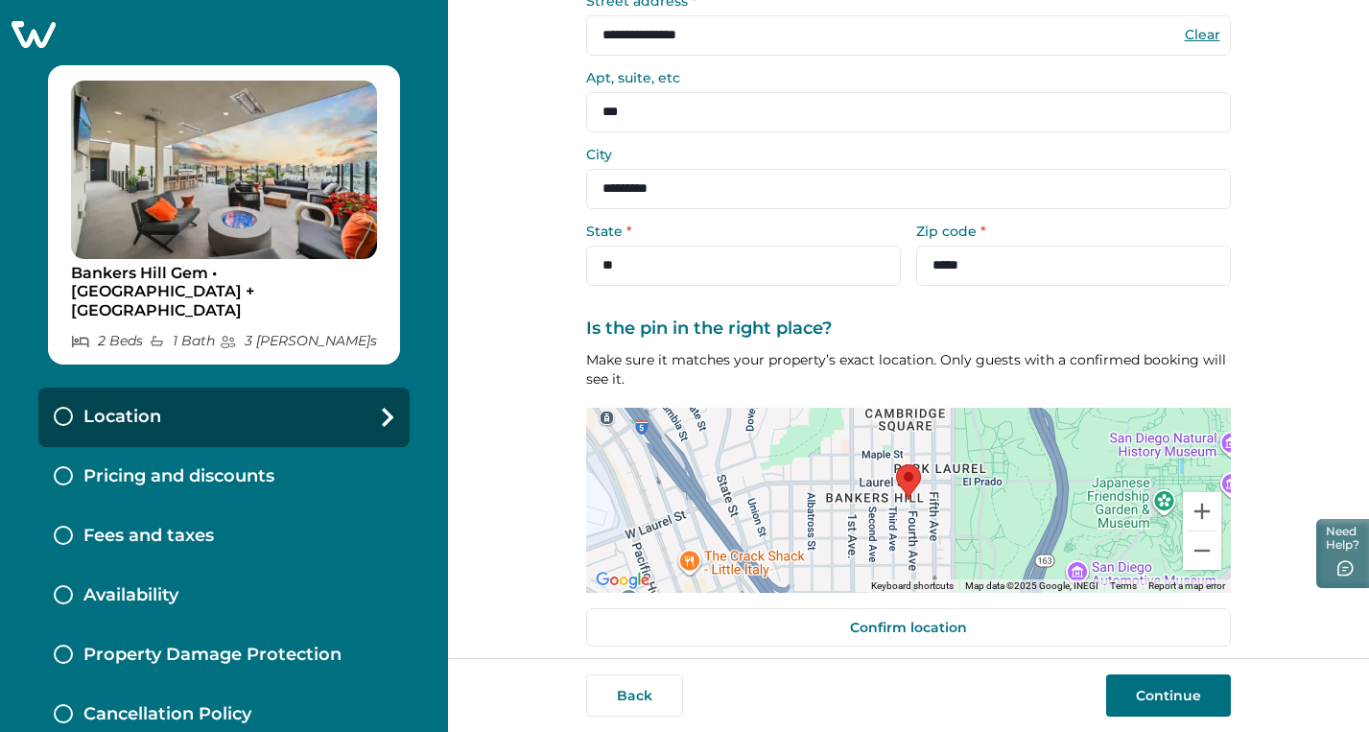
scroll to position [178, 0]
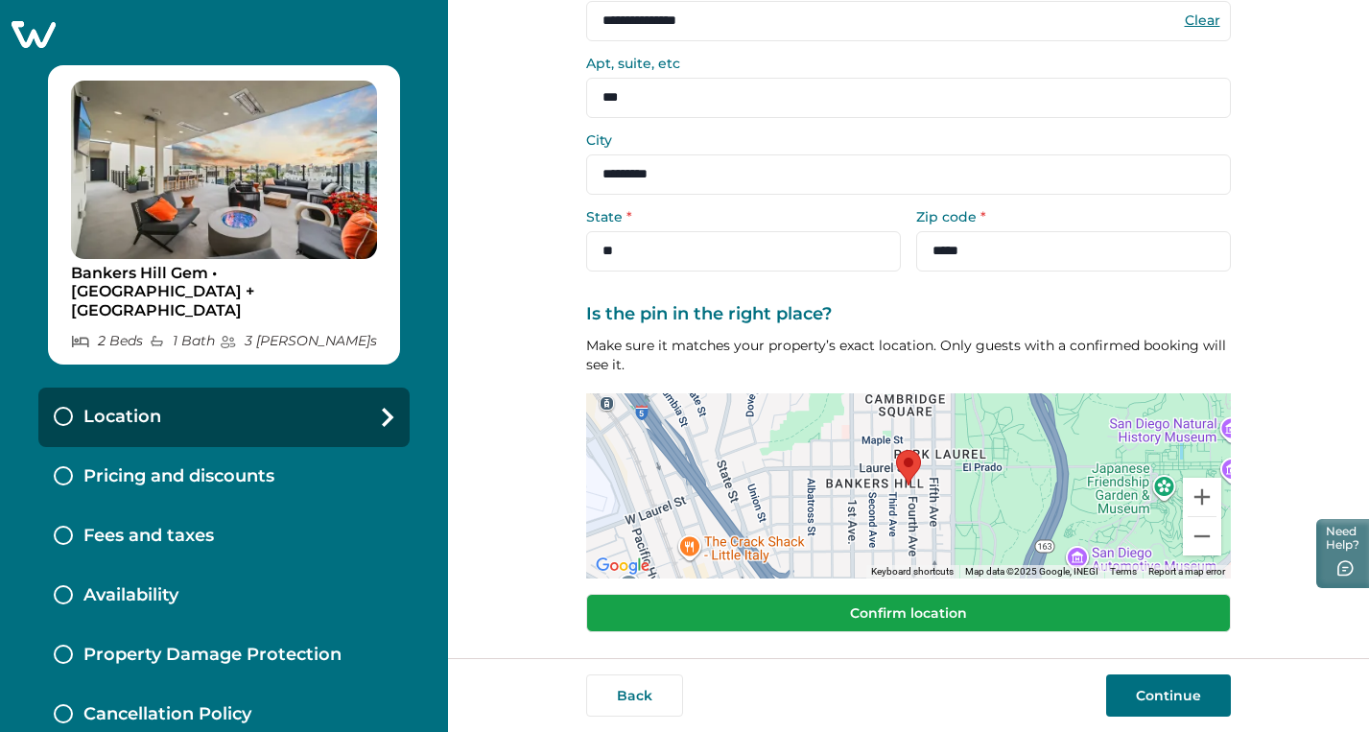
click at [933, 615] on button "Confirm location" at bounding box center [908, 613] width 645 height 38
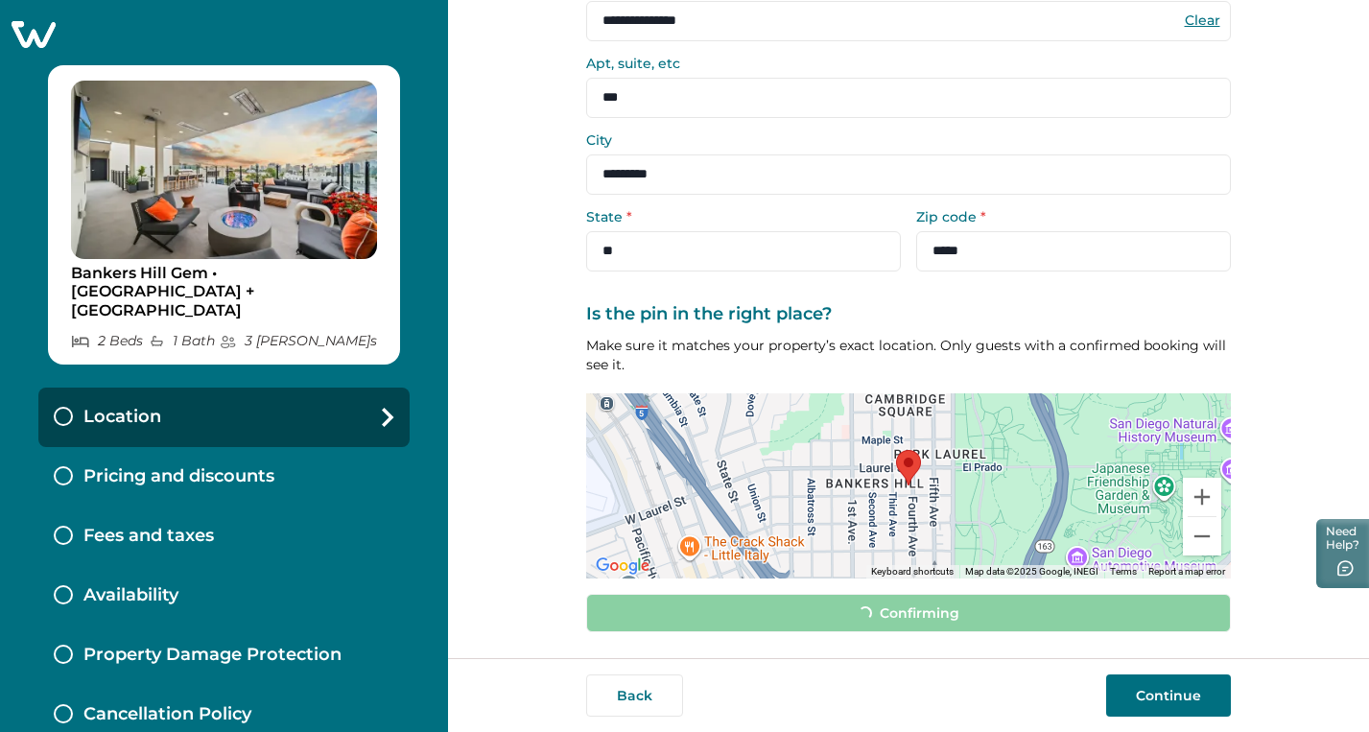
scroll to position [166, 0]
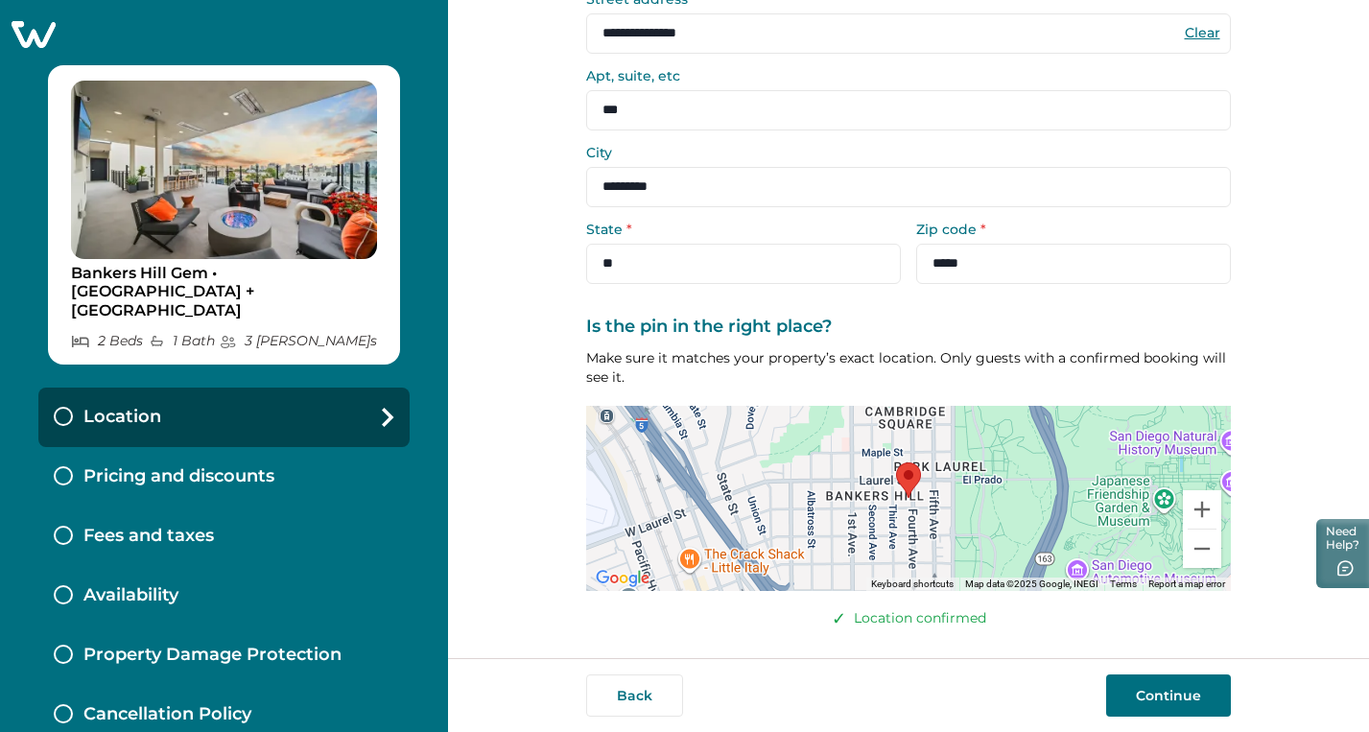
click at [1186, 698] on button "Continue" at bounding box center [1168, 695] width 125 height 42
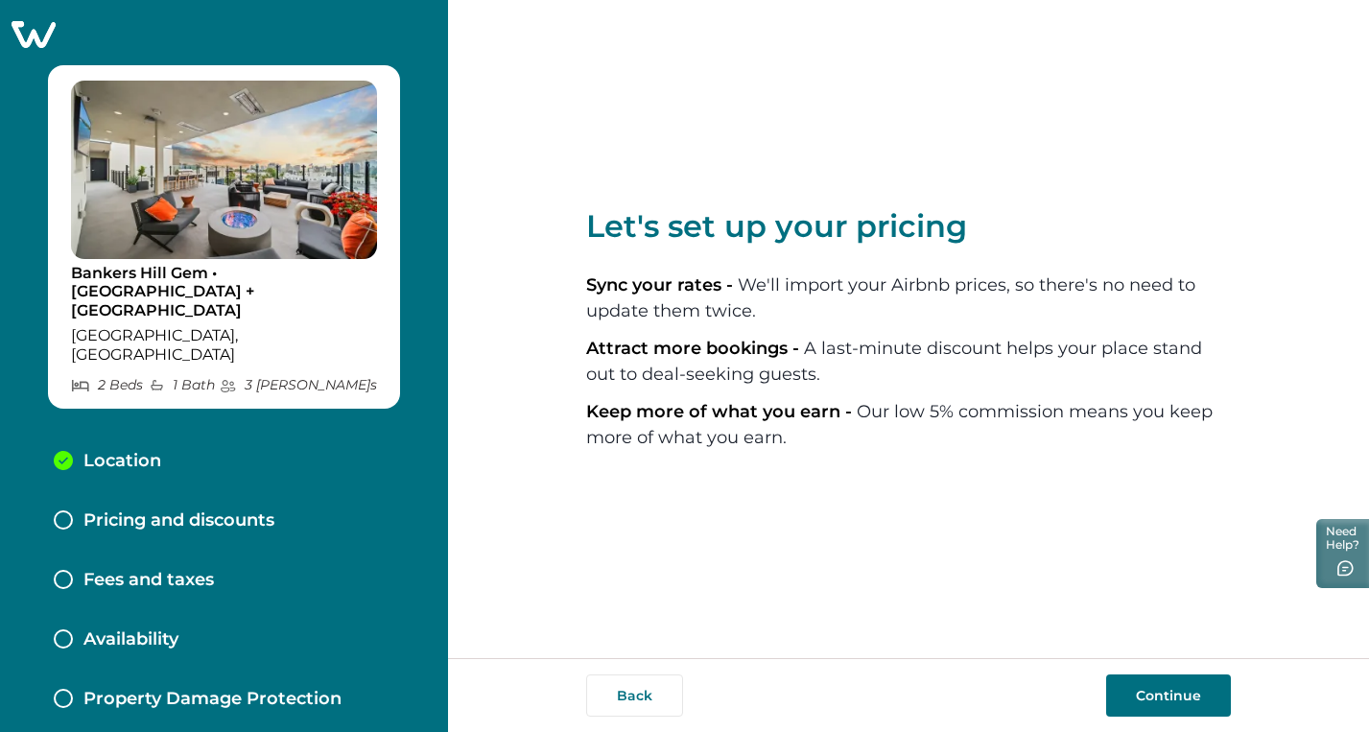
click at [1159, 693] on button "Continue" at bounding box center [1168, 695] width 125 height 42
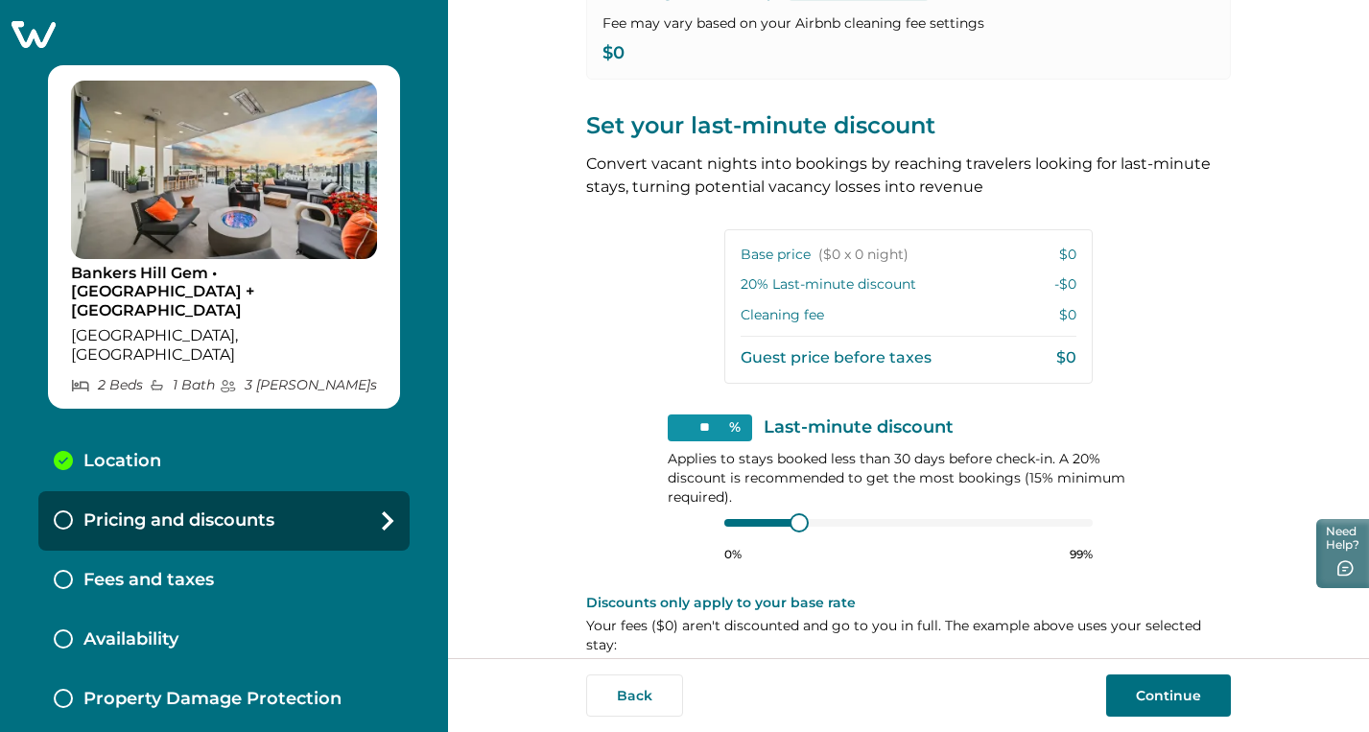
scroll to position [328, 0]
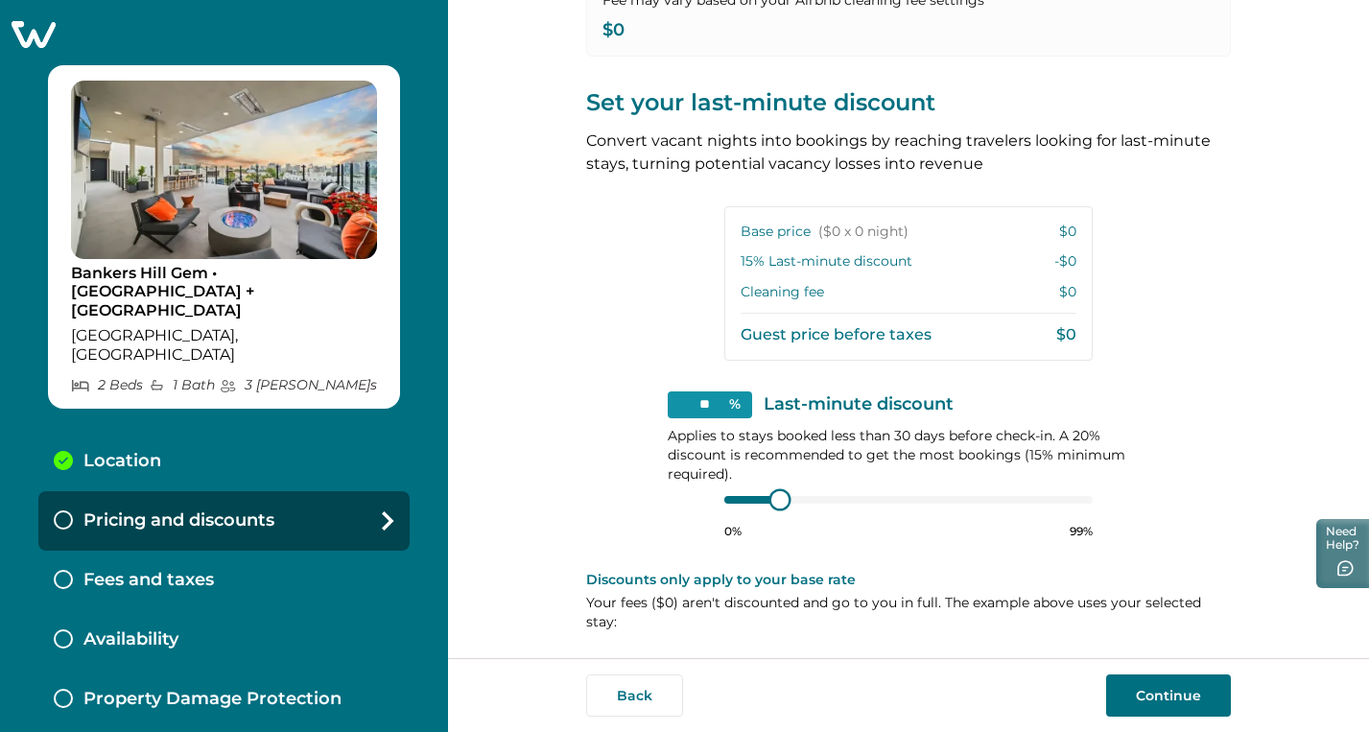
click at [737, 498] on div at bounding box center [908, 499] width 368 height 15
click at [739, 499] on div at bounding box center [908, 499] width 368 height 15
click at [739, 499] on div at bounding box center [752, 500] width 56 height 8
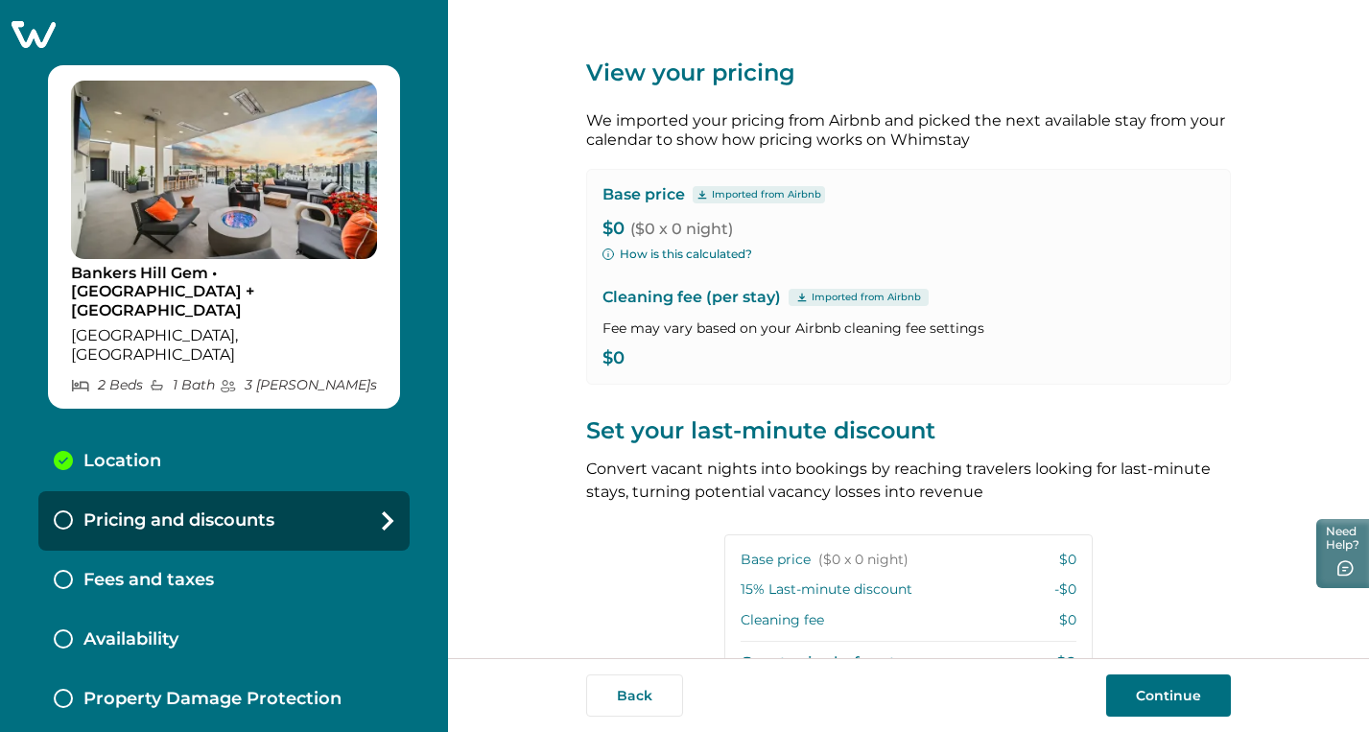
scroll to position [7, 0]
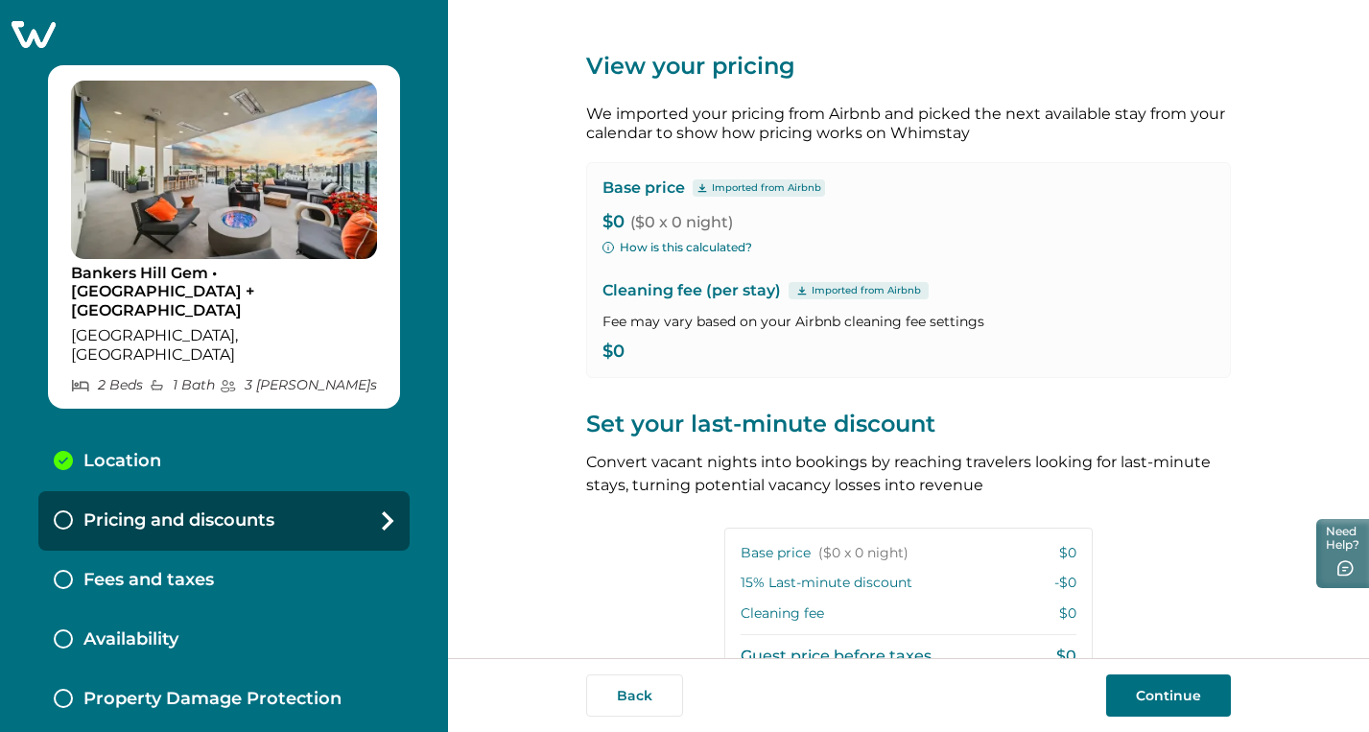
click at [647, 355] on p "$0" at bounding box center [909, 352] width 612 height 19
click at [607, 347] on p "$0" at bounding box center [909, 352] width 612 height 19
click at [859, 293] on p "Imported from Airbnb" at bounding box center [866, 290] width 109 height 15
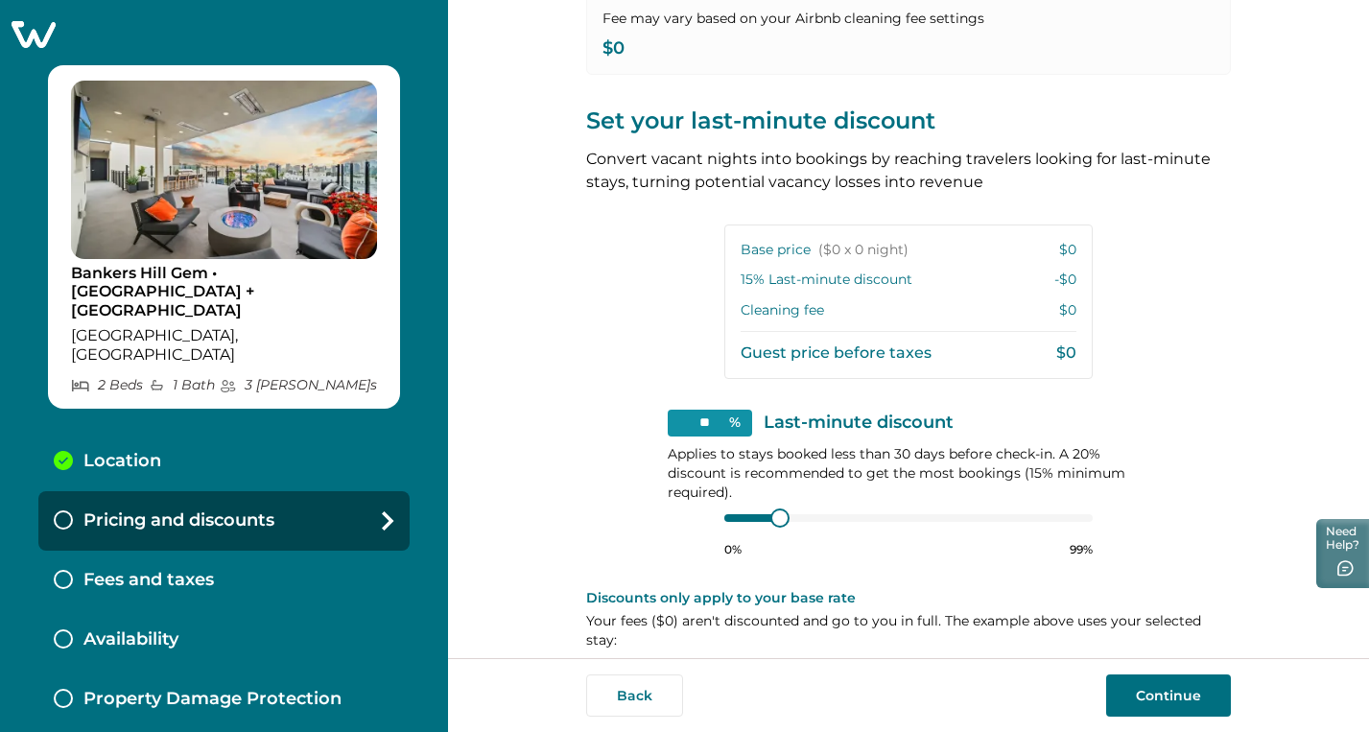
scroll to position [328, 0]
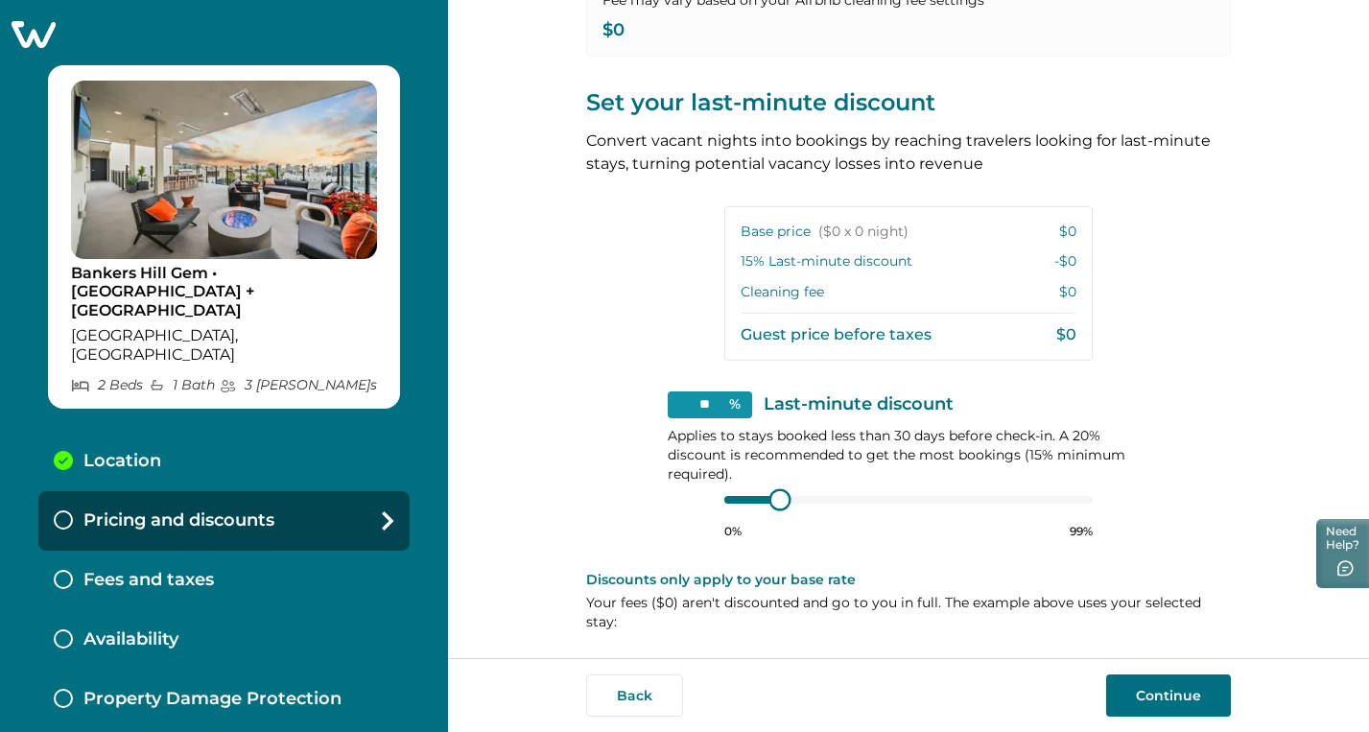
type input "**"
click at [794, 500] on div at bounding box center [798, 498] width 17 height 17
click at [1163, 697] on button "Continue" at bounding box center [1168, 695] width 125 height 42
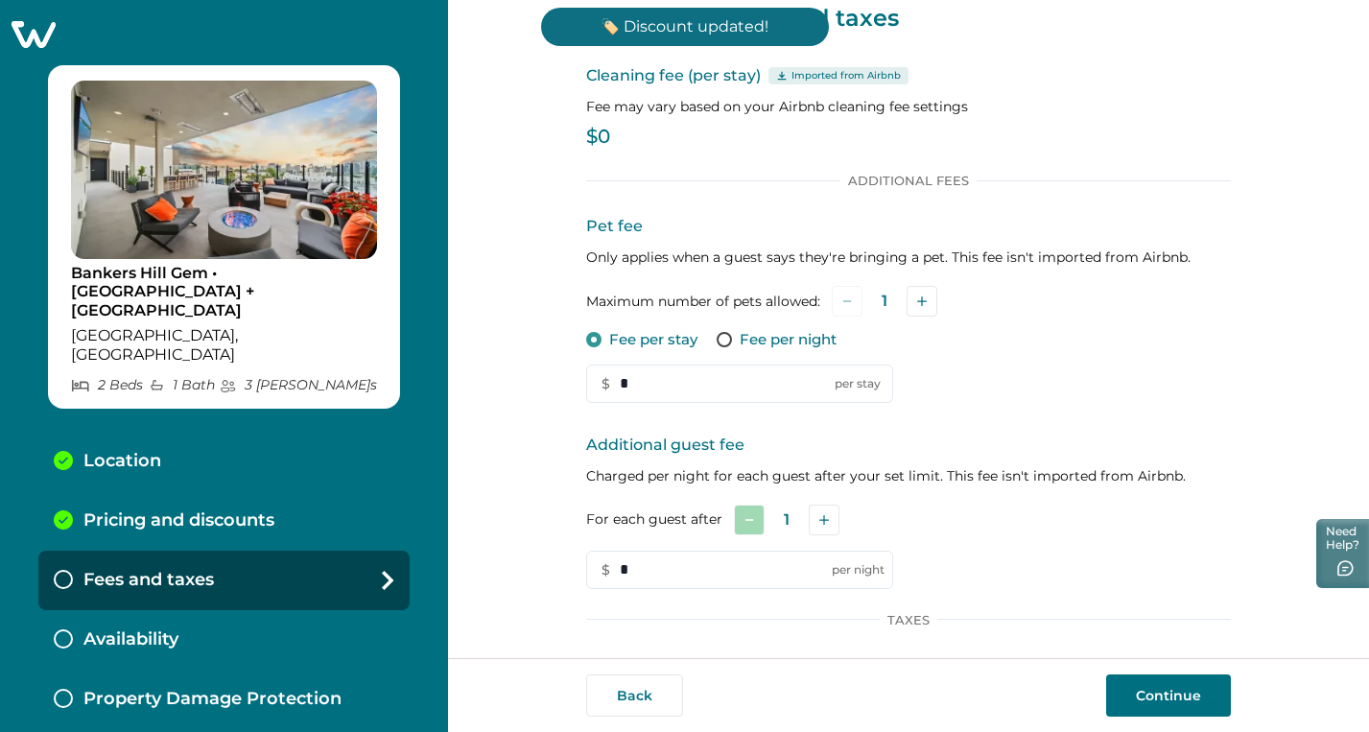
scroll to position [35, 0]
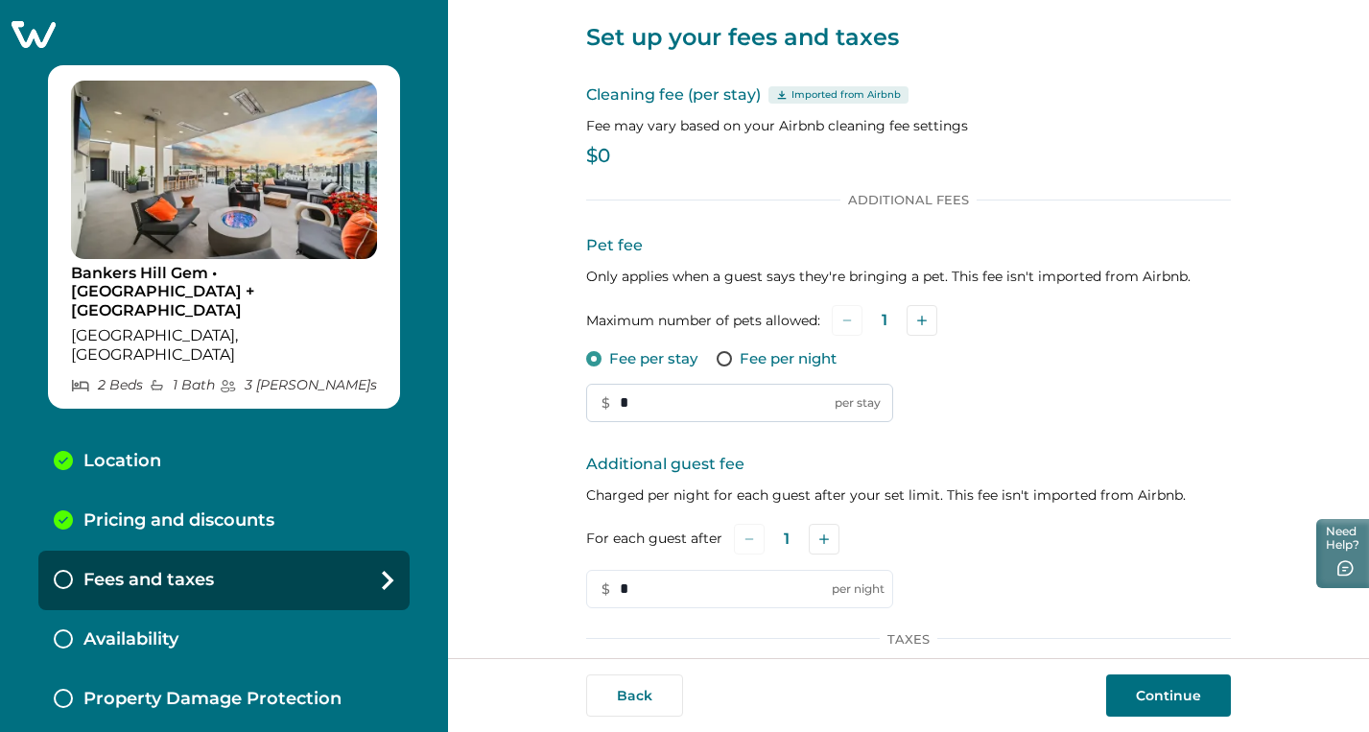
click at [648, 400] on input "*" at bounding box center [739, 403] width 307 height 38
type input "***"
click at [604, 150] on p "$0" at bounding box center [908, 156] width 645 height 19
click at [623, 154] on p "$0" at bounding box center [908, 156] width 645 height 19
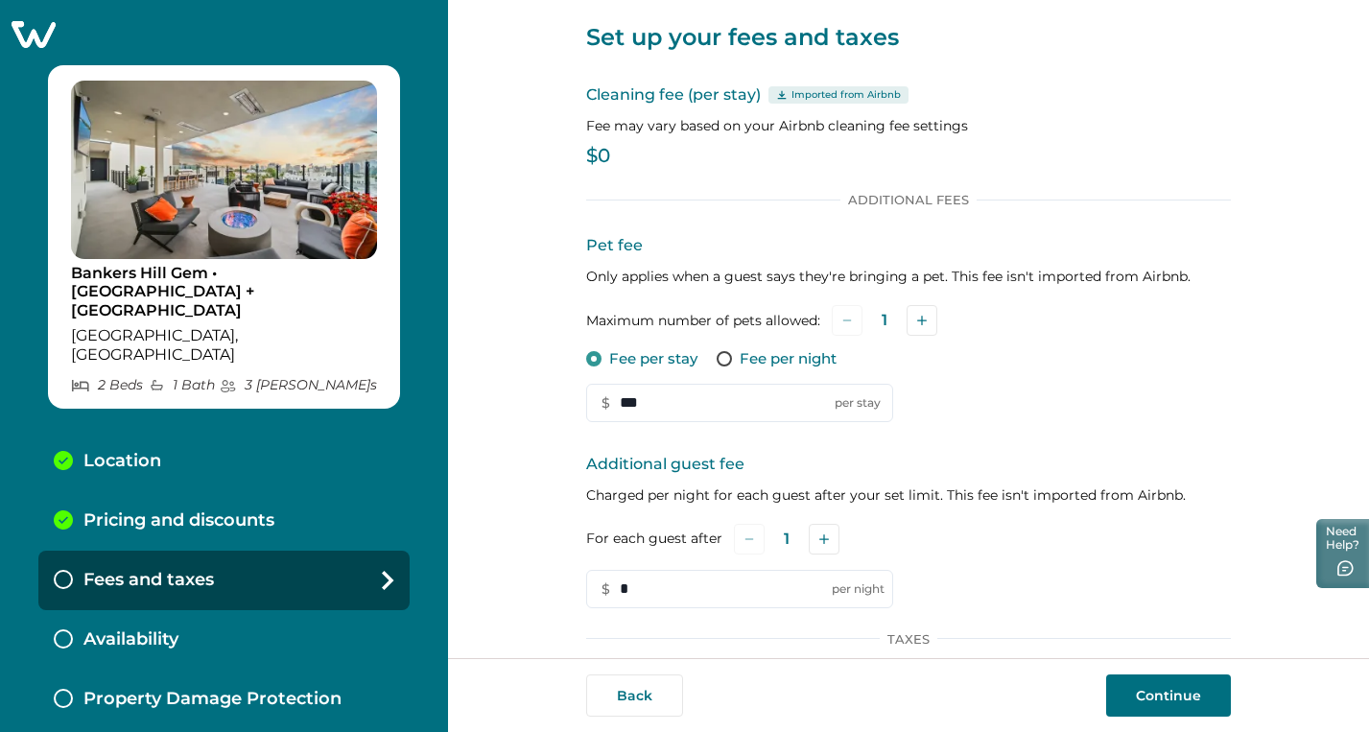
click at [602, 150] on p "$0" at bounding box center [908, 156] width 645 height 19
click at [852, 98] on p "Imported from Airbnb" at bounding box center [846, 94] width 109 height 15
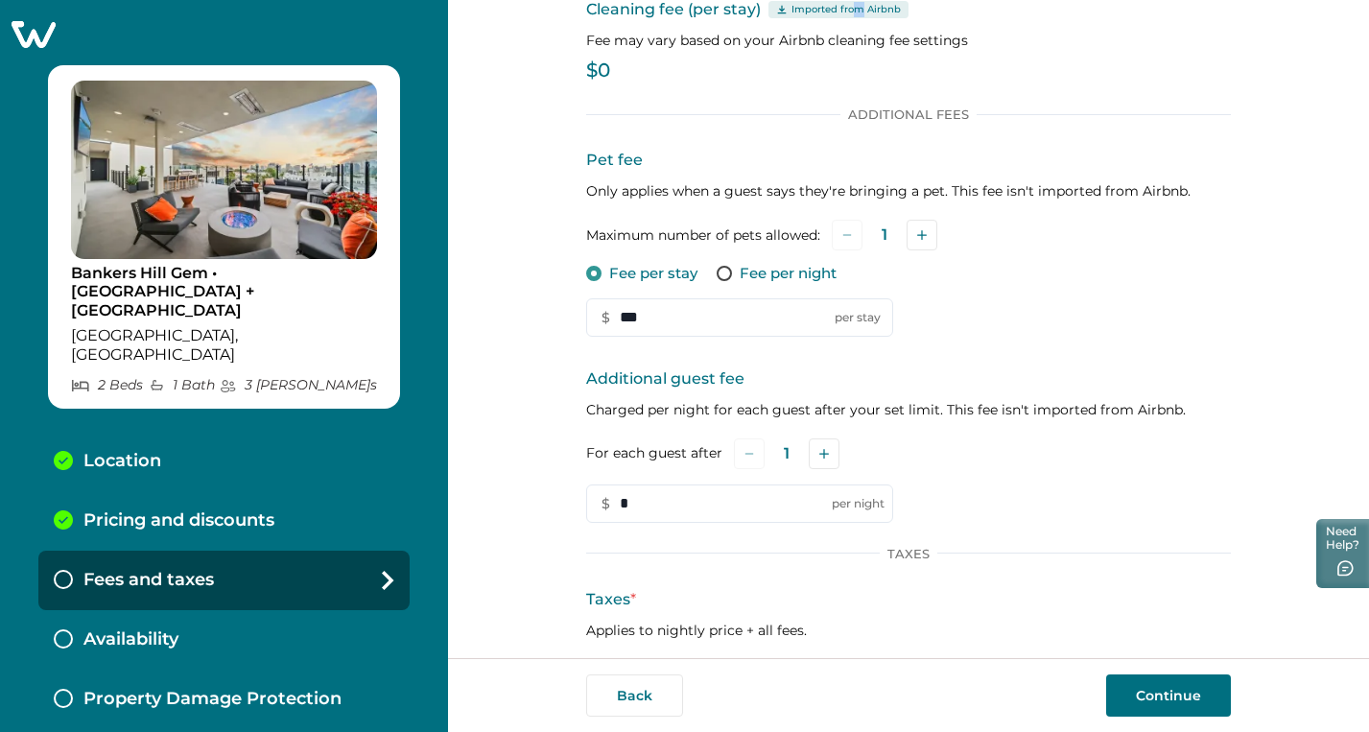
scroll to position [123, 0]
click at [638, 506] on input "*" at bounding box center [739, 502] width 307 height 38
type input "**"
click at [822, 455] on icon "Add" at bounding box center [824, 452] width 10 height 10
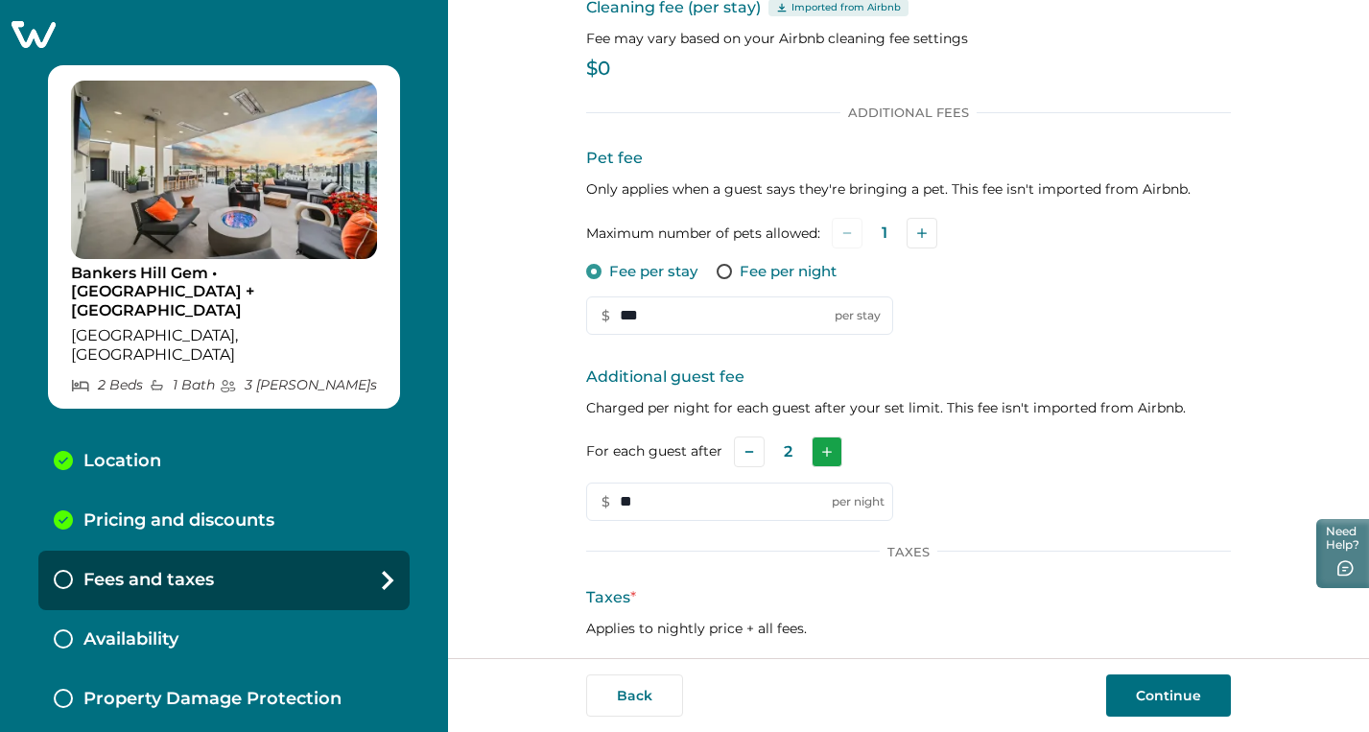
click at [822, 455] on icon "Add" at bounding box center [827, 452] width 10 height 10
click at [949, 462] on div "For each guest after 3" at bounding box center [908, 452] width 645 height 31
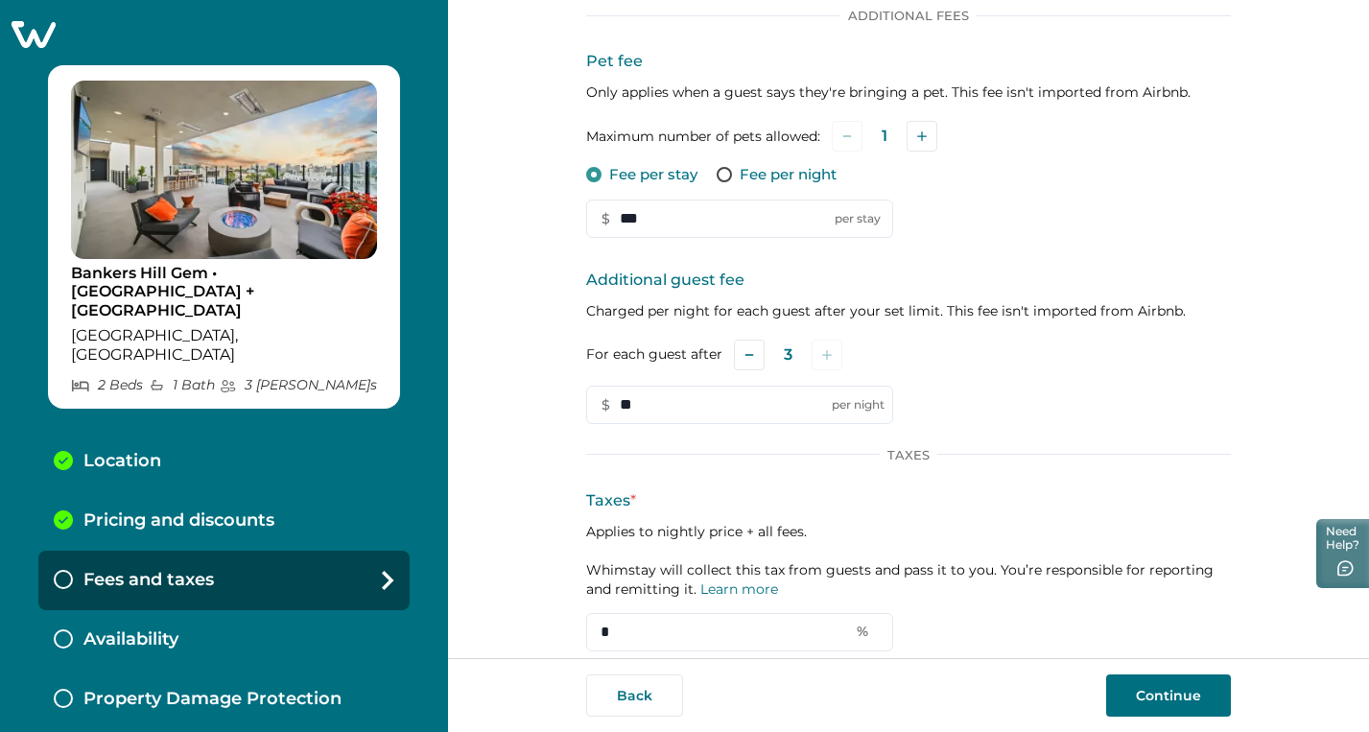
scroll to position [276, 0]
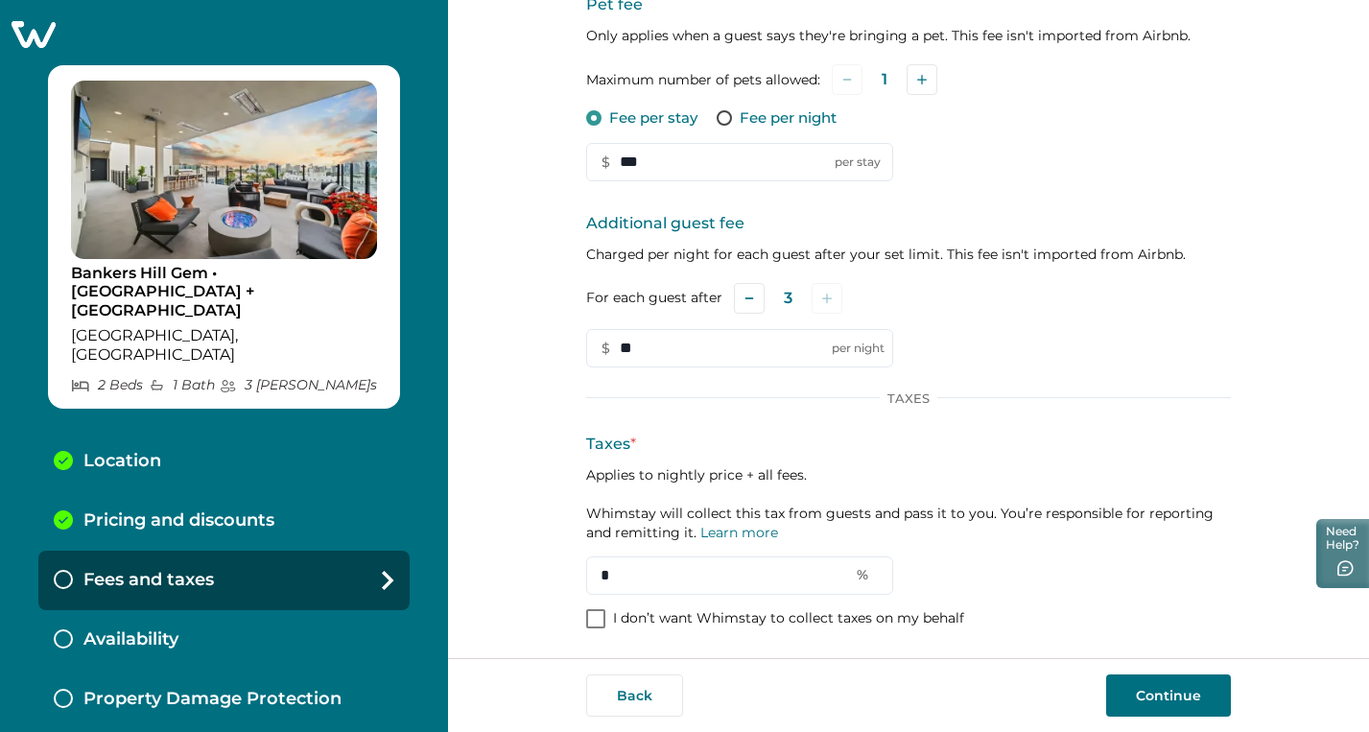
click at [1265, 97] on div "Set up your fees and taxes Cleaning fee (per stay) Imported from Airbnb Fee may…" at bounding box center [908, 329] width 921 height 658
click at [702, 576] on input "*" at bounding box center [739, 575] width 307 height 38
click at [730, 534] on link "Learn more" at bounding box center [739, 532] width 78 height 17
click at [201, 610] on div "Availability" at bounding box center [223, 639] width 371 height 59
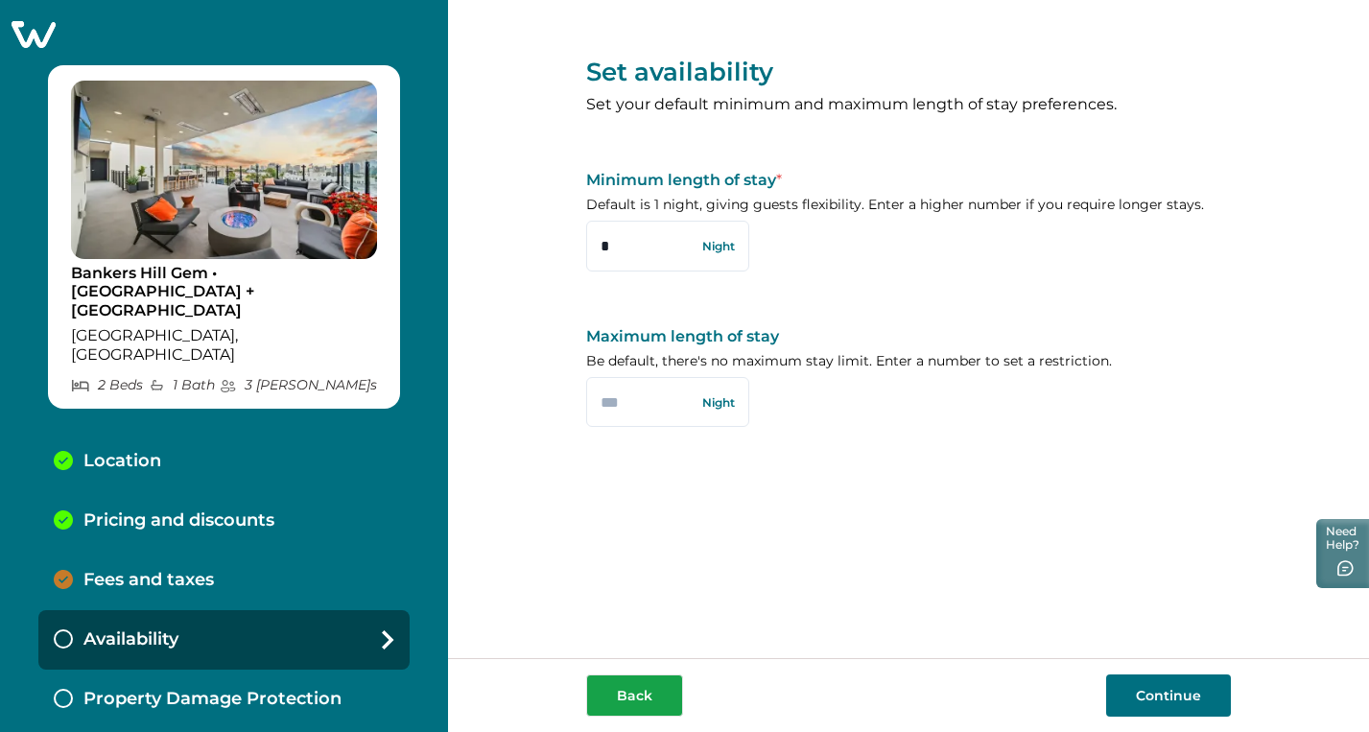
click at [642, 691] on button "Back" at bounding box center [634, 695] width 97 height 42
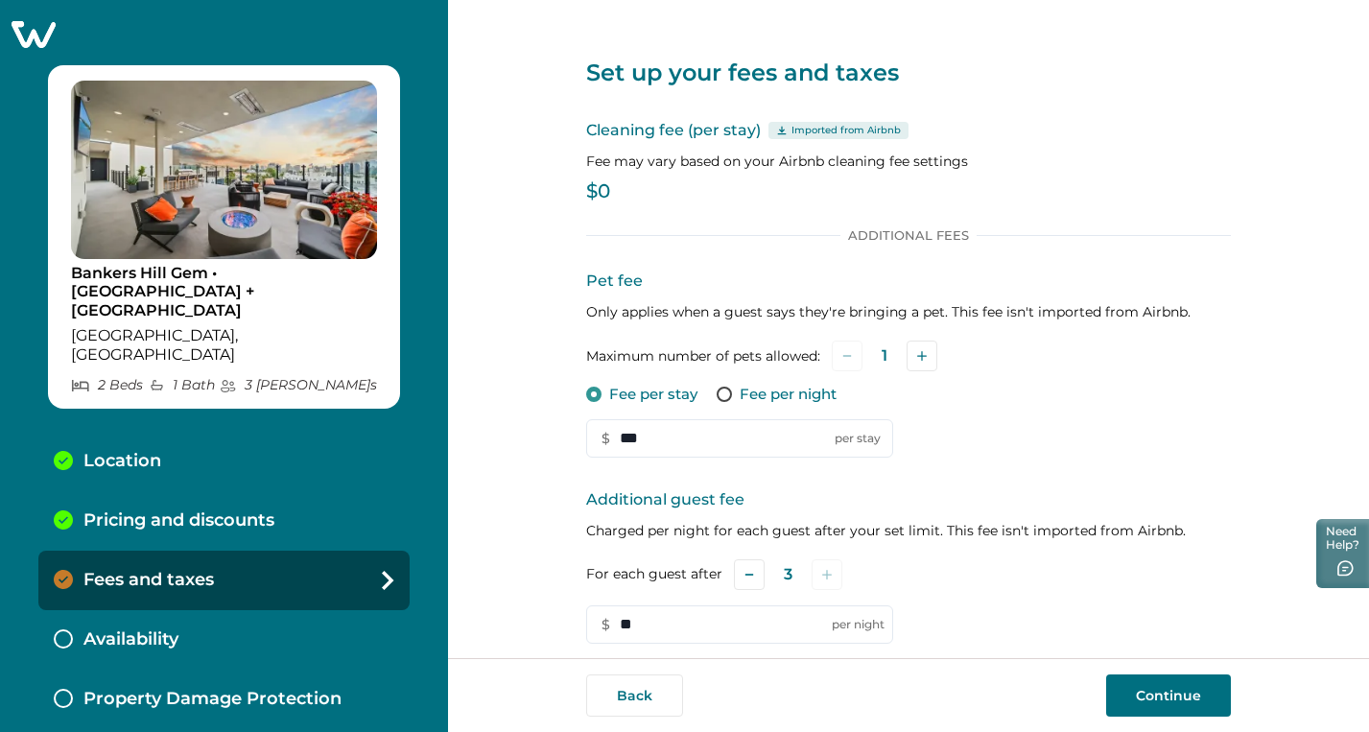
click at [642, 691] on button "Back" at bounding box center [634, 695] width 97 height 42
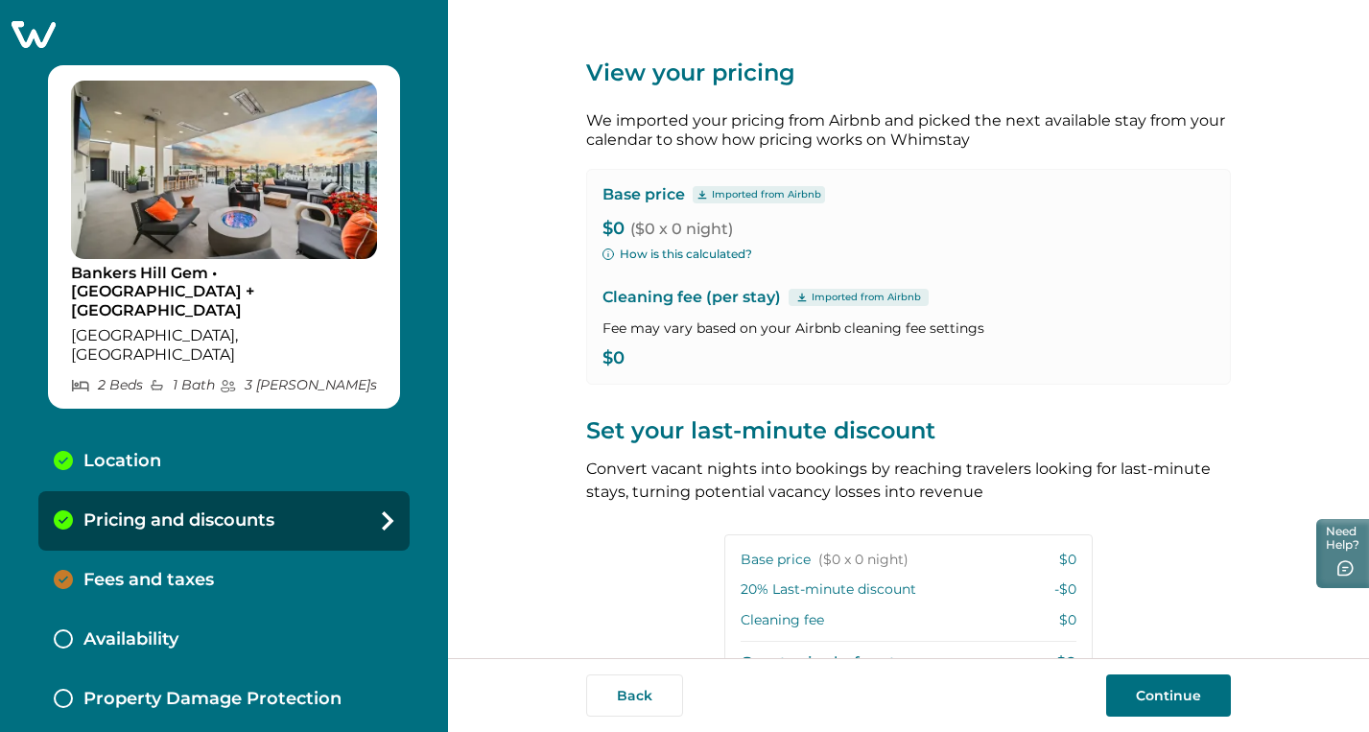
click at [642, 691] on button "Back" at bounding box center [634, 695] width 97 height 42
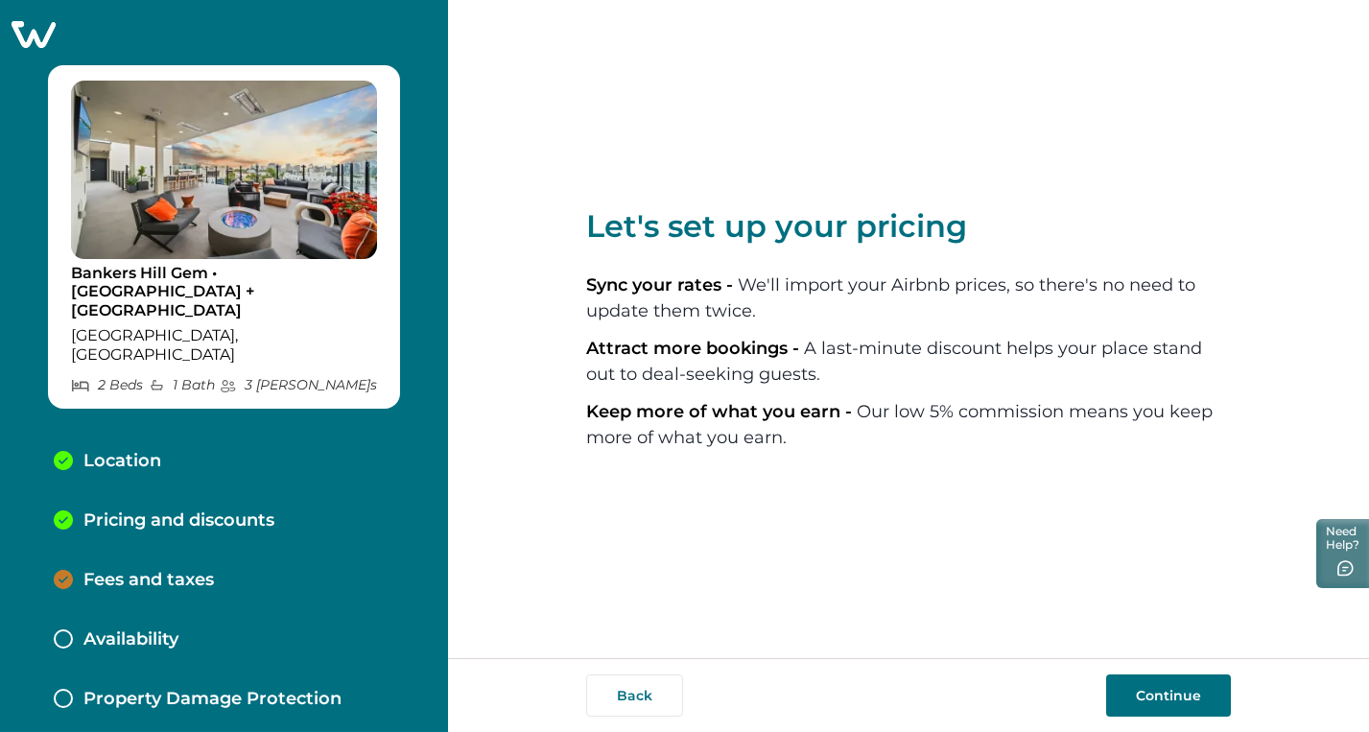
click at [642, 691] on button "Back" at bounding box center [634, 695] width 97 height 42
select select "**"
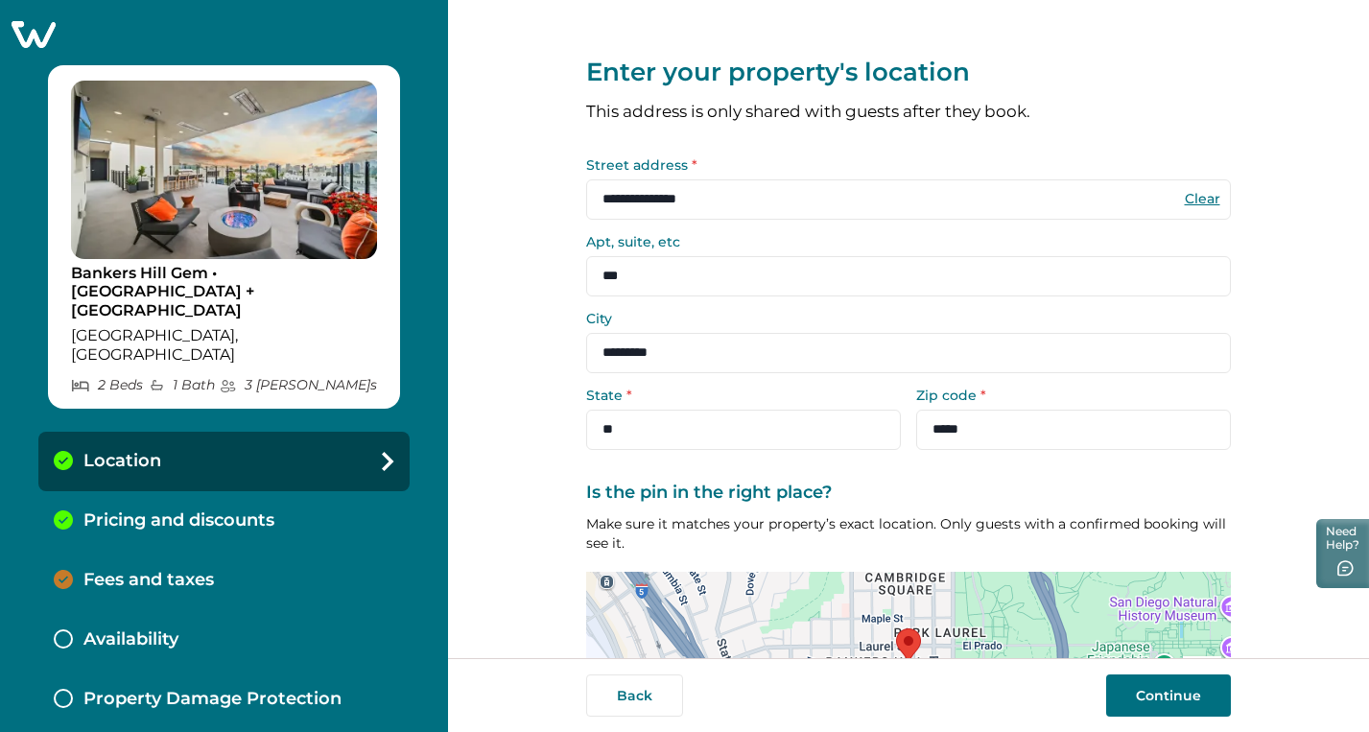
click at [642, 691] on button "Back" at bounding box center [634, 695] width 97 height 42
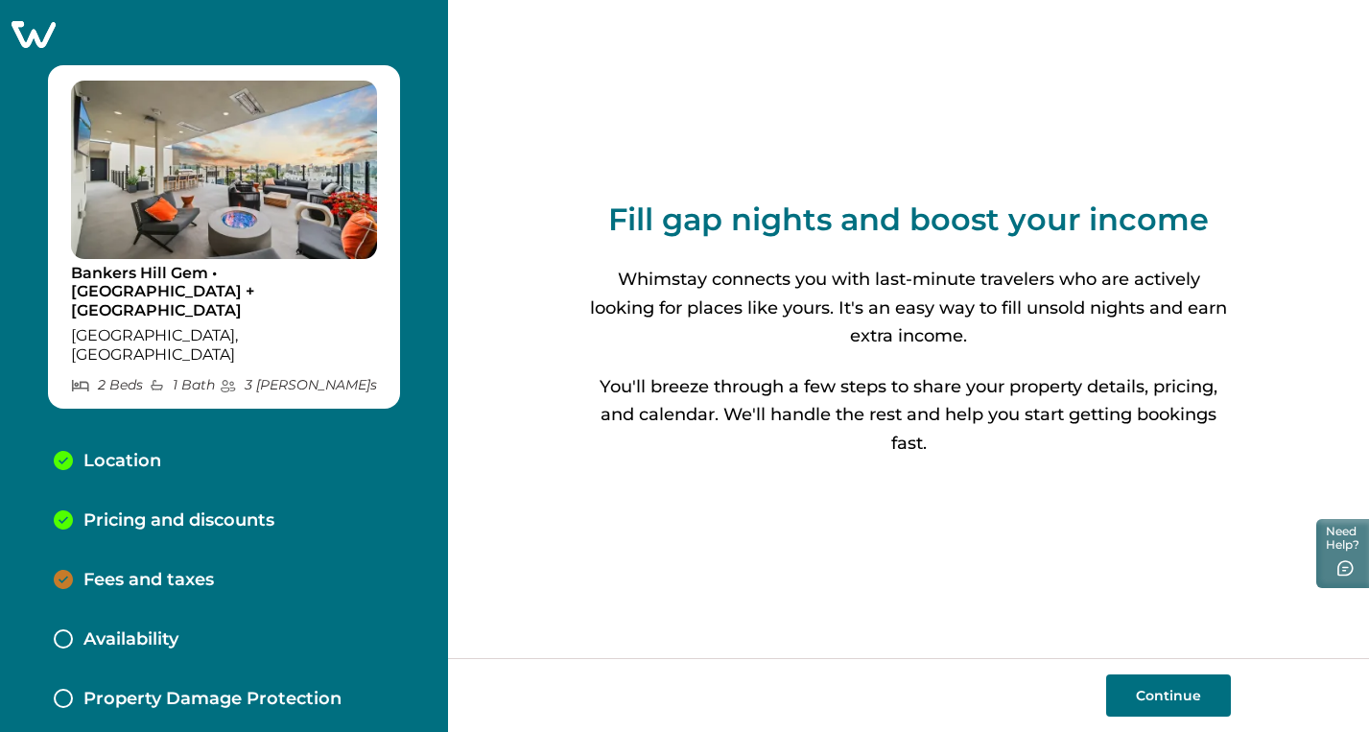
click at [1159, 688] on button "Continue" at bounding box center [1168, 695] width 125 height 42
select select "**"
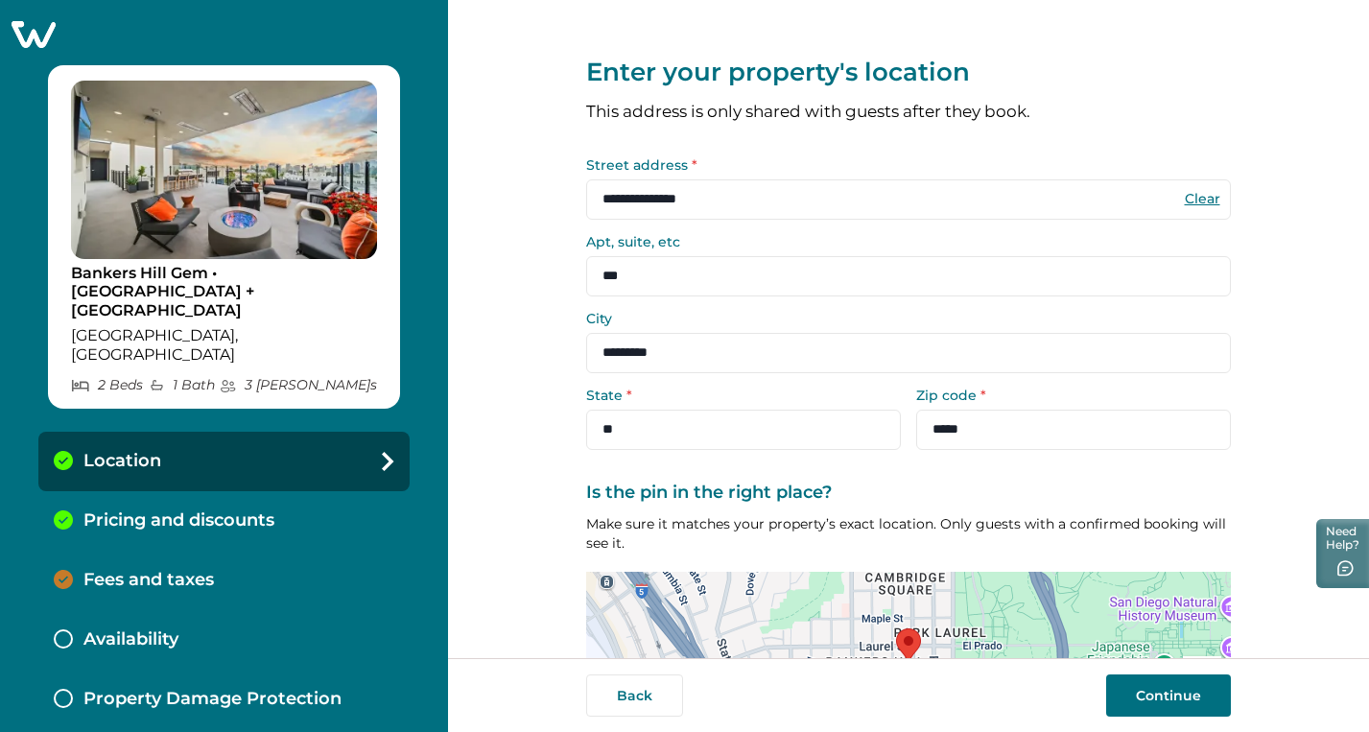
click at [1159, 688] on button "Continue" at bounding box center [1168, 695] width 125 height 42
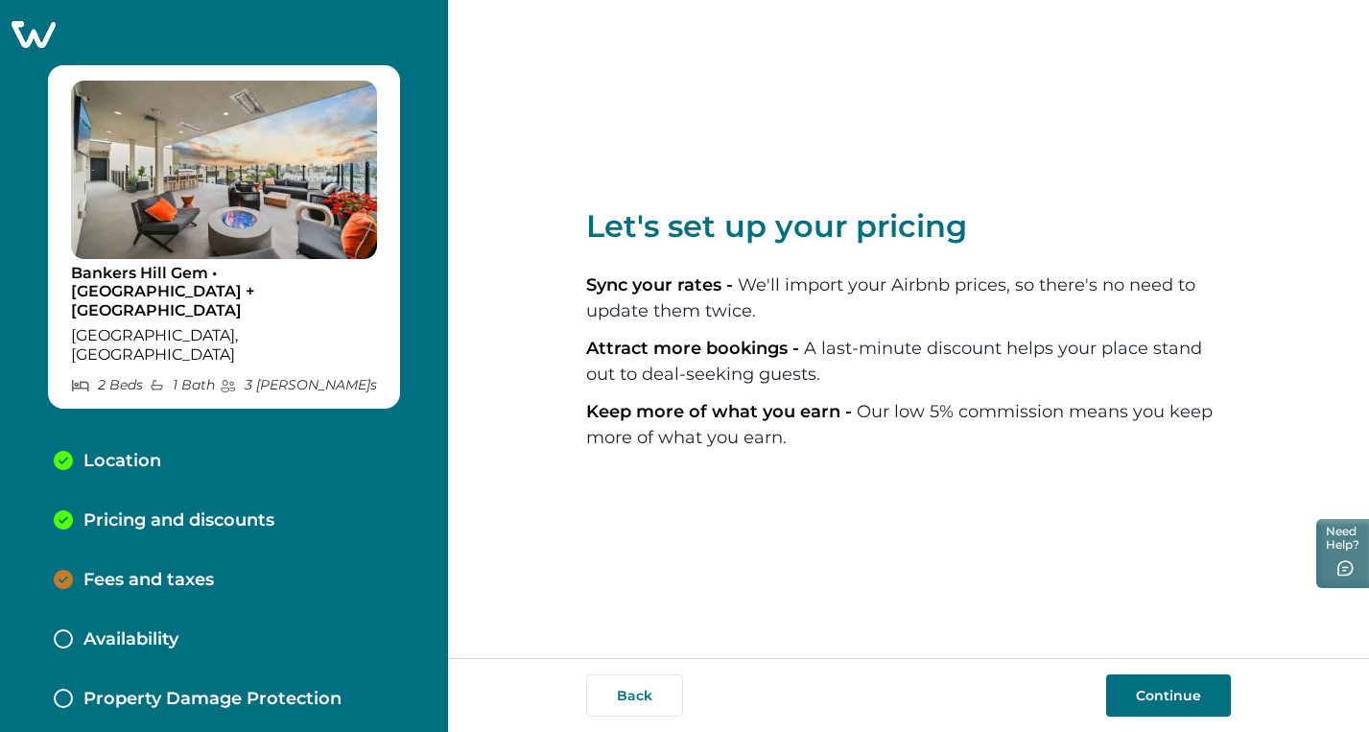
click at [1159, 688] on button "Continue" at bounding box center [1168, 695] width 125 height 42
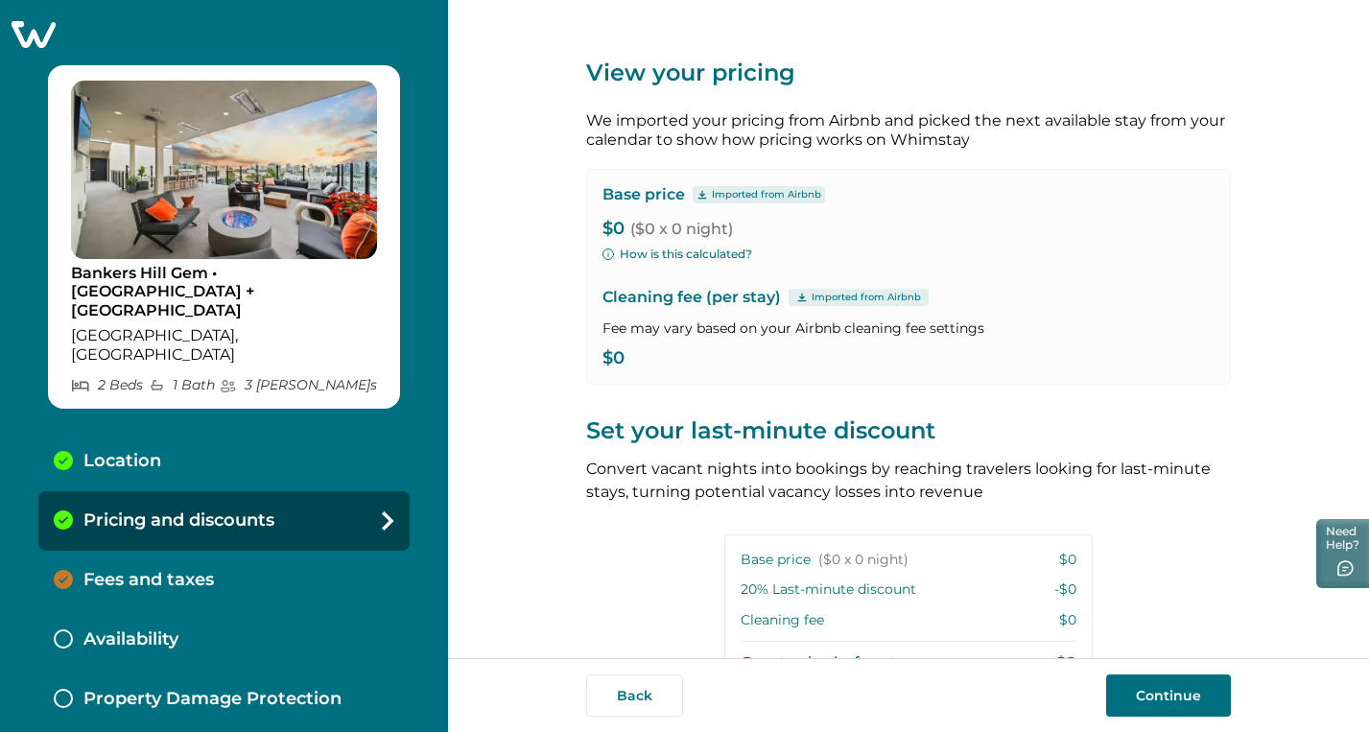
click at [728, 255] on button "How is this calculated?" at bounding box center [678, 254] width 150 height 17
click at [936, 230] on p "$0 ($0 x 0 night)" at bounding box center [909, 229] width 612 height 19
click at [20, 42] on icon at bounding box center [33, 34] width 47 height 30
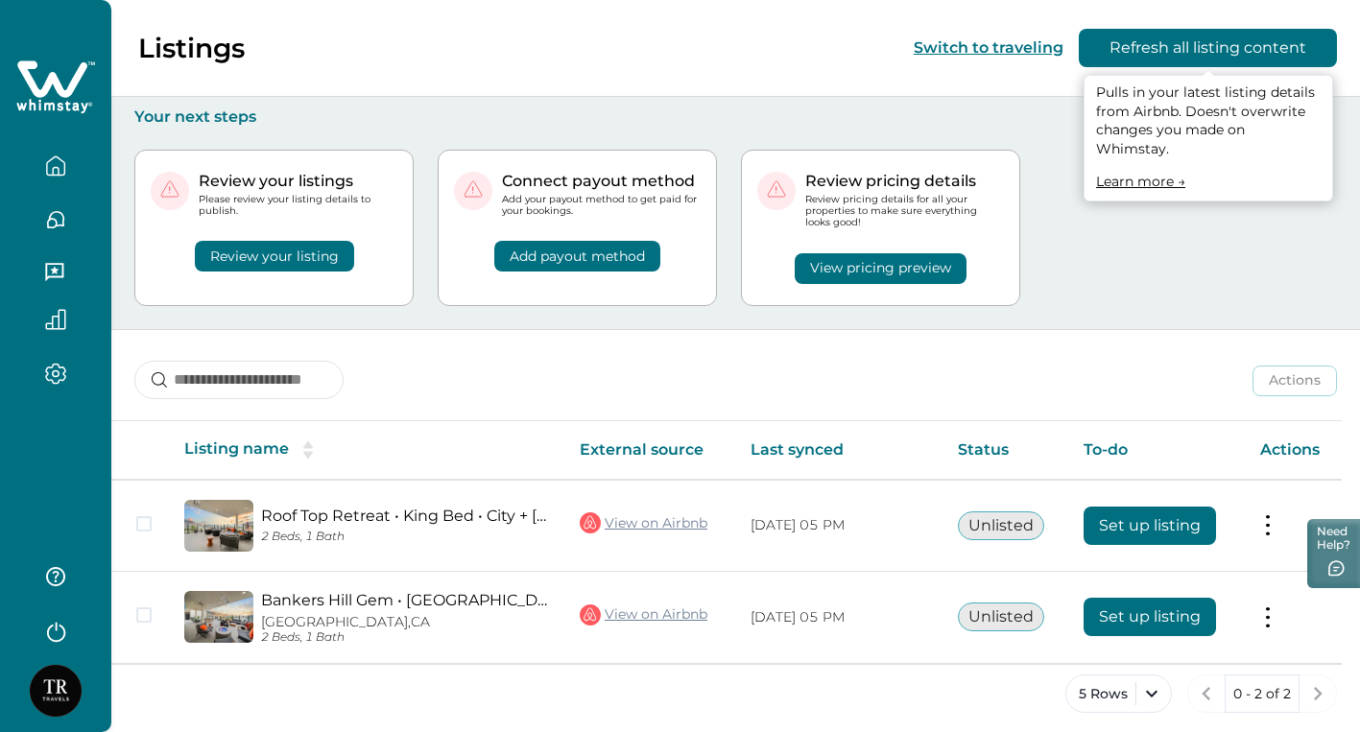
click at [1184, 41] on button "Refresh all listing content" at bounding box center [1207, 48] width 258 height 38
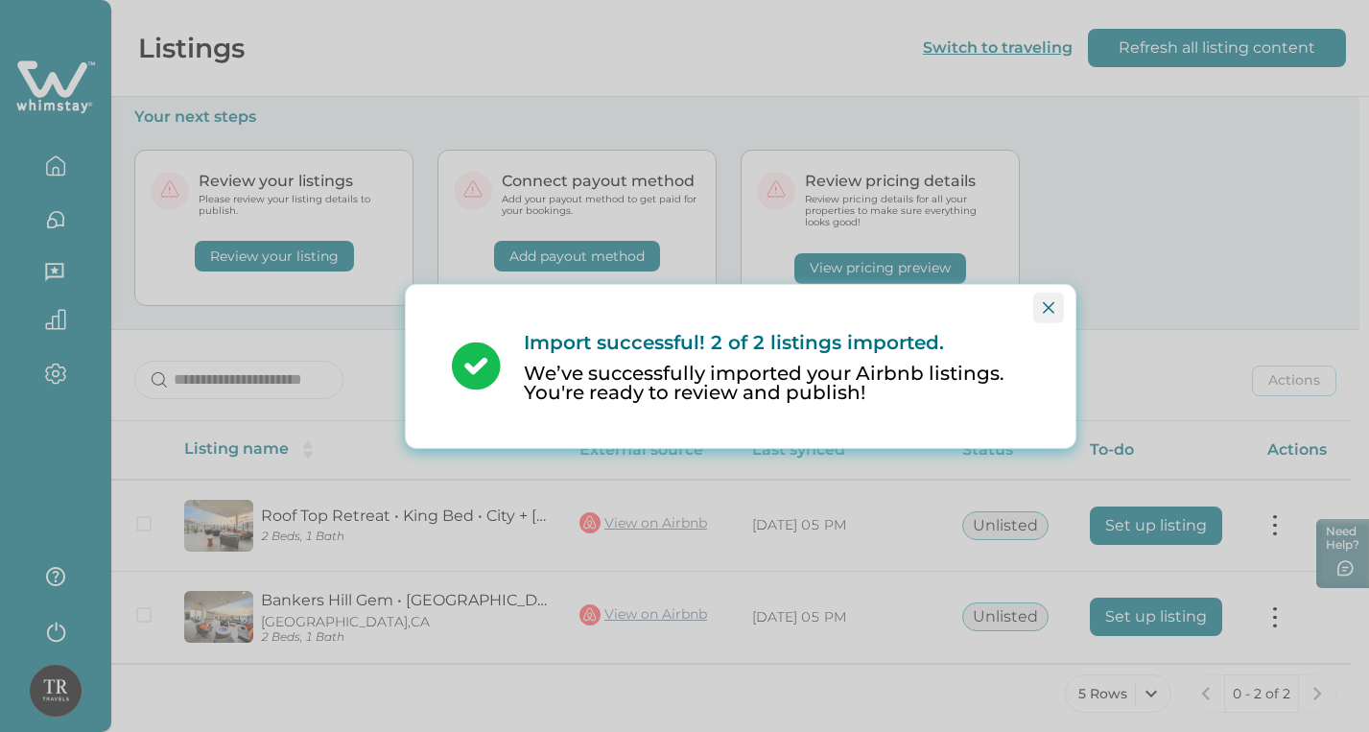
click at [1044, 304] on icon "Close" at bounding box center [1049, 307] width 12 height 12
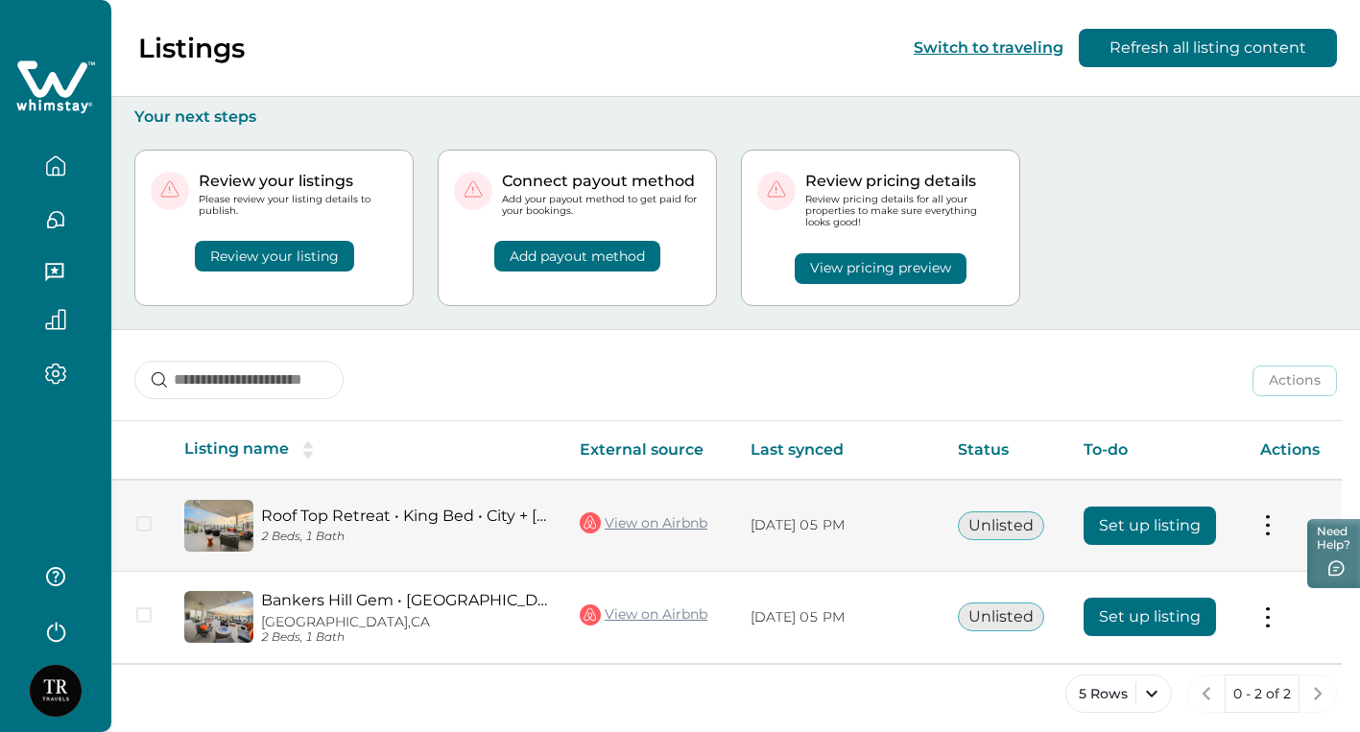
click at [1138, 522] on button "Set up listing" at bounding box center [1149, 526] width 132 height 38
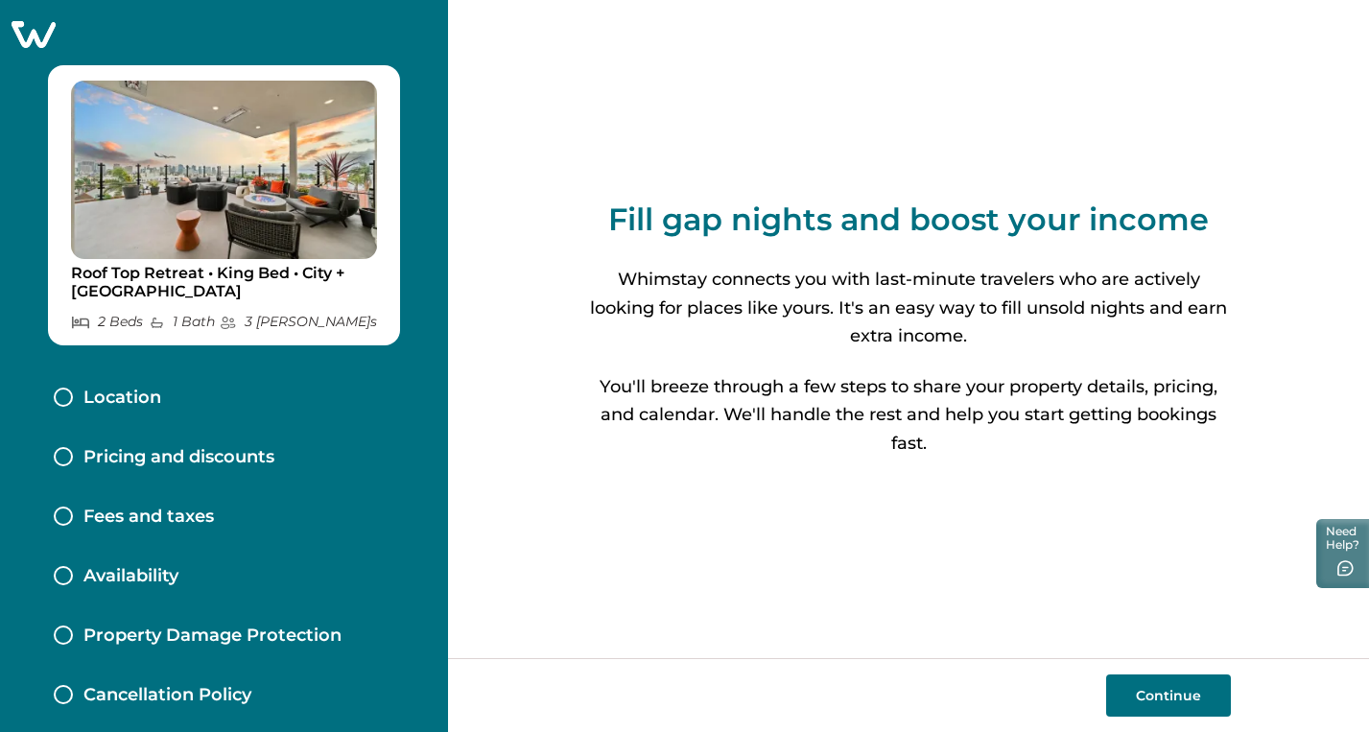
click at [1169, 693] on button "Continue" at bounding box center [1168, 695] width 125 height 42
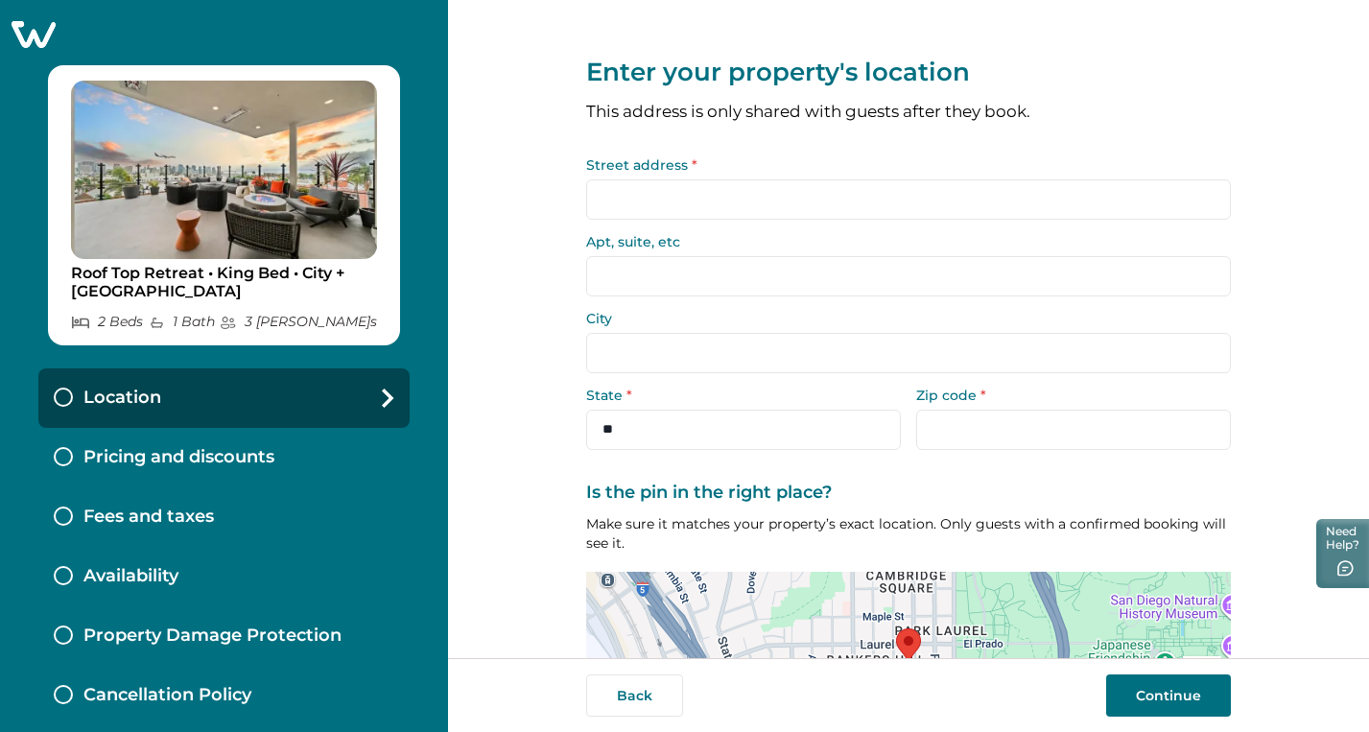
click at [1169, 693] on button "Continue" at bounding box center [1168, 695] width 125 height 42
